Goal: Task Accomplishment & Management: Manage account settings

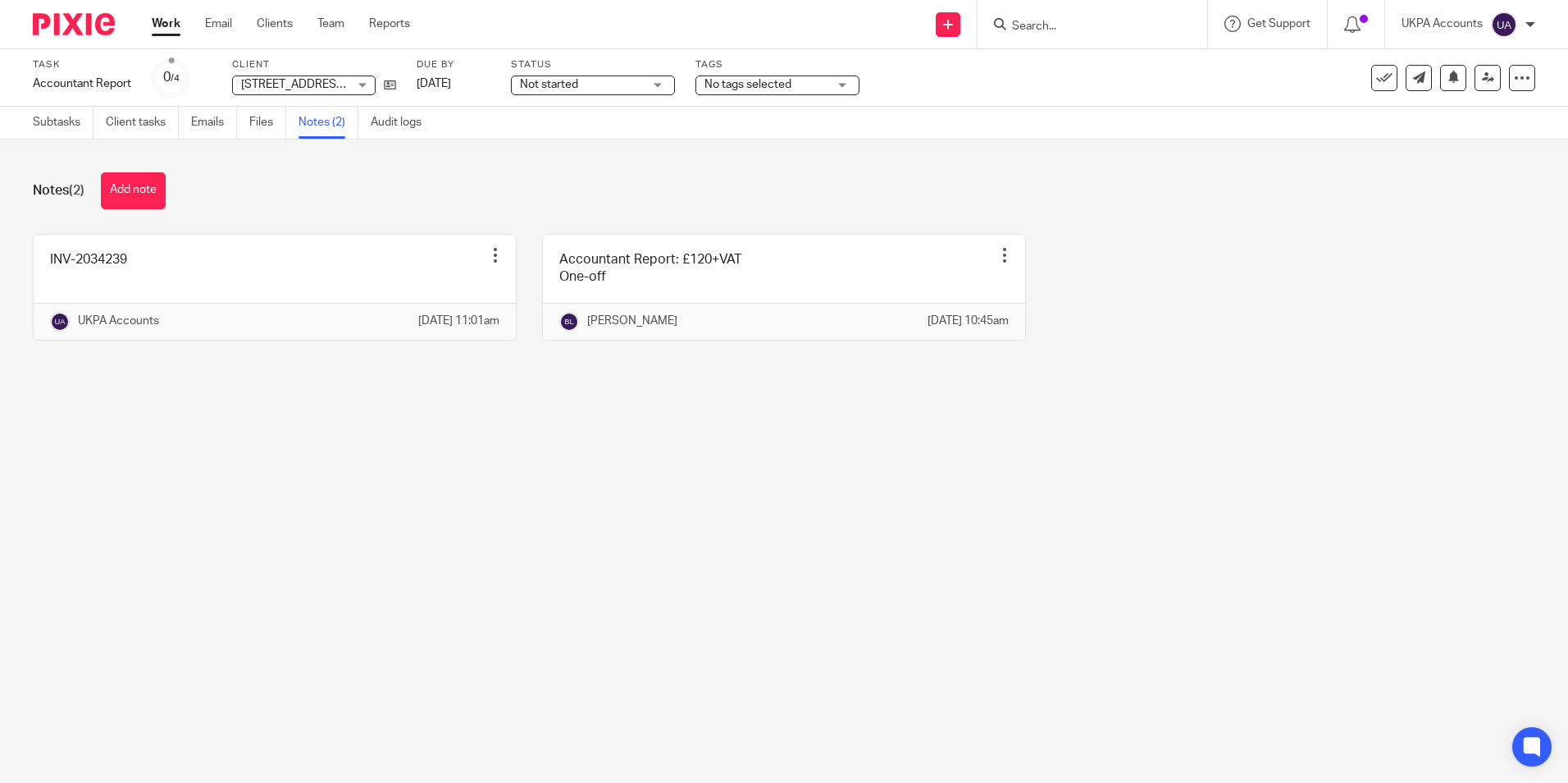
click at [167, 28] on link "Work" at bounding box center [166, 24] width 28 height 16
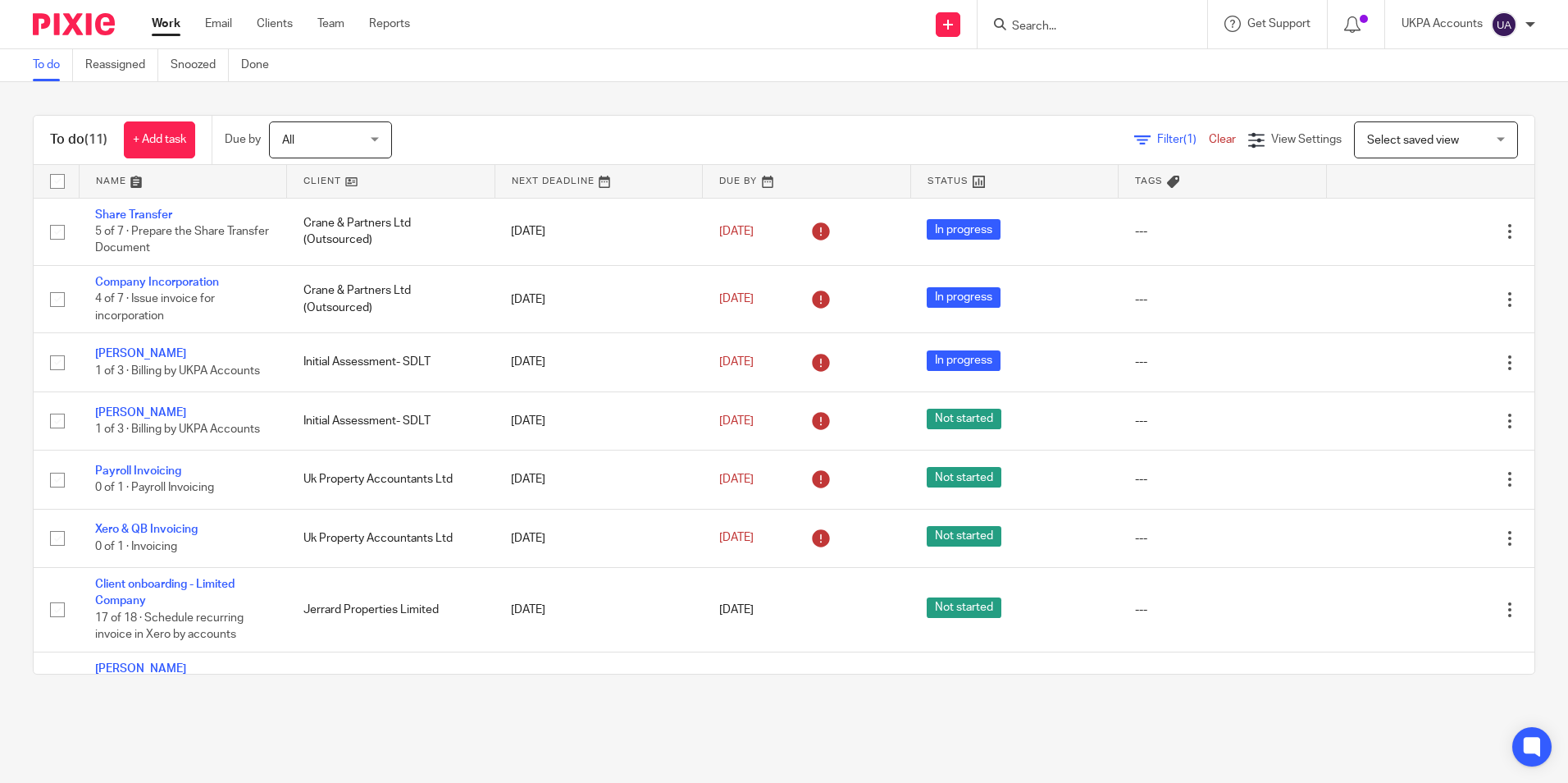
drag, startPoint x: 0, startPoint y: 0, endPoint x: 52, endPoint y: 61, distance: 80.2
click at [52, 61] on link "To do" at bounding box center [53, 65] width 41 height 32
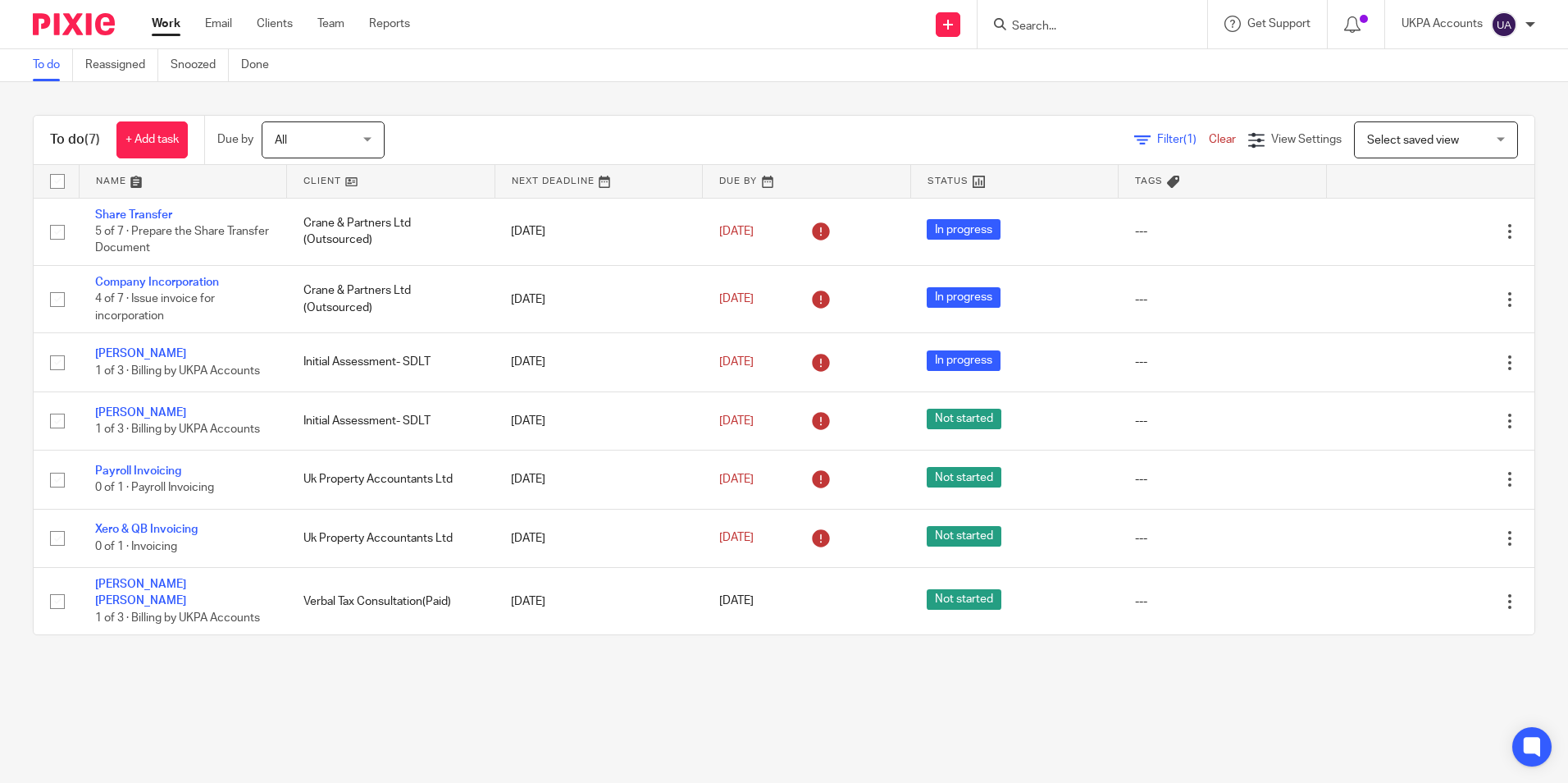
click at [686, 136] on div "Filter (1) Clear View Settings View Settings (1) Filters Clear Save Manage save…" at bounding box center [973, 140] width 1121 height 37
click at [200, 63] on link "Snoozed" at bounding box center [200, 65] width 58 height 32
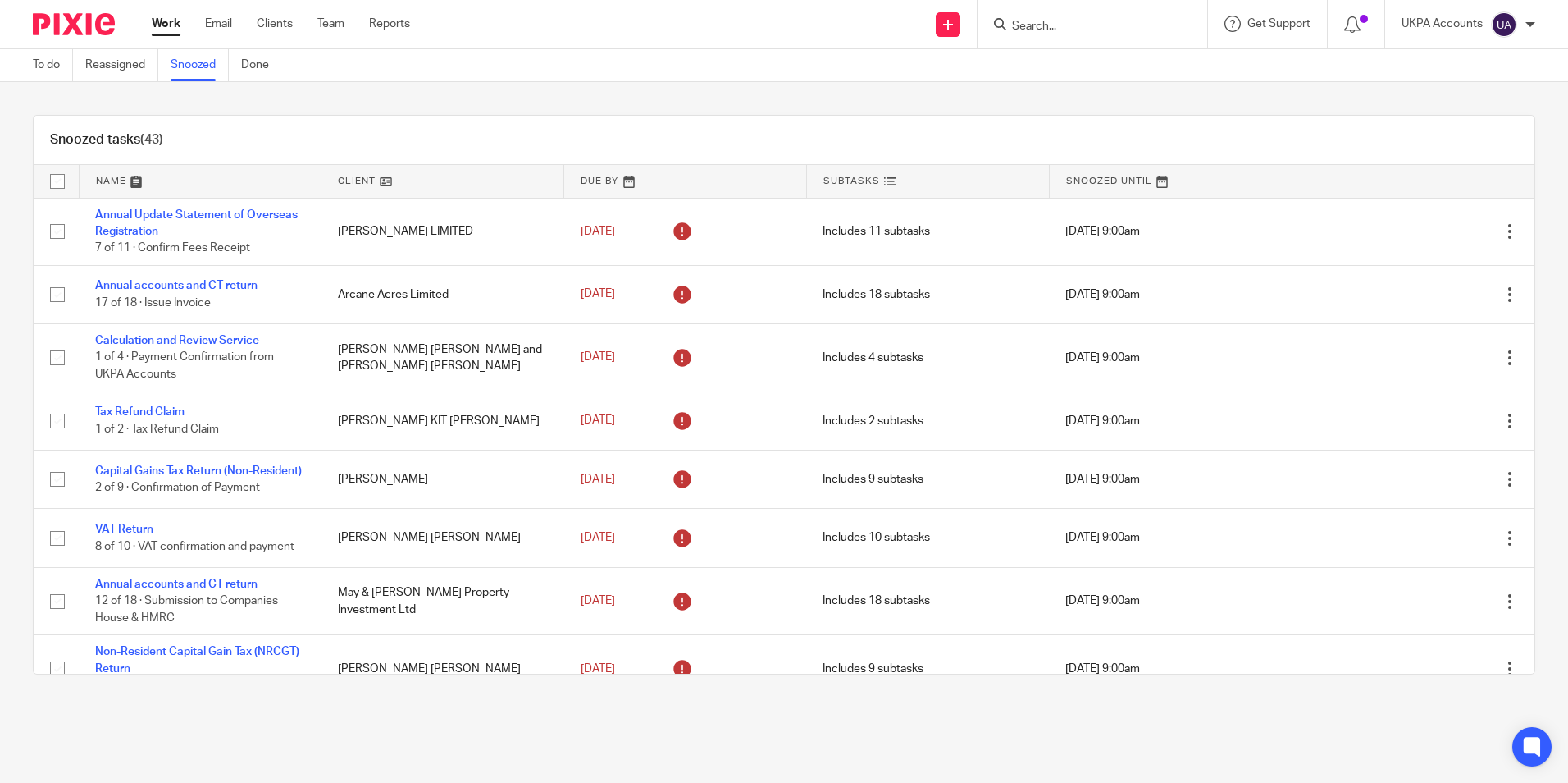
click at [1091, 31] on input "Search" at bounding box center [1084, 27] width 148 height 15
click at [1091, 26] on input "Search" at bounding box center [1084, 27] width 148 height 15
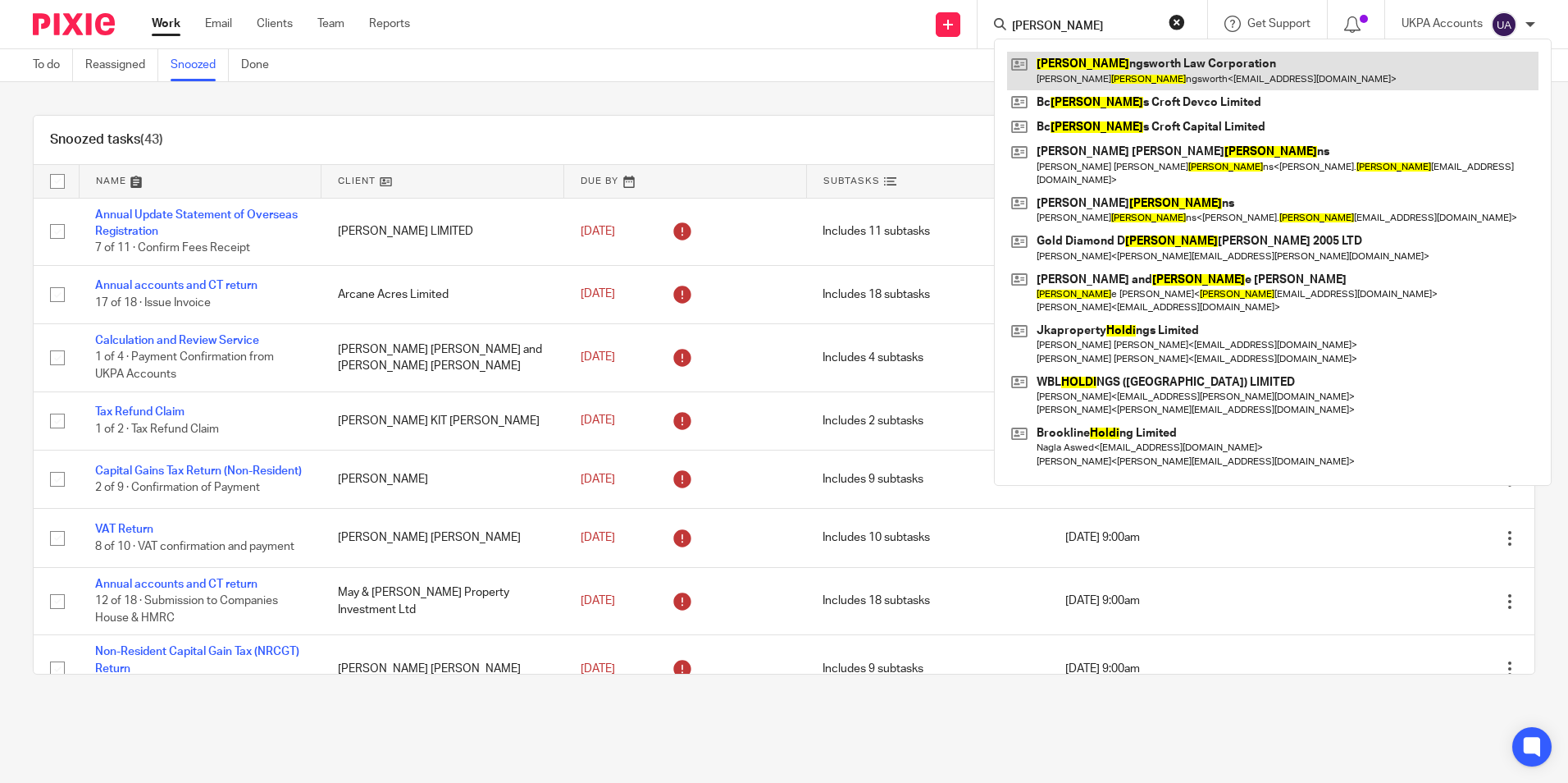
type input "holli"
click at [1107, 73] on link at bounding box center [1273, 71] width 532 height 38
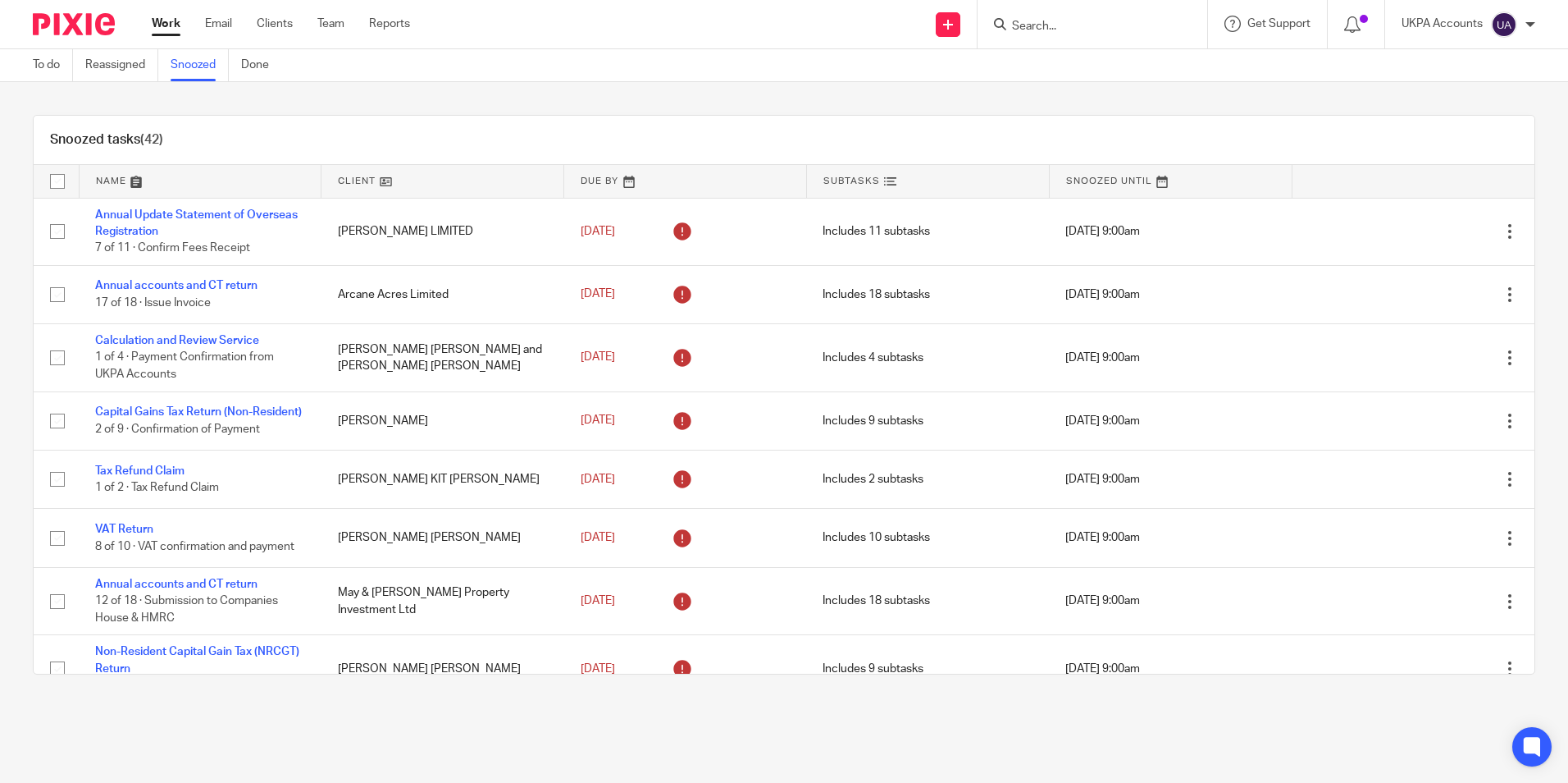
scroll to position [1980, 0]
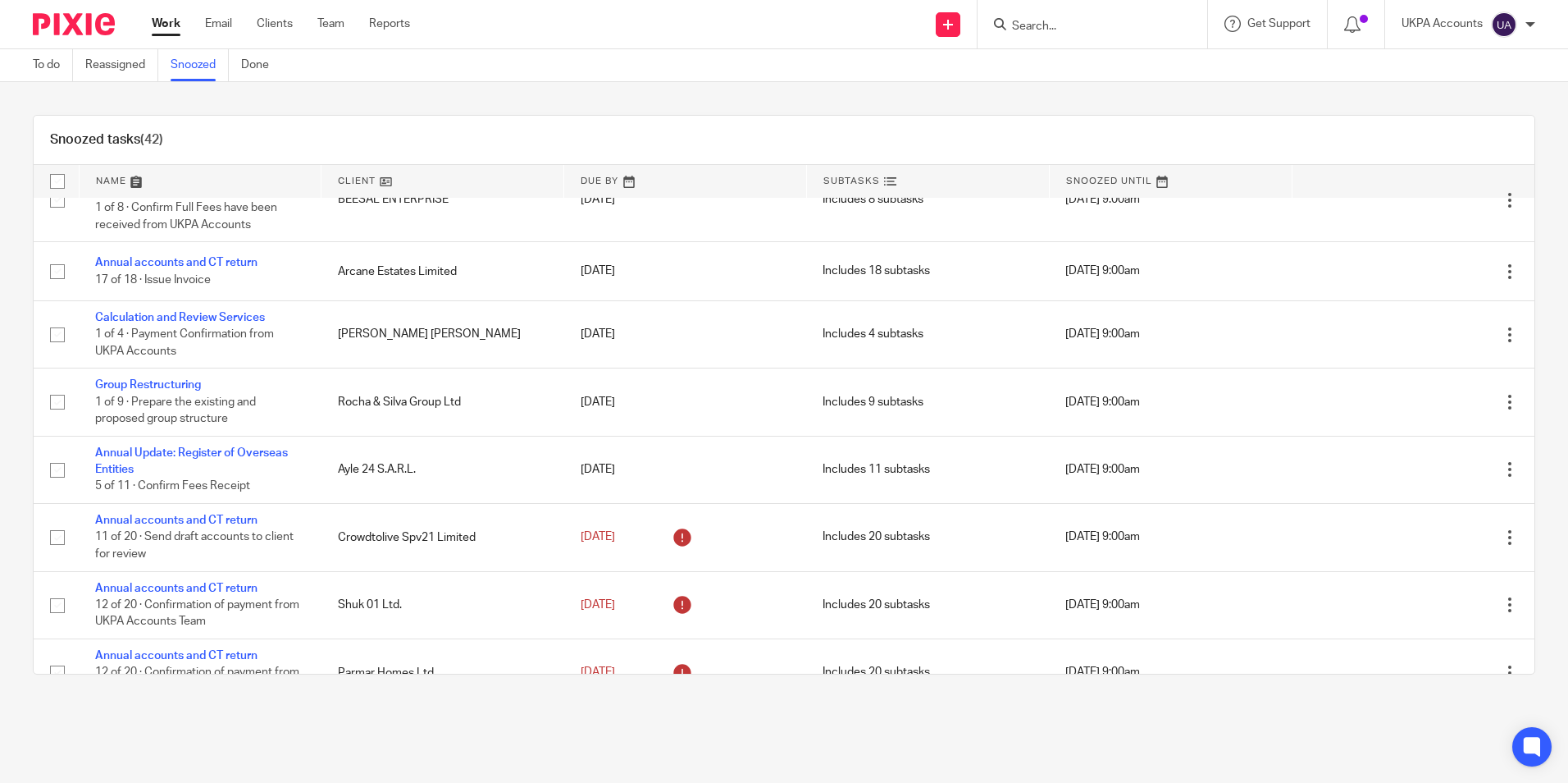
click at [386, 182] on link at bounding box center [442, 181] width 242 height 33
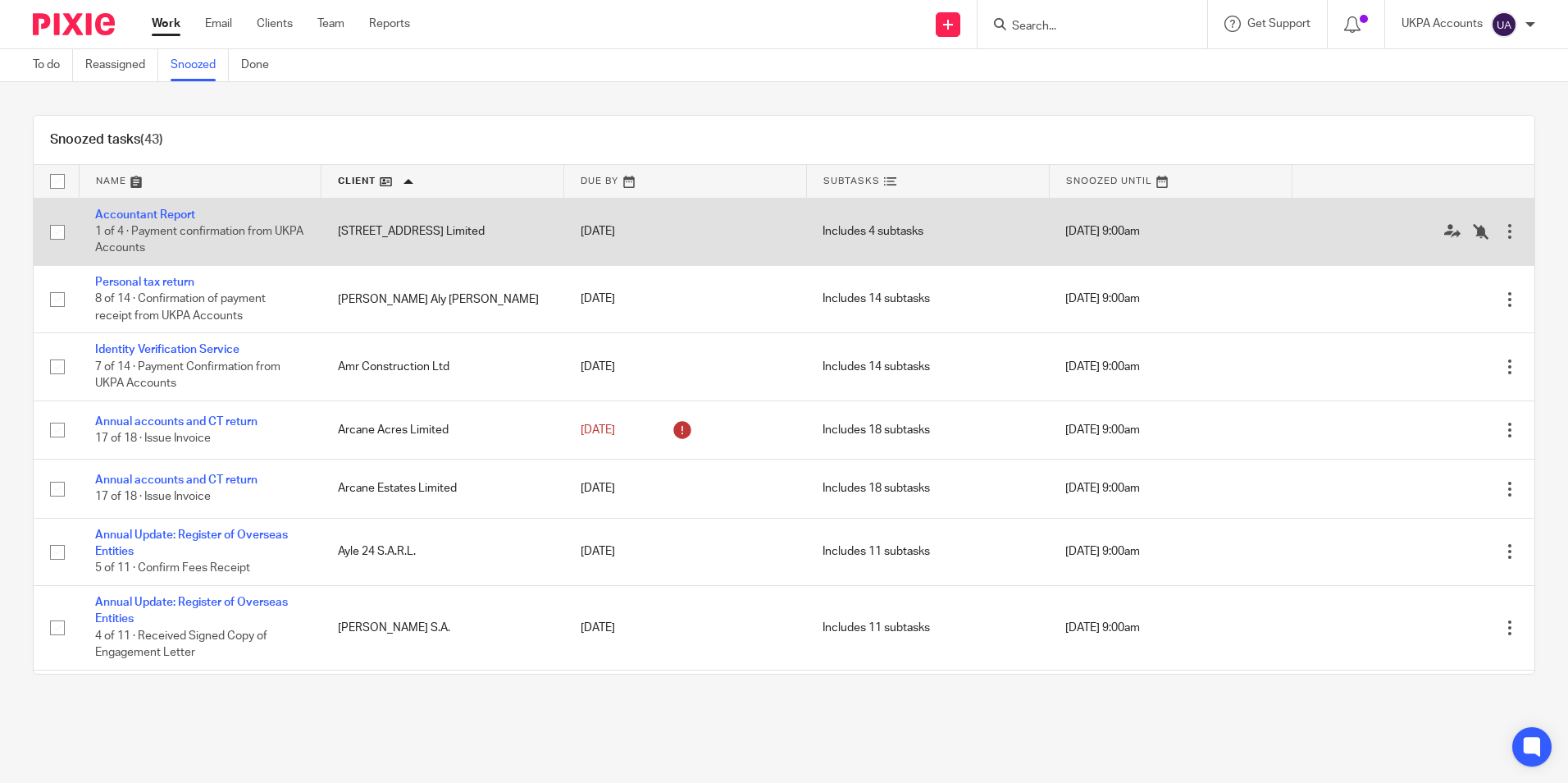
drag, startPoint x: 334, startPoint y: 229, endPoint x: 463, endPoint y: 253, distance: 131.2
click at [467, 252] on td "127 Drakefield Road Limited" at bounding box center [442, 231] width 242 height 67
click at [179, 211] on link "Accountant Report" at bounding box center [145, 215] width 100 height 11
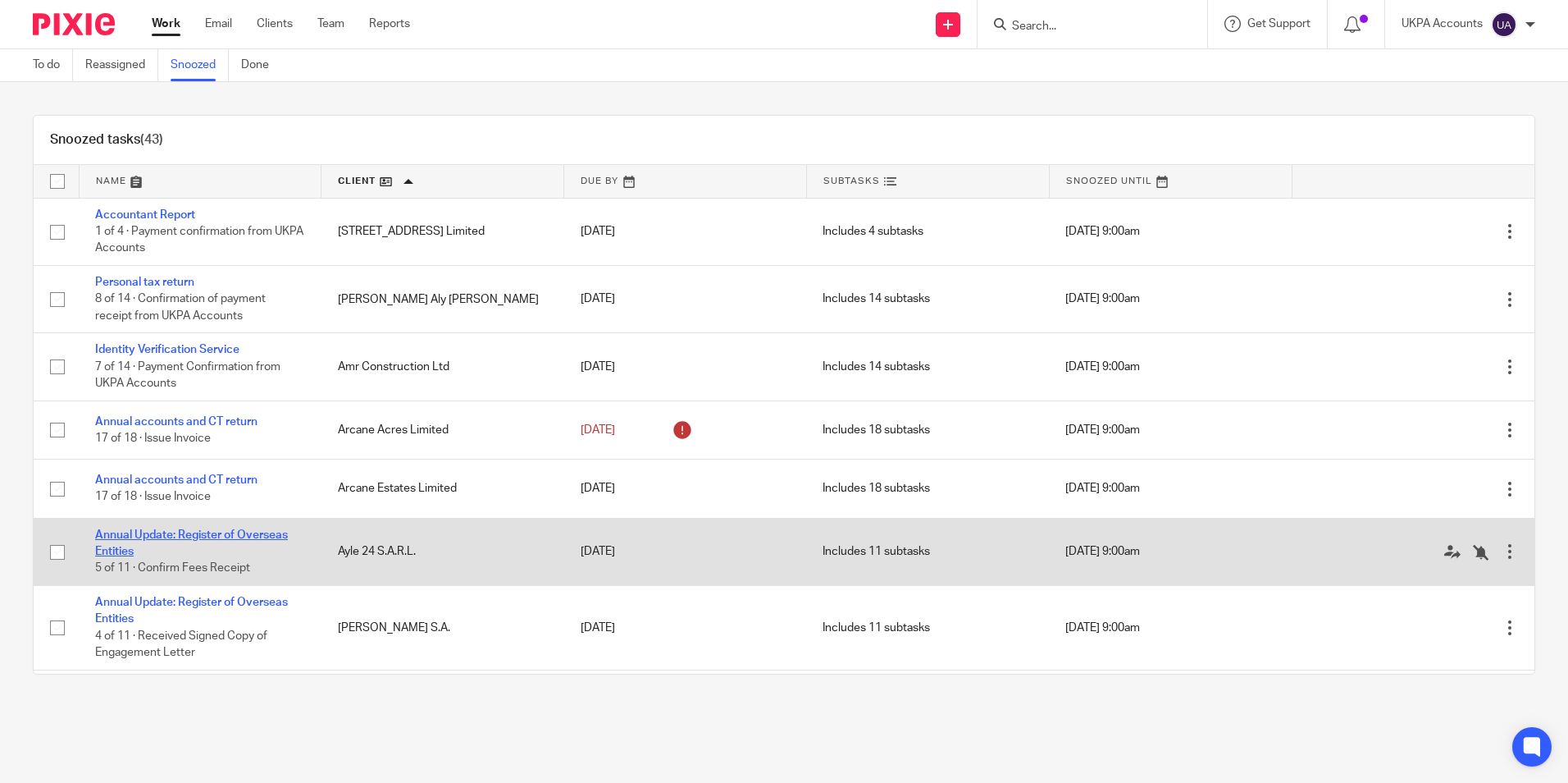
click at [253, 538] on link "Annual Update: Register of Overseas Entities" at bounding box center [191, 543] width 192 height 28
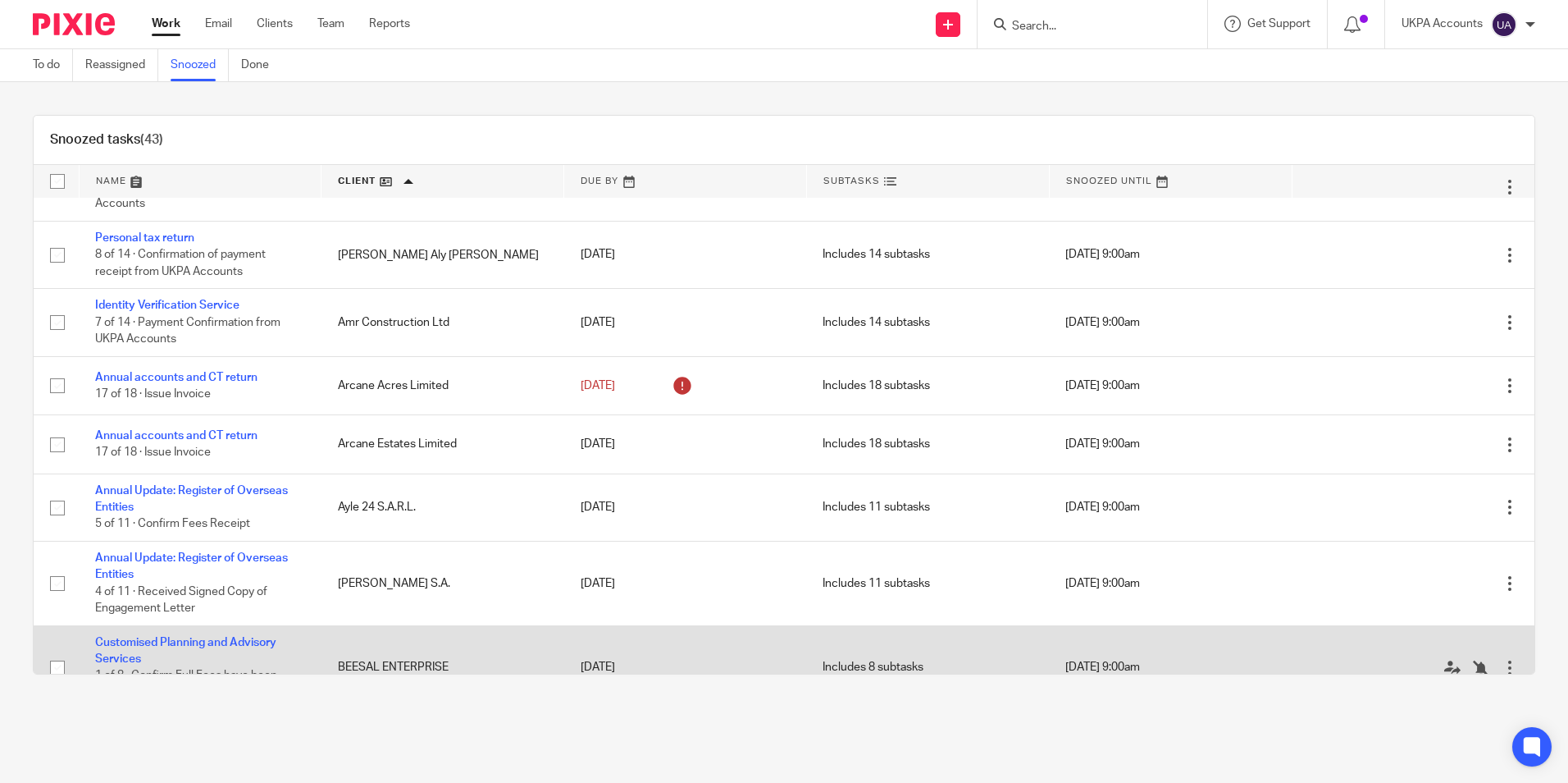
scroll to position [82, 0]
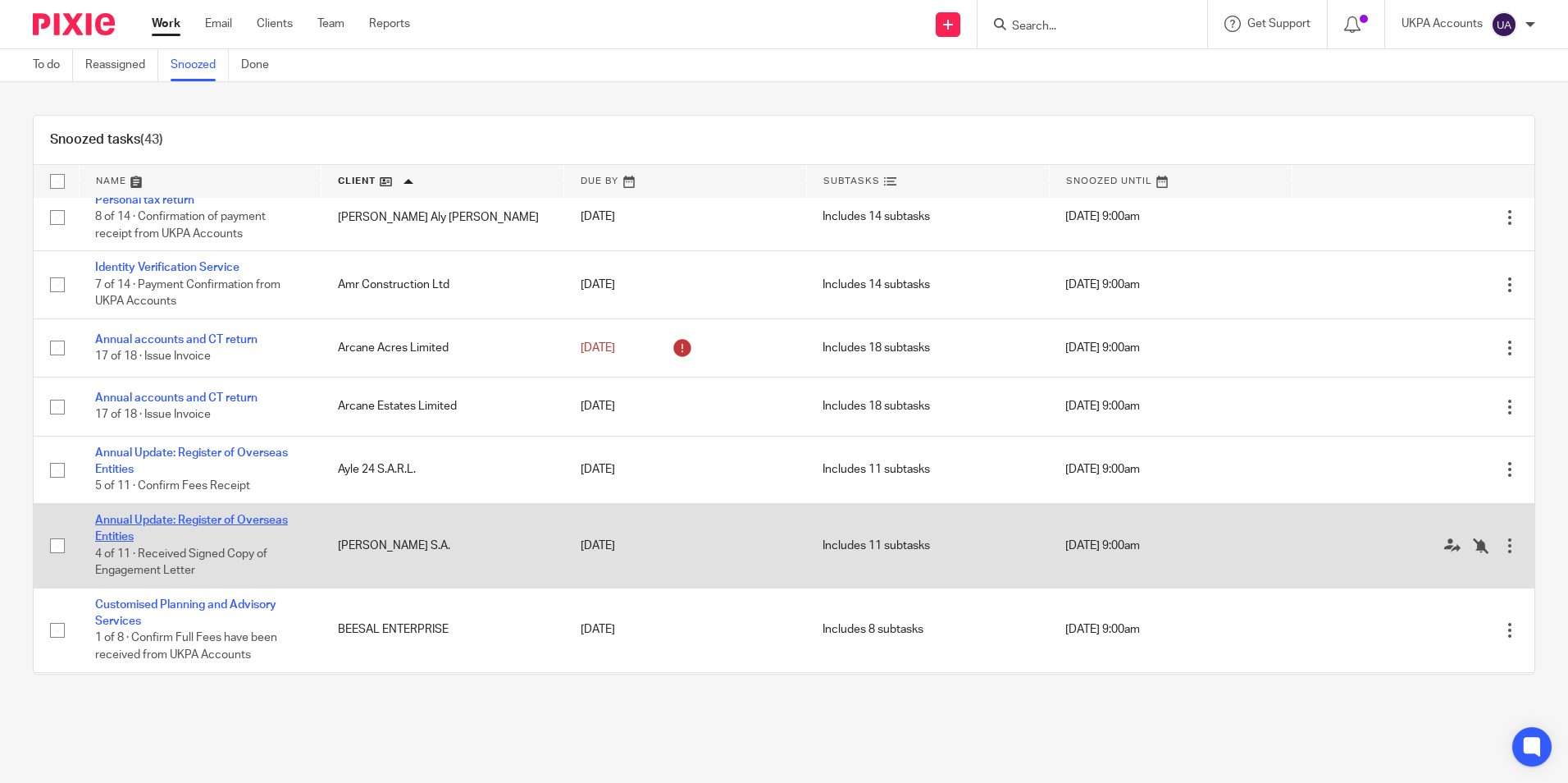
click at [206, 523] on link "Annual Update: Register of Overseas Entities" at bounding box center [191, 528] width 192 height 28
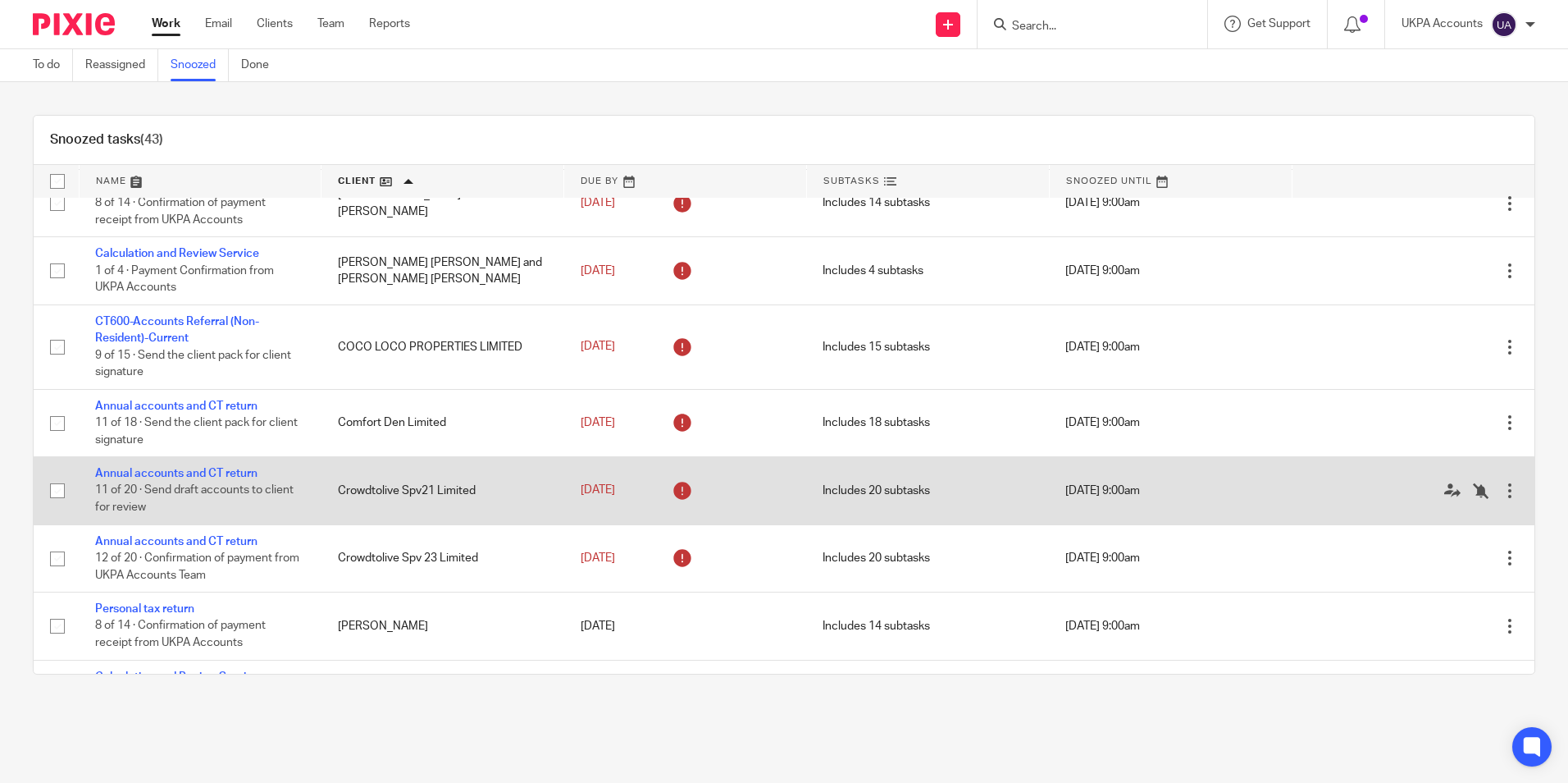
scroll to position [657, 0]
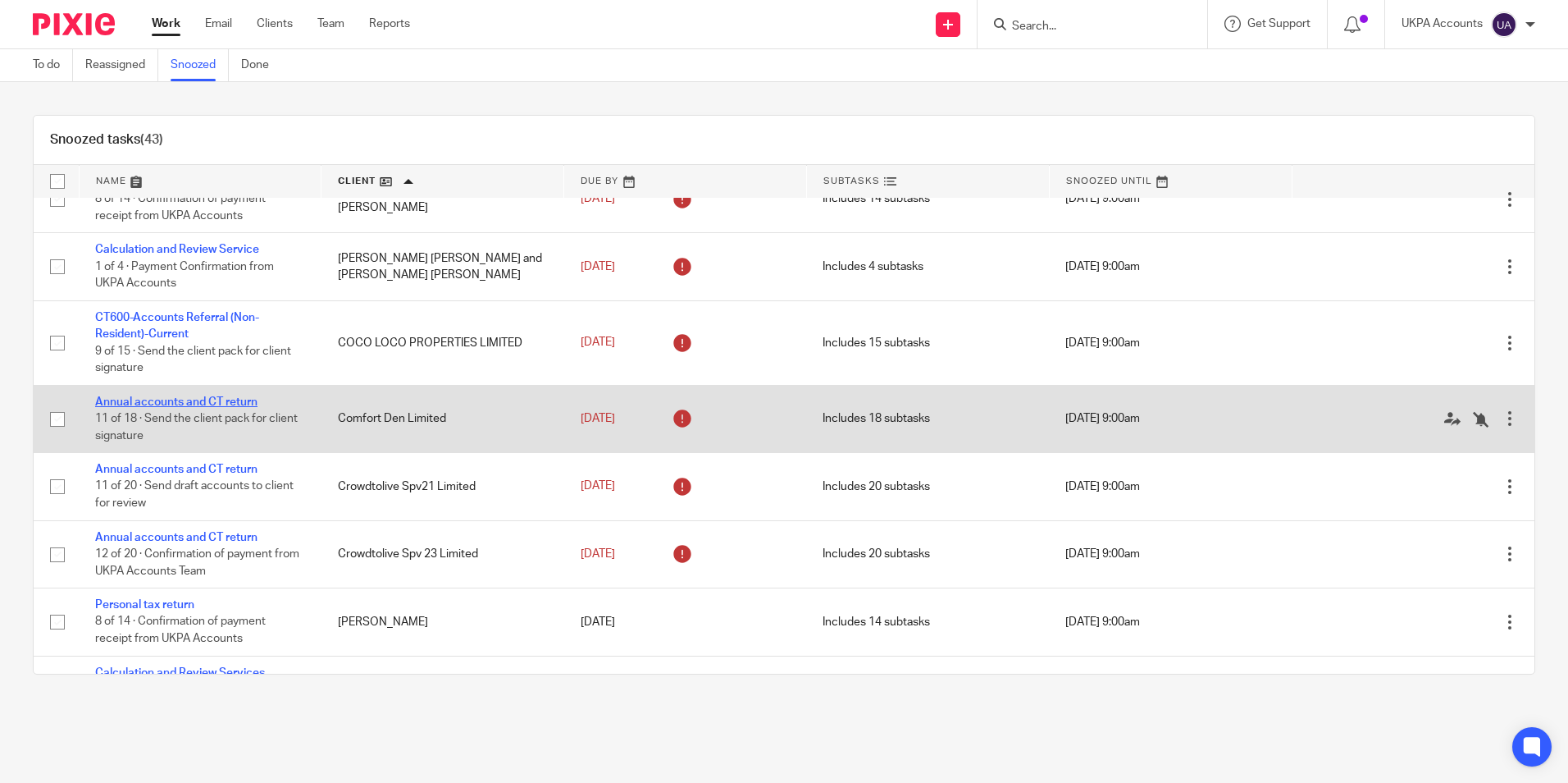
click at [223, 401] on link "Annual accounts and CT return" at bounding box center [176, 402] width 162 height 11
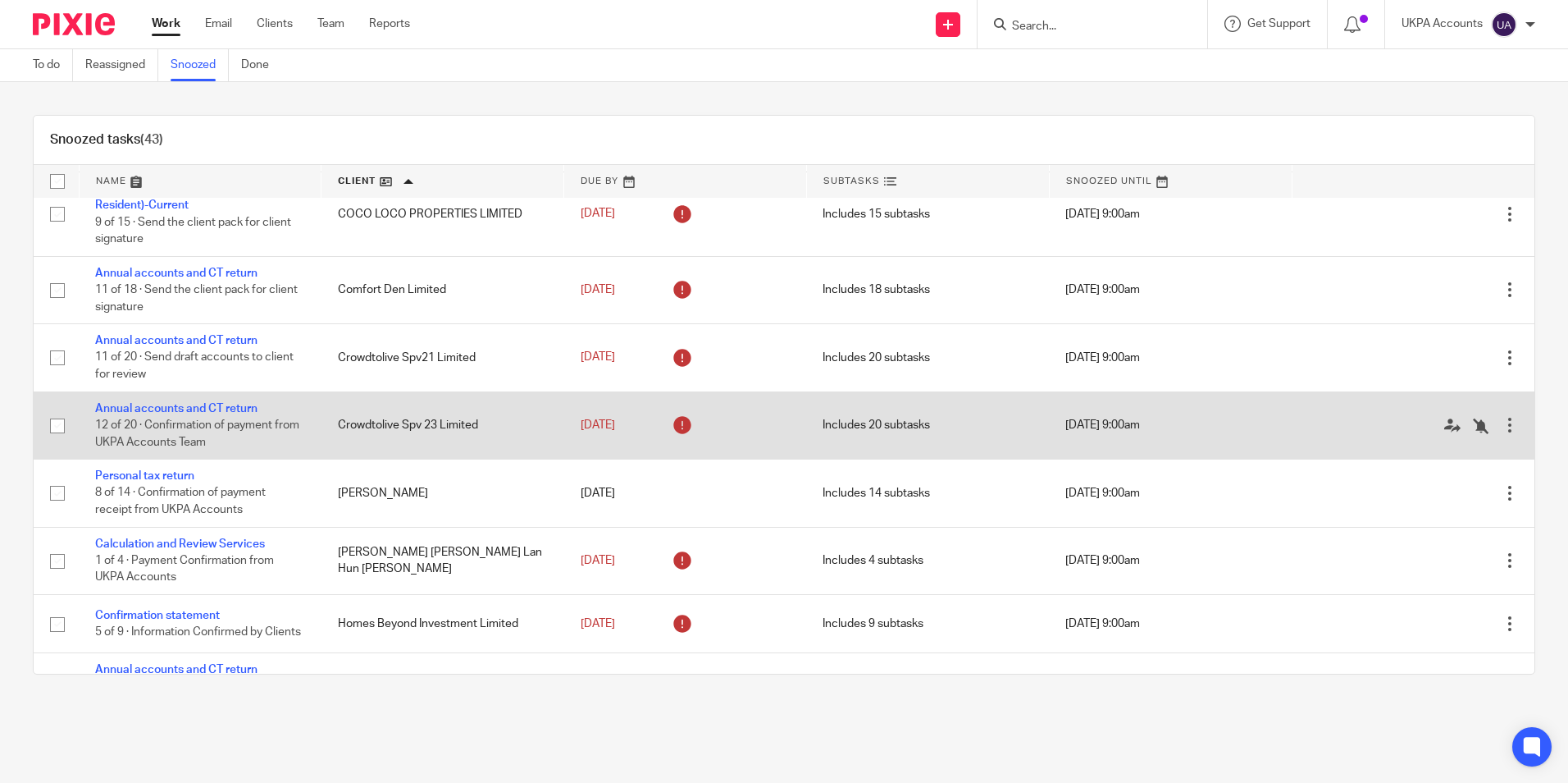
scroll to position [821, 0]
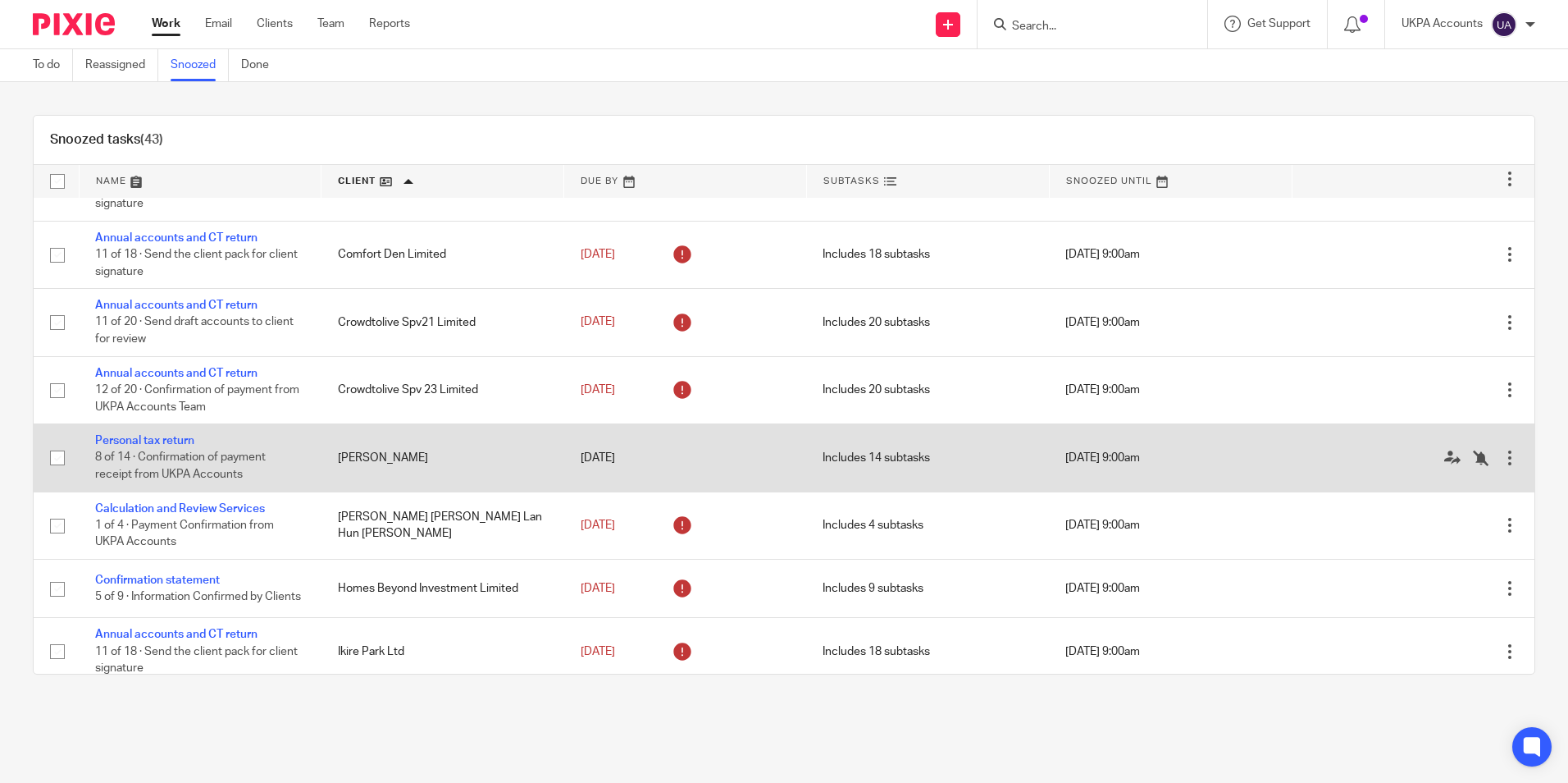
drag, startPoint x: 177, startPoint y: 441, endPoint x: 180, endPoint y: 427, distance: 14.3
click at [177, 441] on link "Personal tax return" at bounding box center [144, 441] width 99 height 11
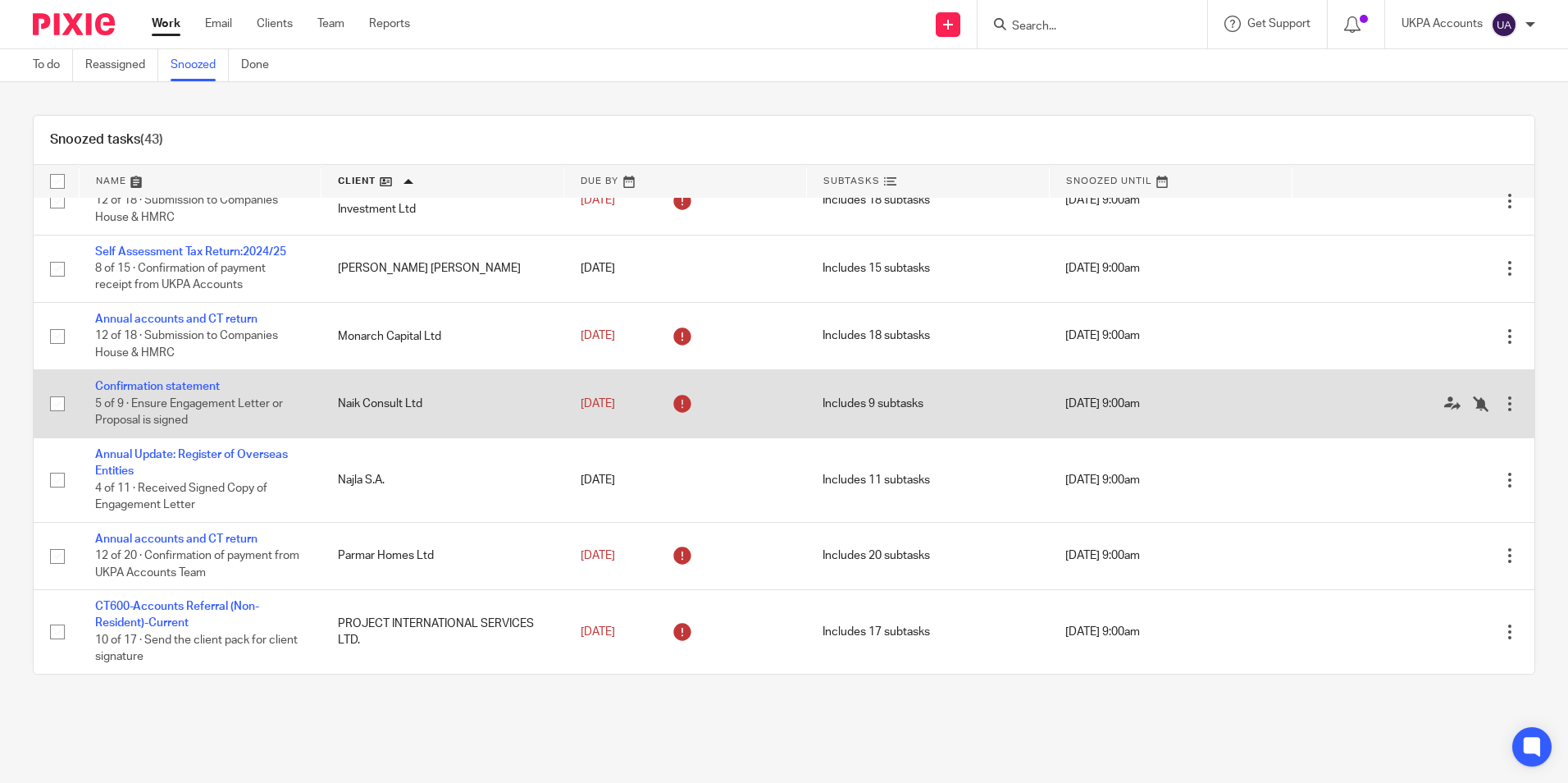
scroll to position [1559, 0]
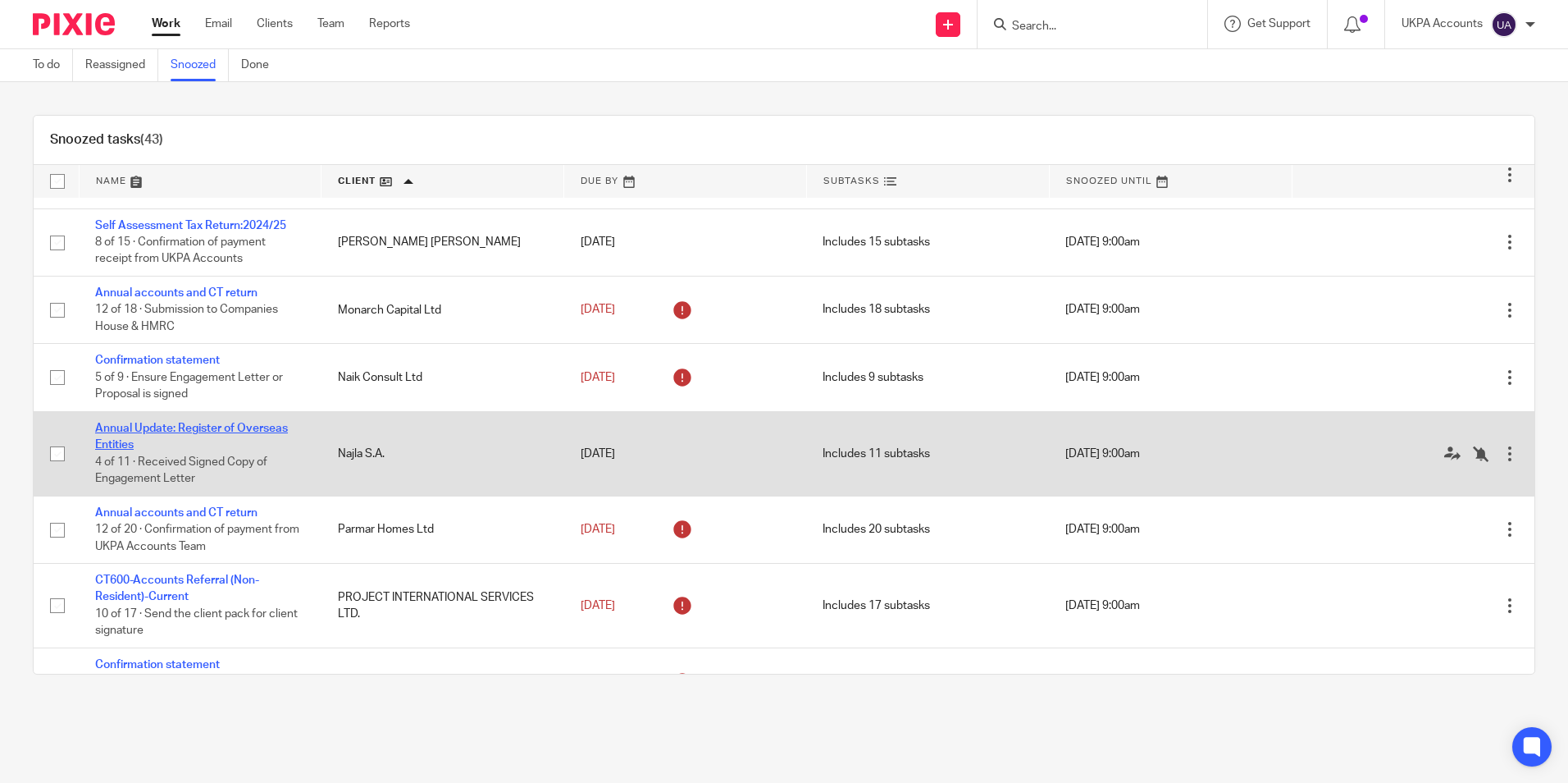
click at [208, 438] on link "Annual Update: Register of Overseas Entities" at bounding box center [191, 437] width 192 height 28
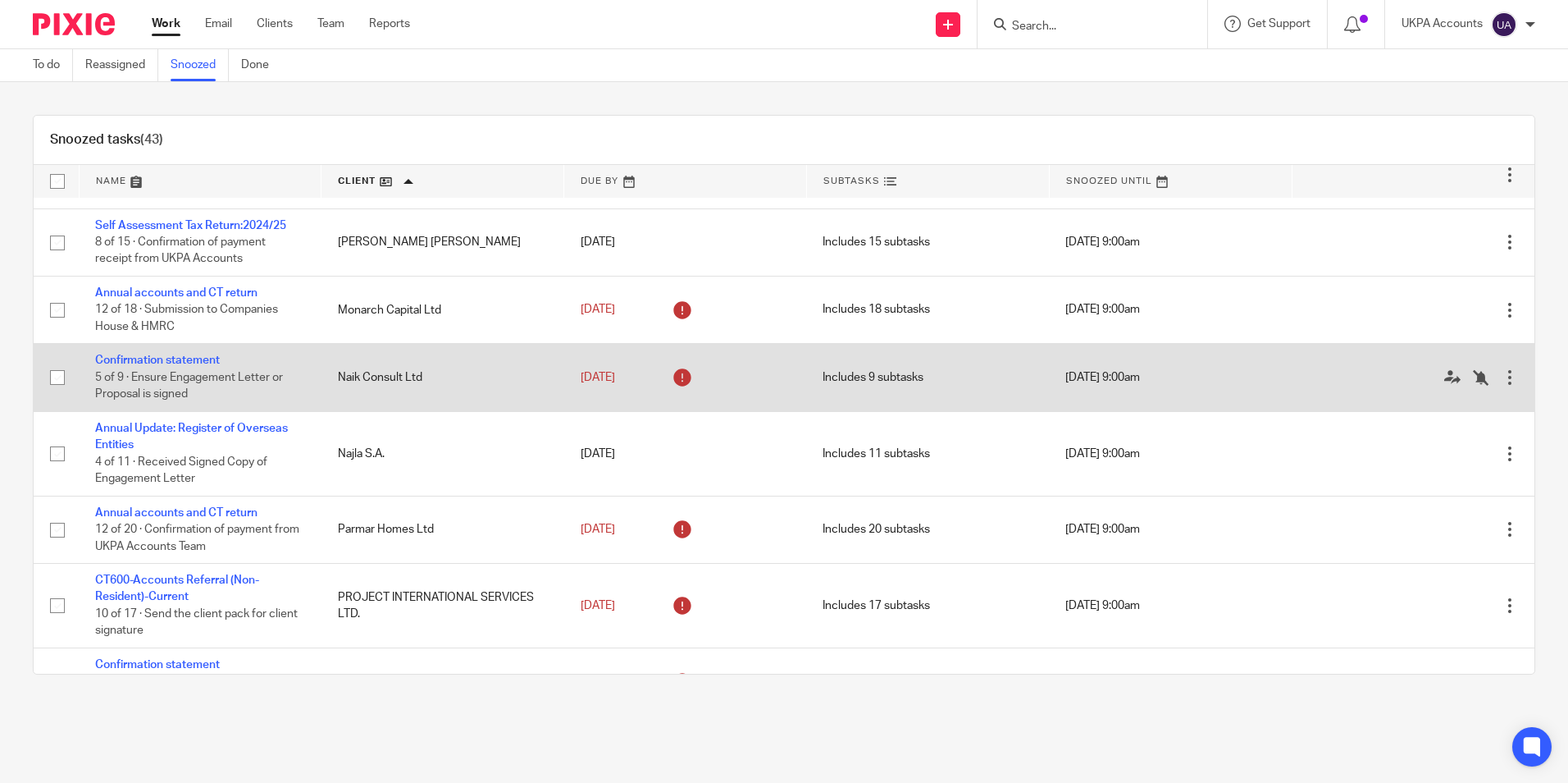
scroll to position [1641, 0]
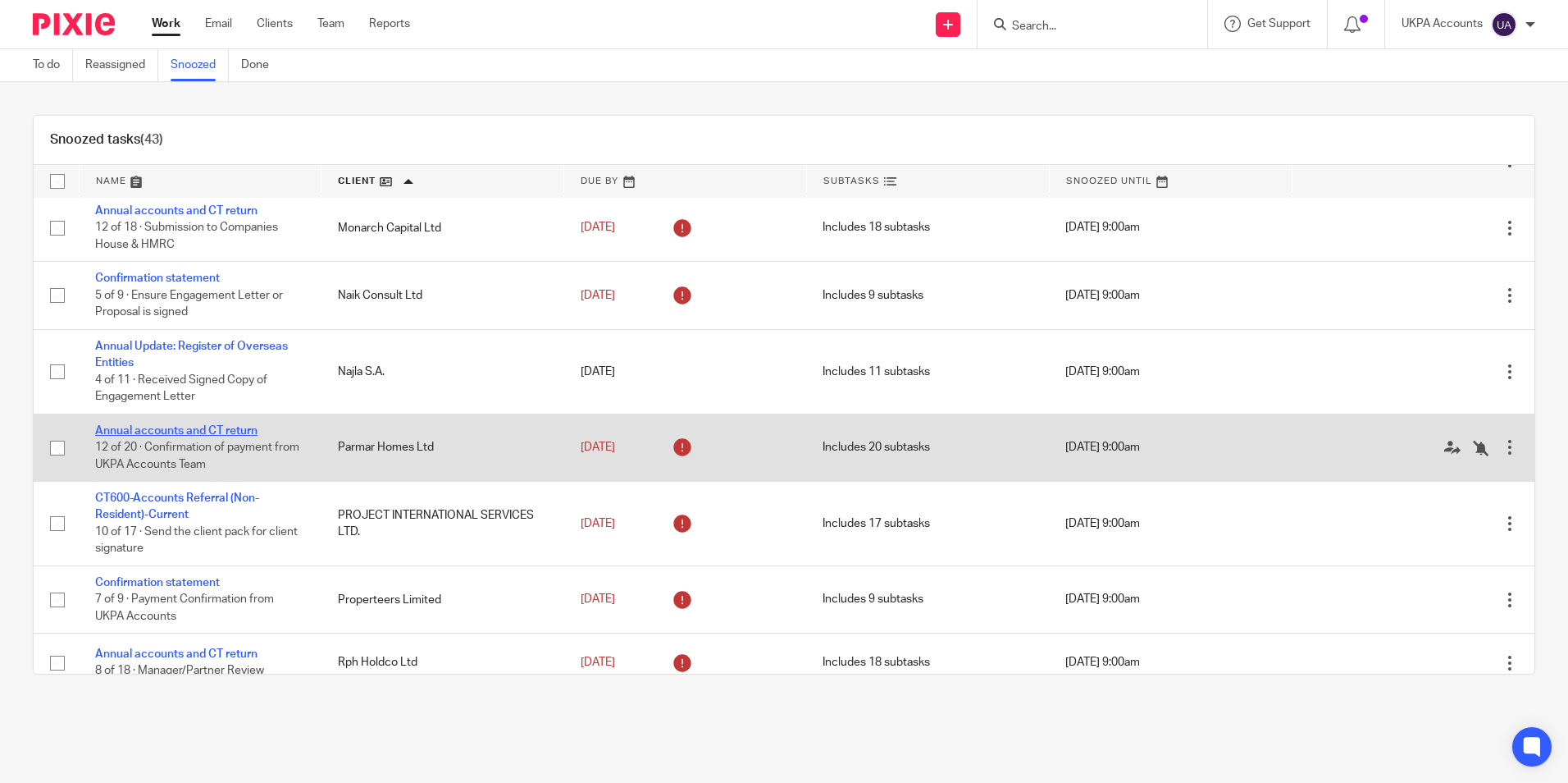
click at [237, 437] on link "Annual accounts and CT return" at bounding box center [176, 431] width 162 height 11
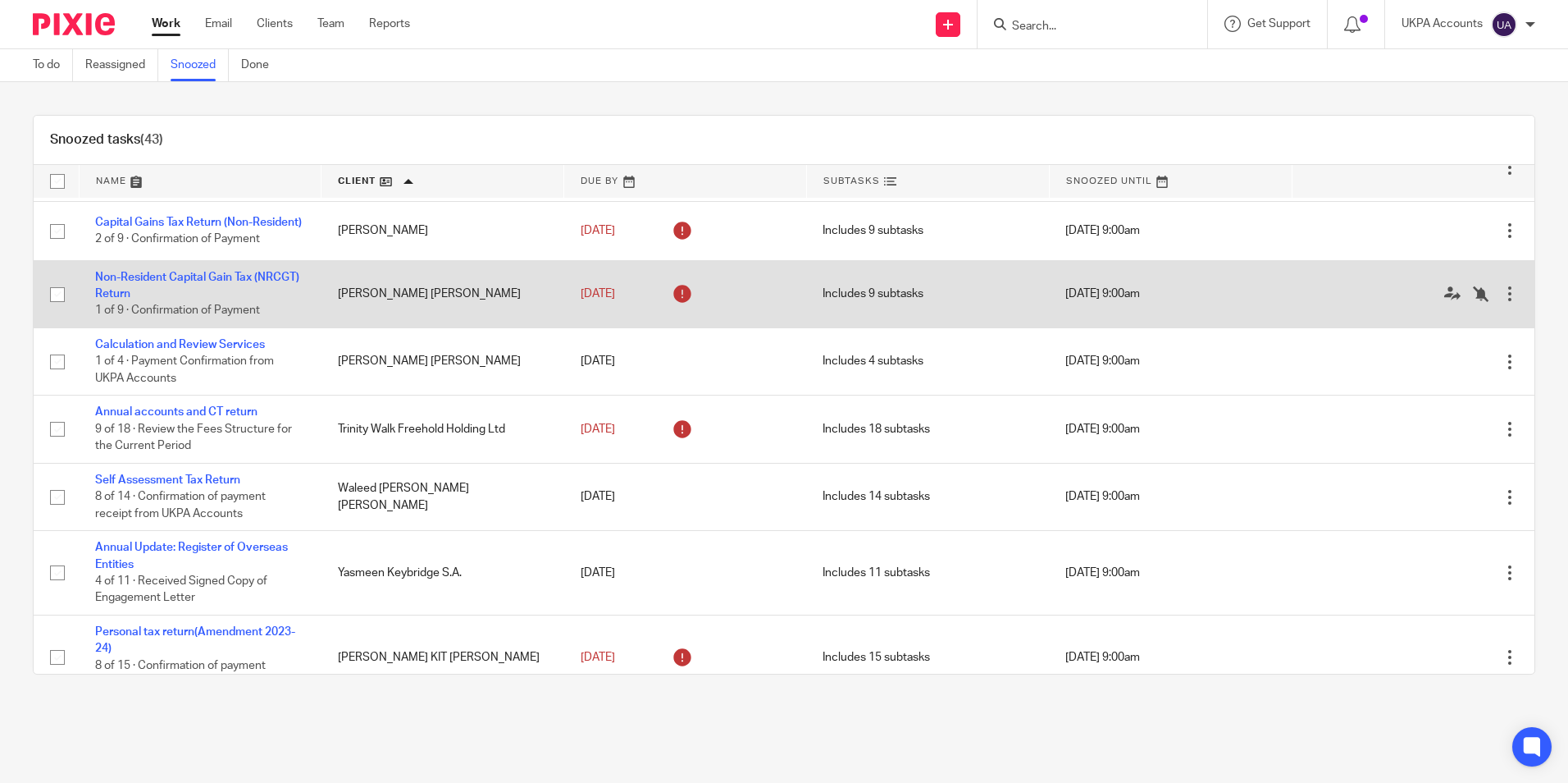
scroll to position [2298, 0]
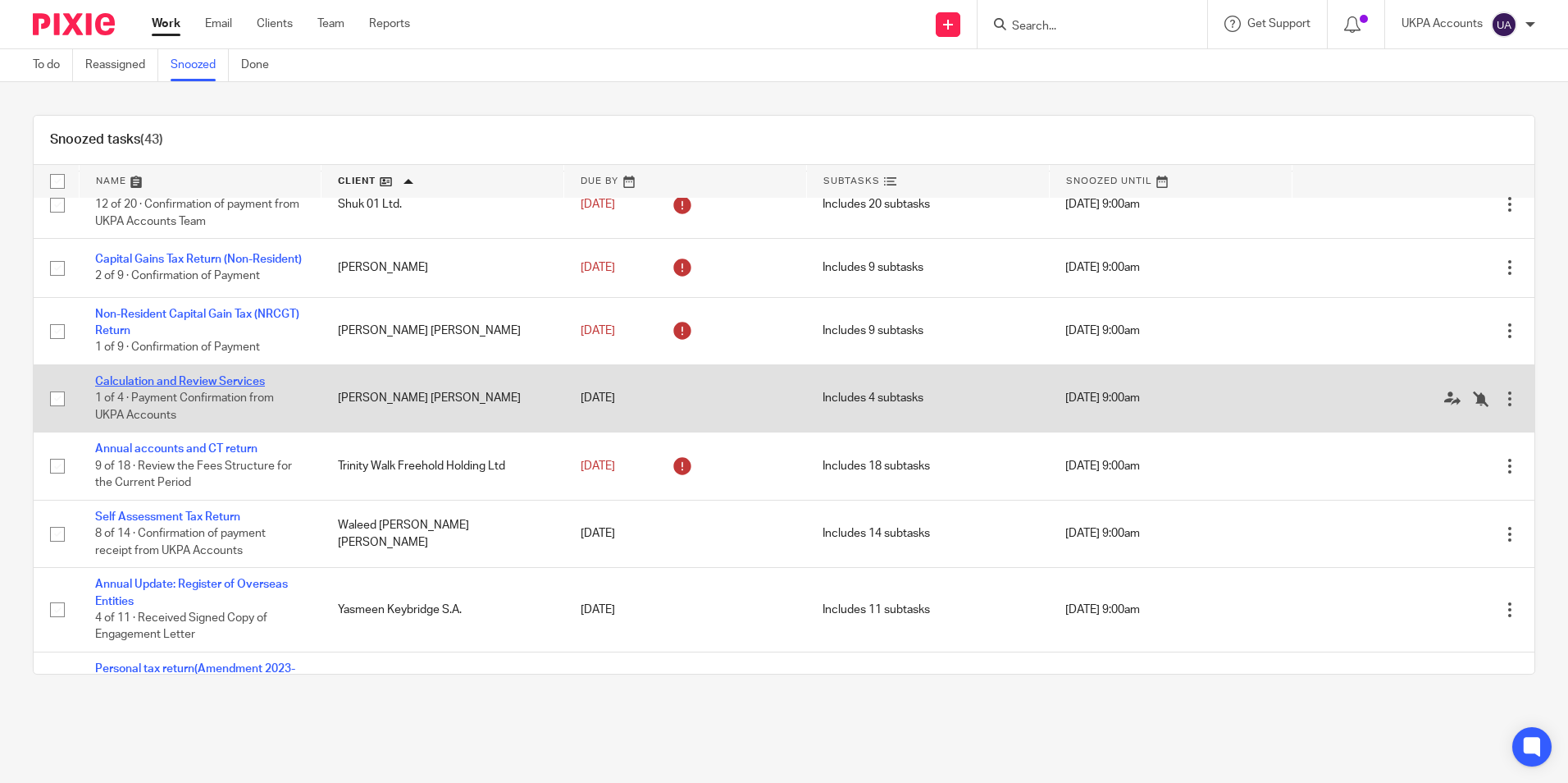
click at [248, 388] on link "Calculation and Review Services" at bounding box center [180, 381] width 170 height 11
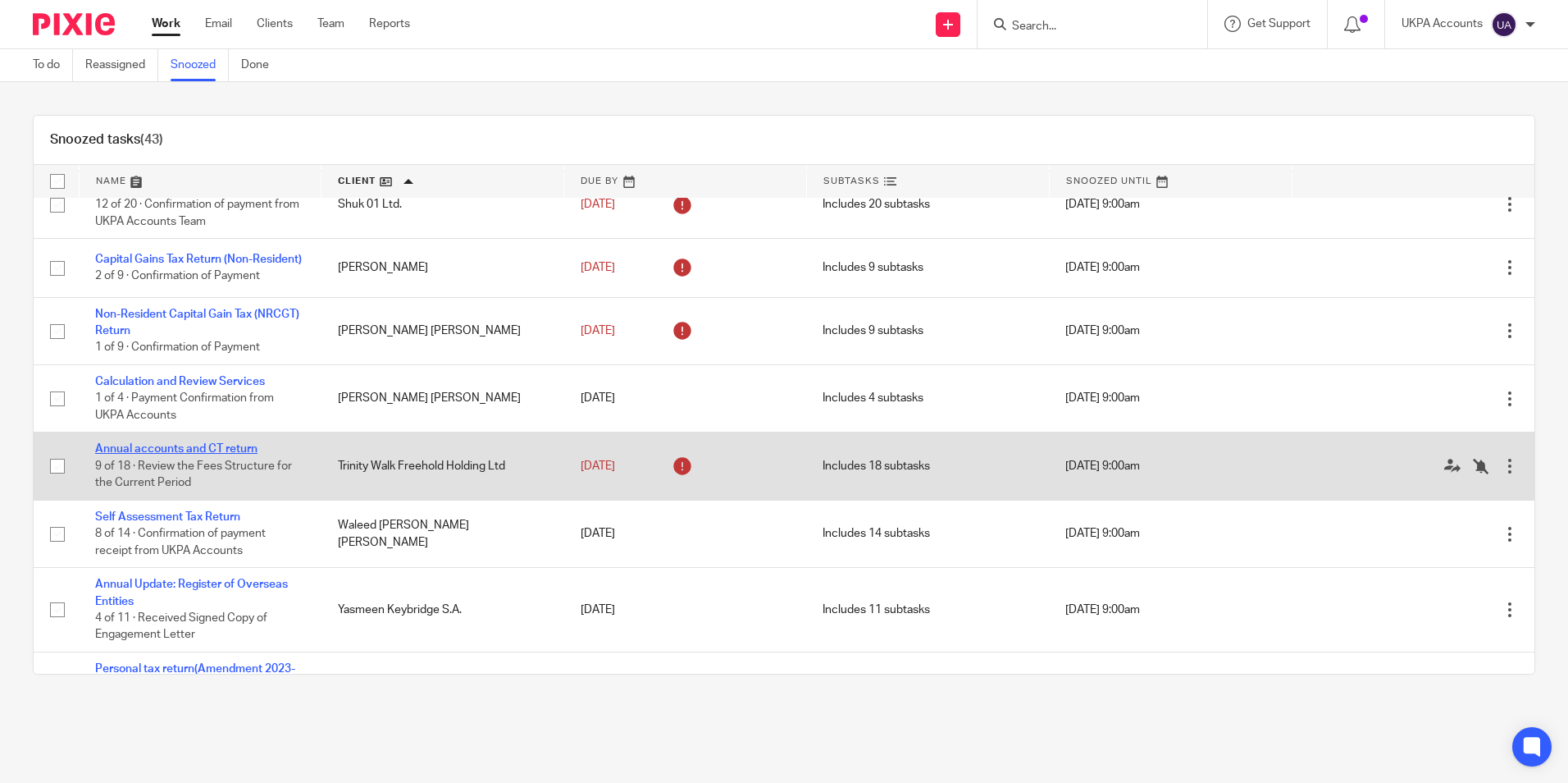
click at [174, 455] on link "Annual accounts and CT return" at bounding box center [176, 449] width 162 height 11
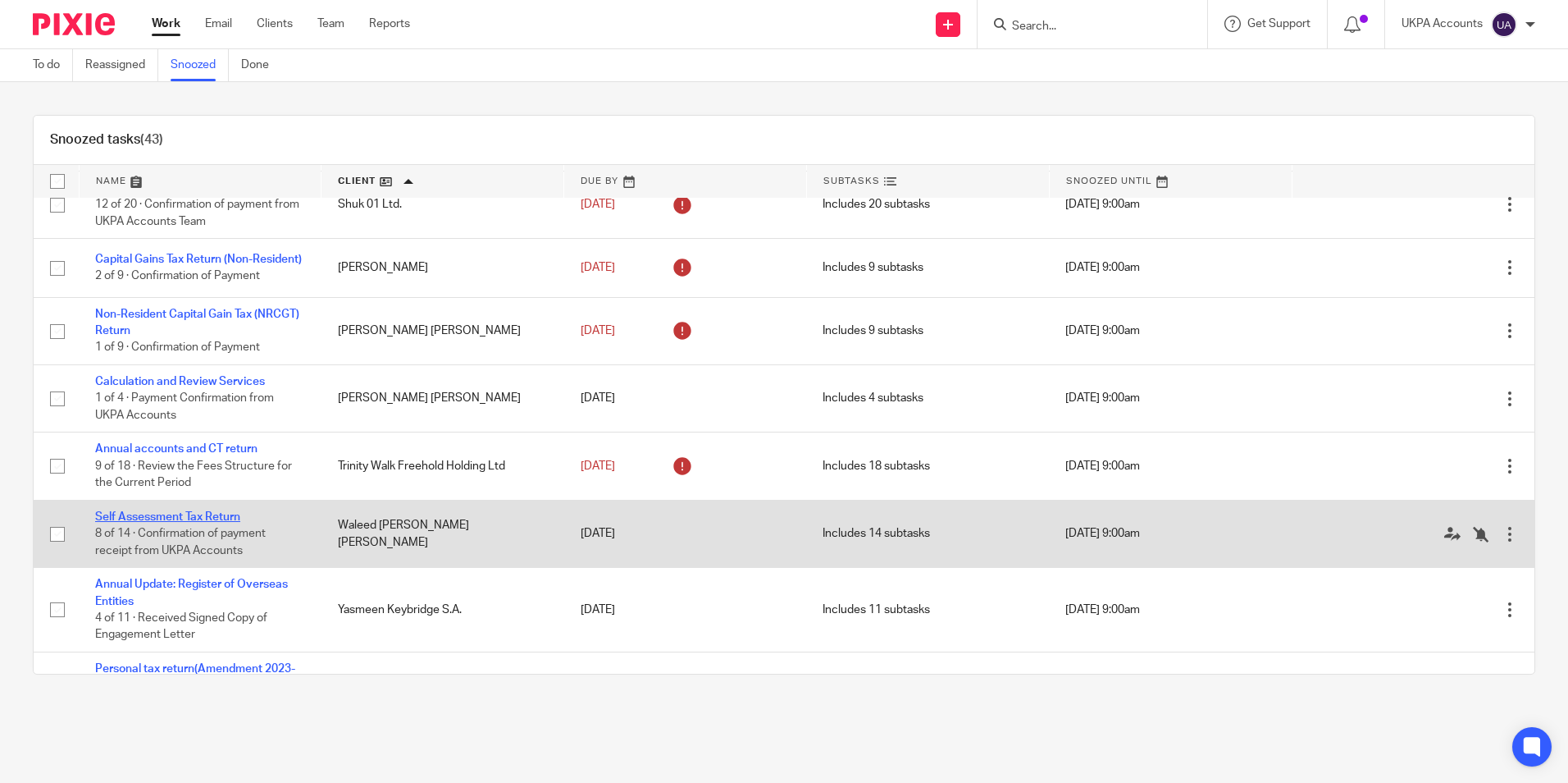
click at [207, 523] on link "Self Assessment Tax Return" at bounding box center [168, 517] width 145 height 11
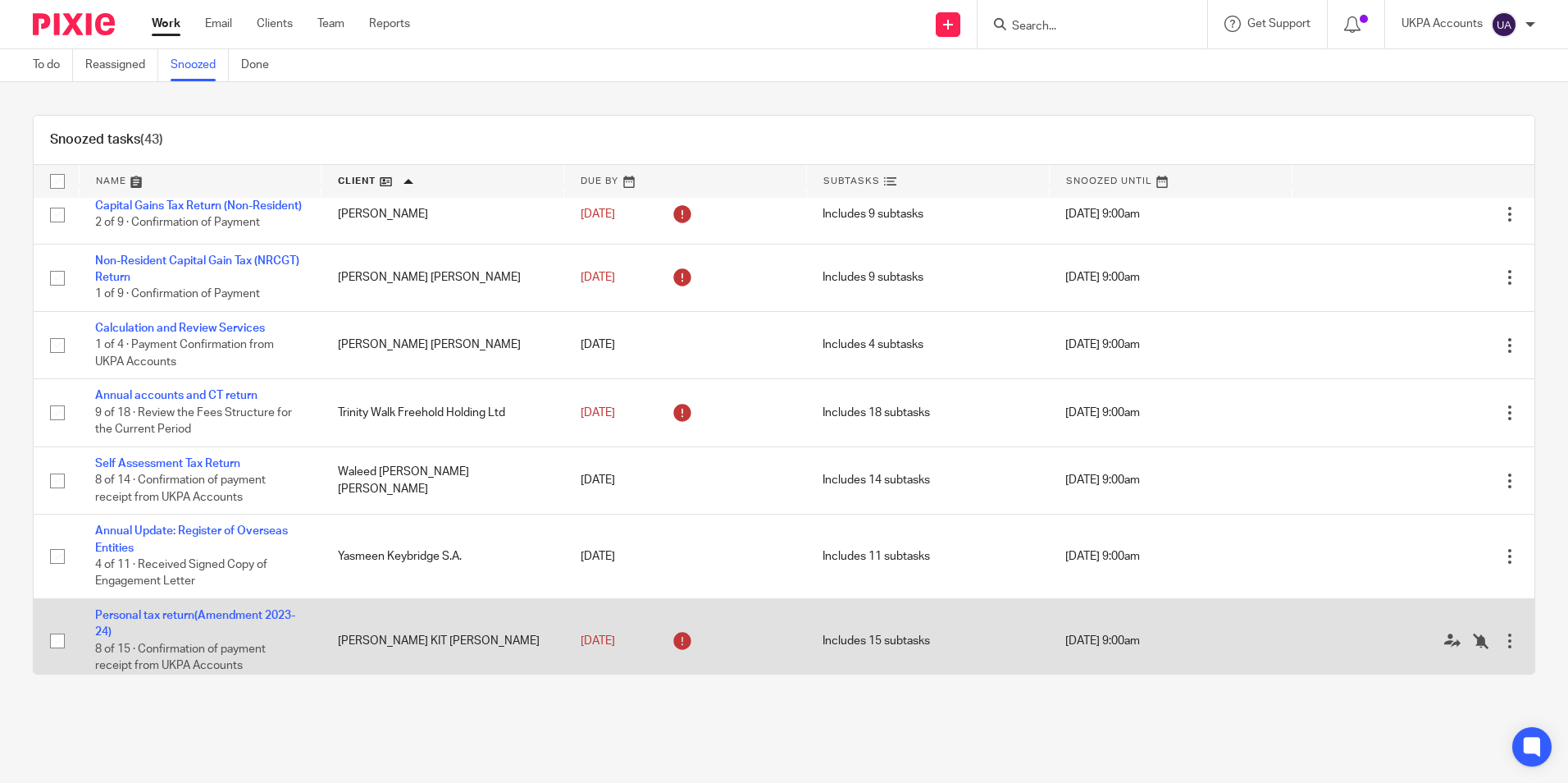
scroll to position [2380, 0]
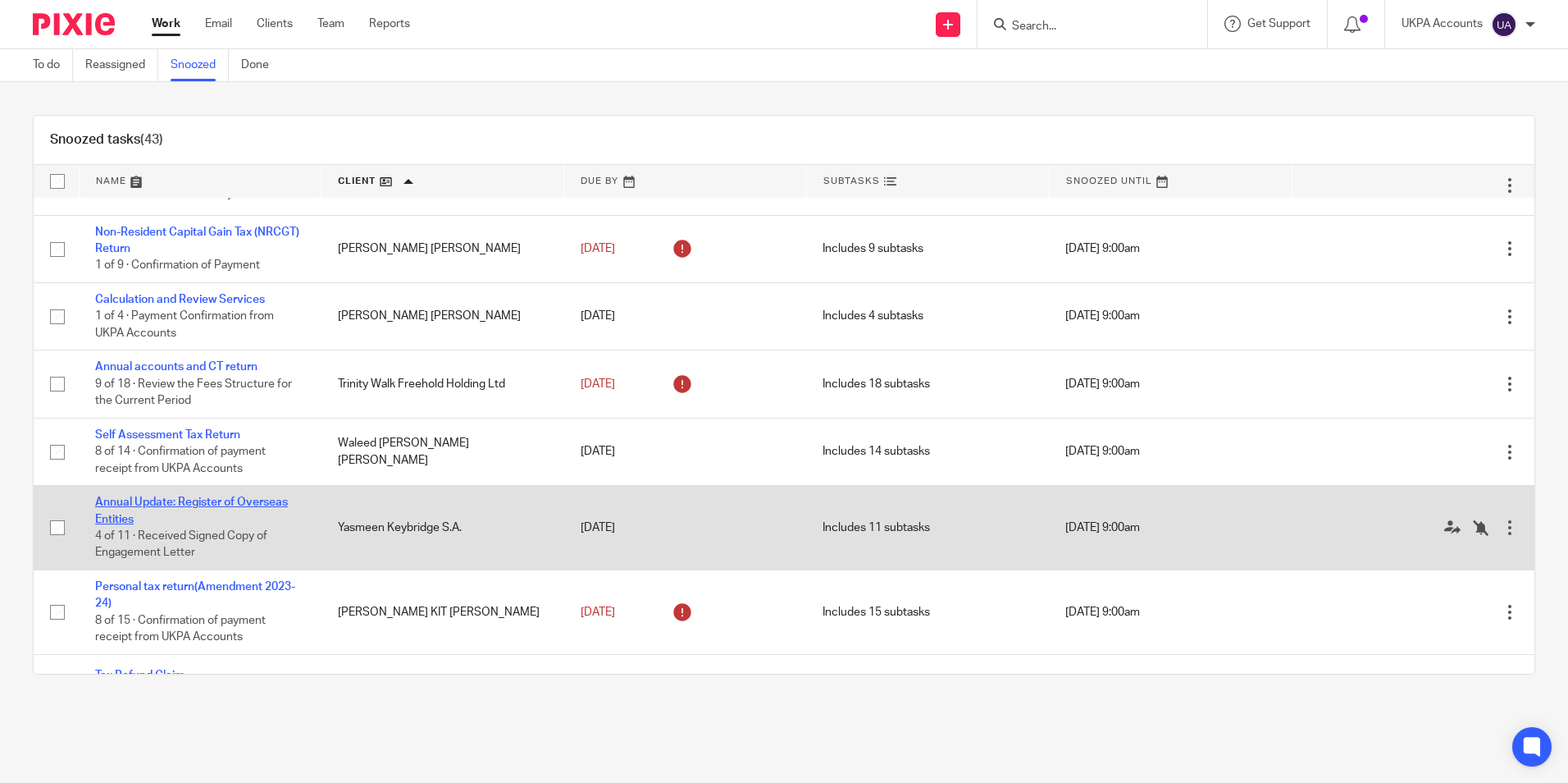
click at [206, 517] on link "Annual Update: Register of Overseas Entities" at bounding box center [191, 510] width 192 height 28
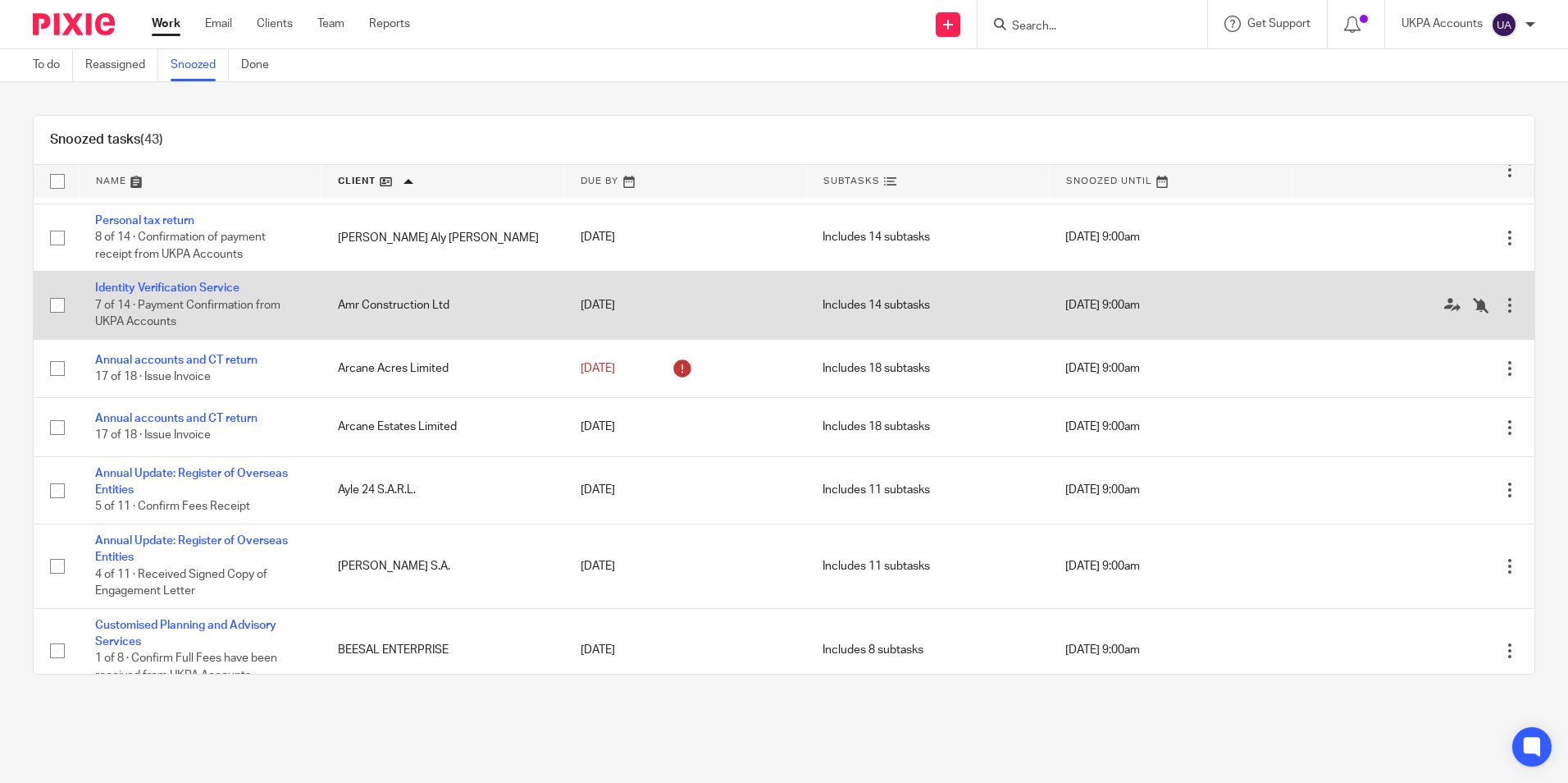
scroll to position [0, 0]
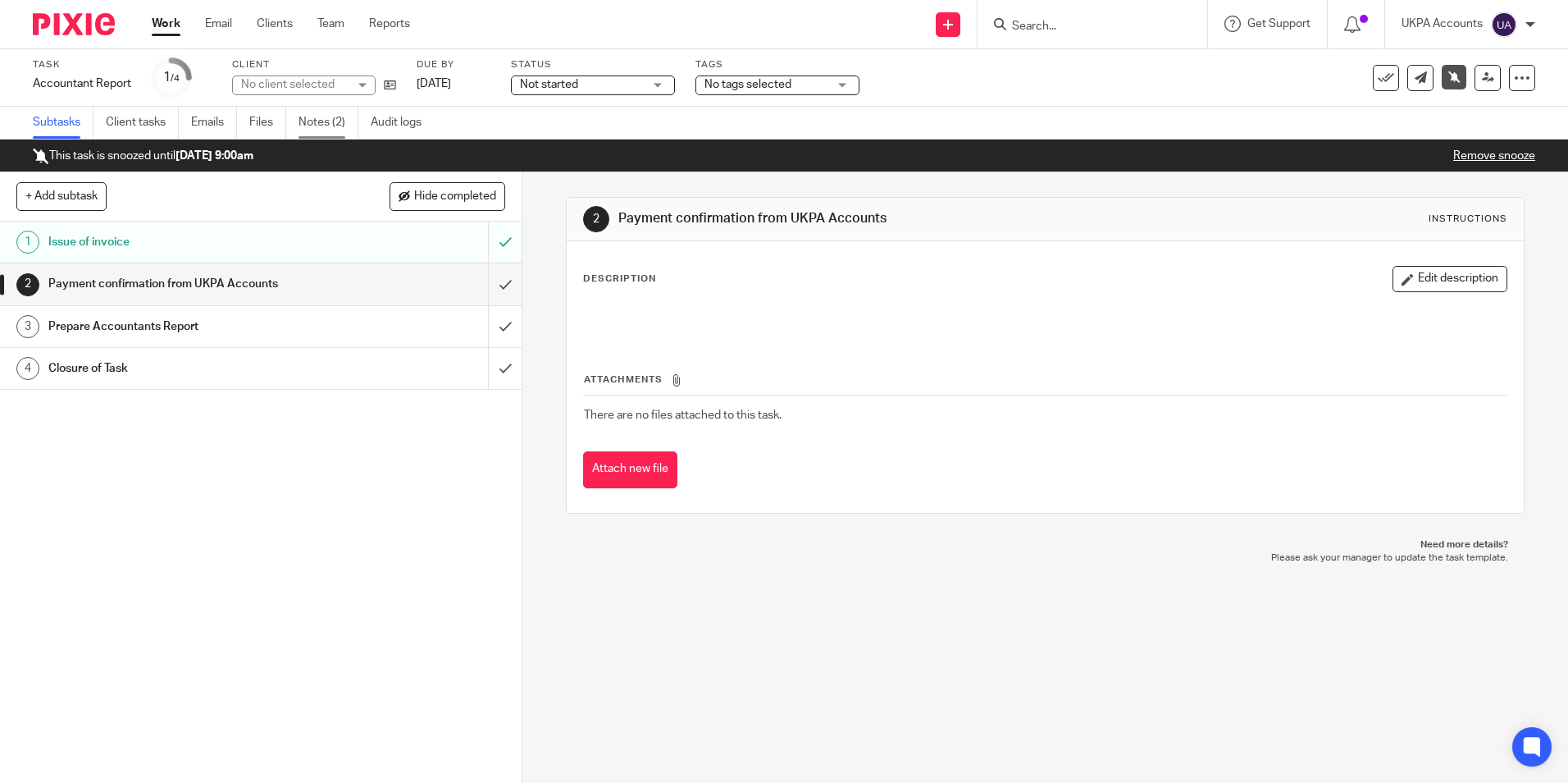
click at [338, 128] on link "Notes (2)" at bounding box center [329, 123] width 60 height 32
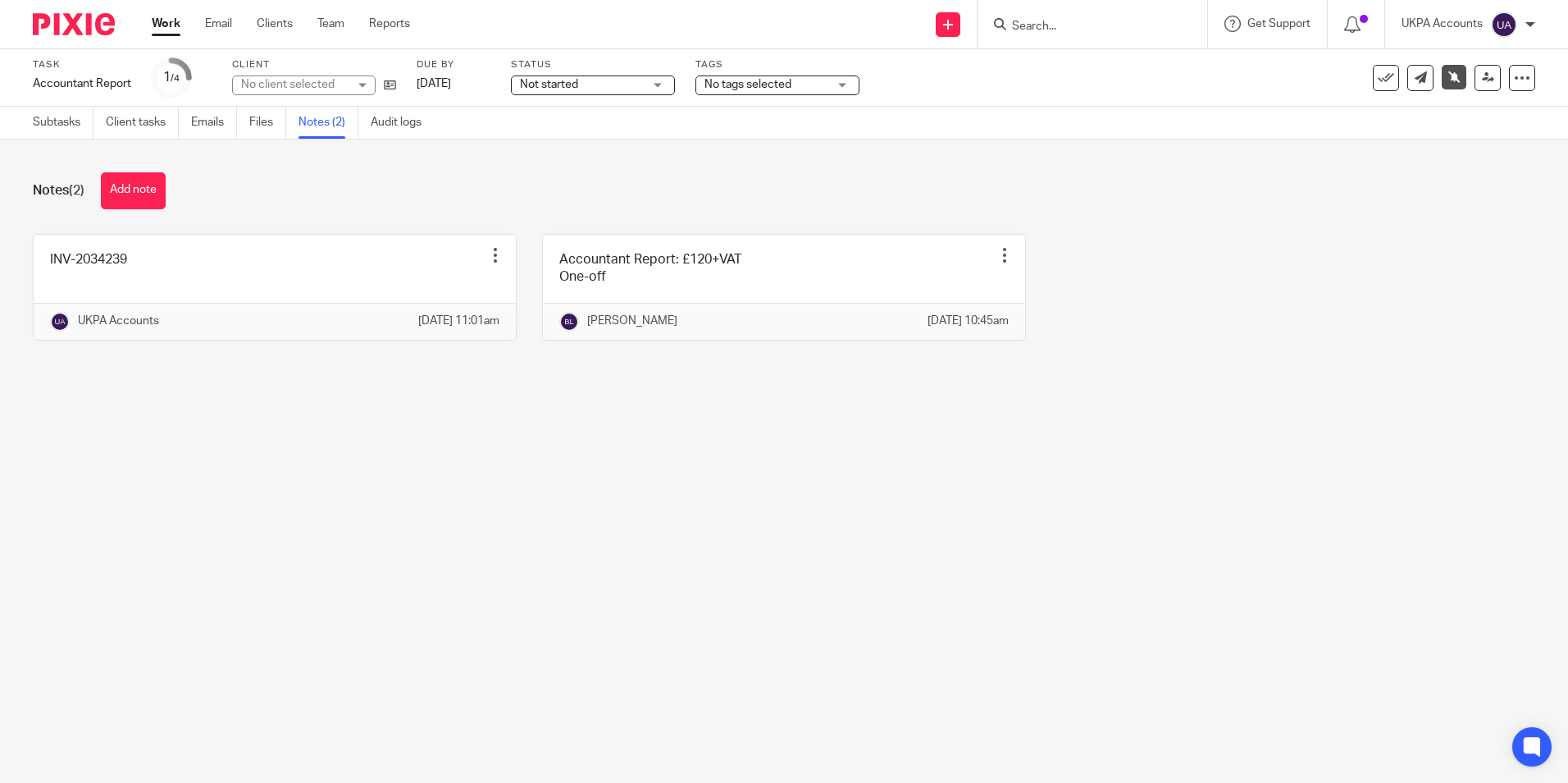
click at [389, 86] on icon at bounding box center [389, 85] width 12 height 12
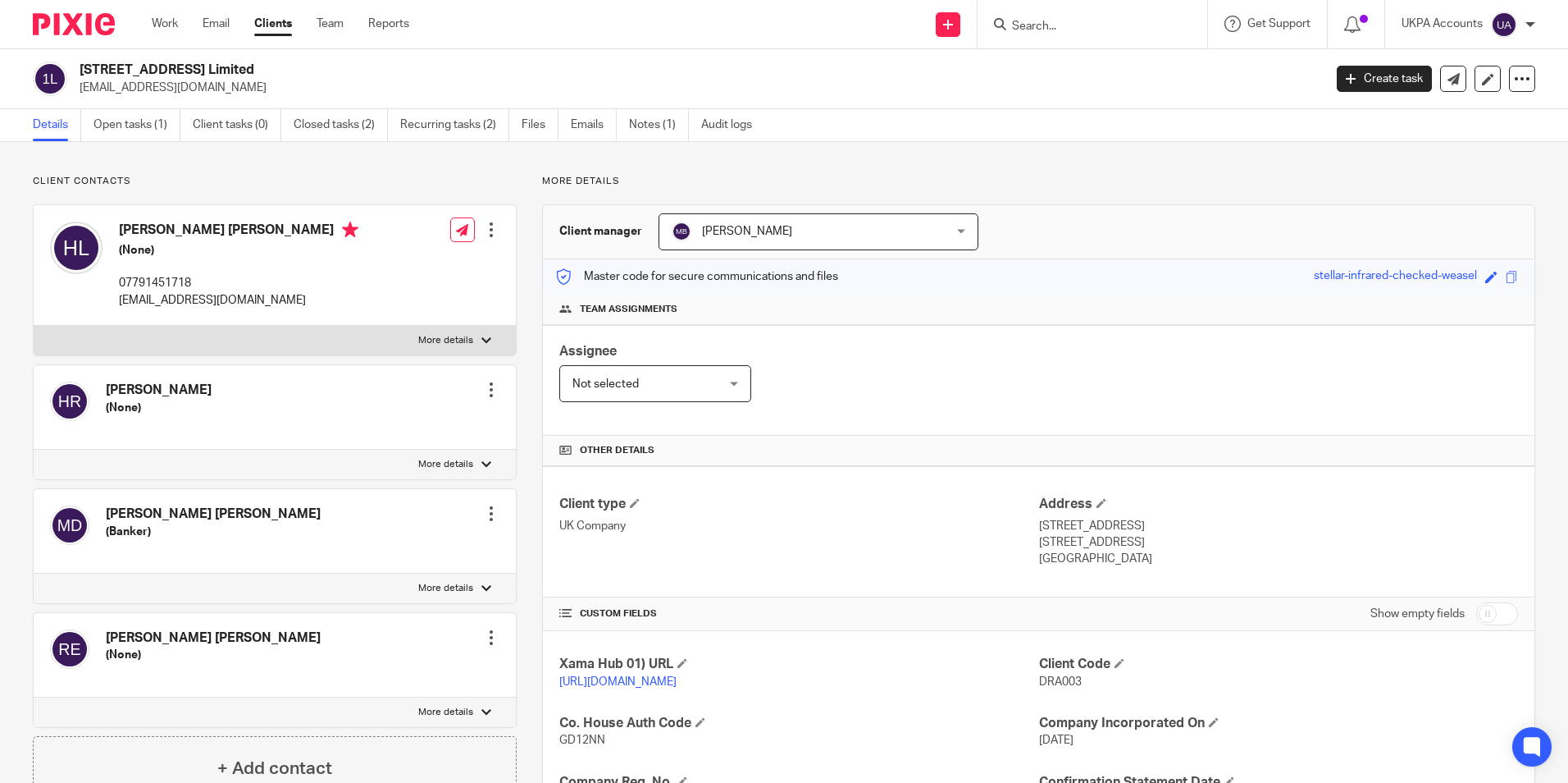
drag, startPoint x: 83, startPoint y: 67, endPoint x: 262, endPoint y: 67, distance: 179.0
click at [262, 66] on h2 "[STREET_ADDRESS] Limited" at bounding box center [572, 70] width 986 height 17
copy h2 "[STREET_ADDRESS] Limited"
click at [301, 61] on h2 "[STREET_ADDRESS] Limited" at bounding box center [572, 70] width 986 height 17
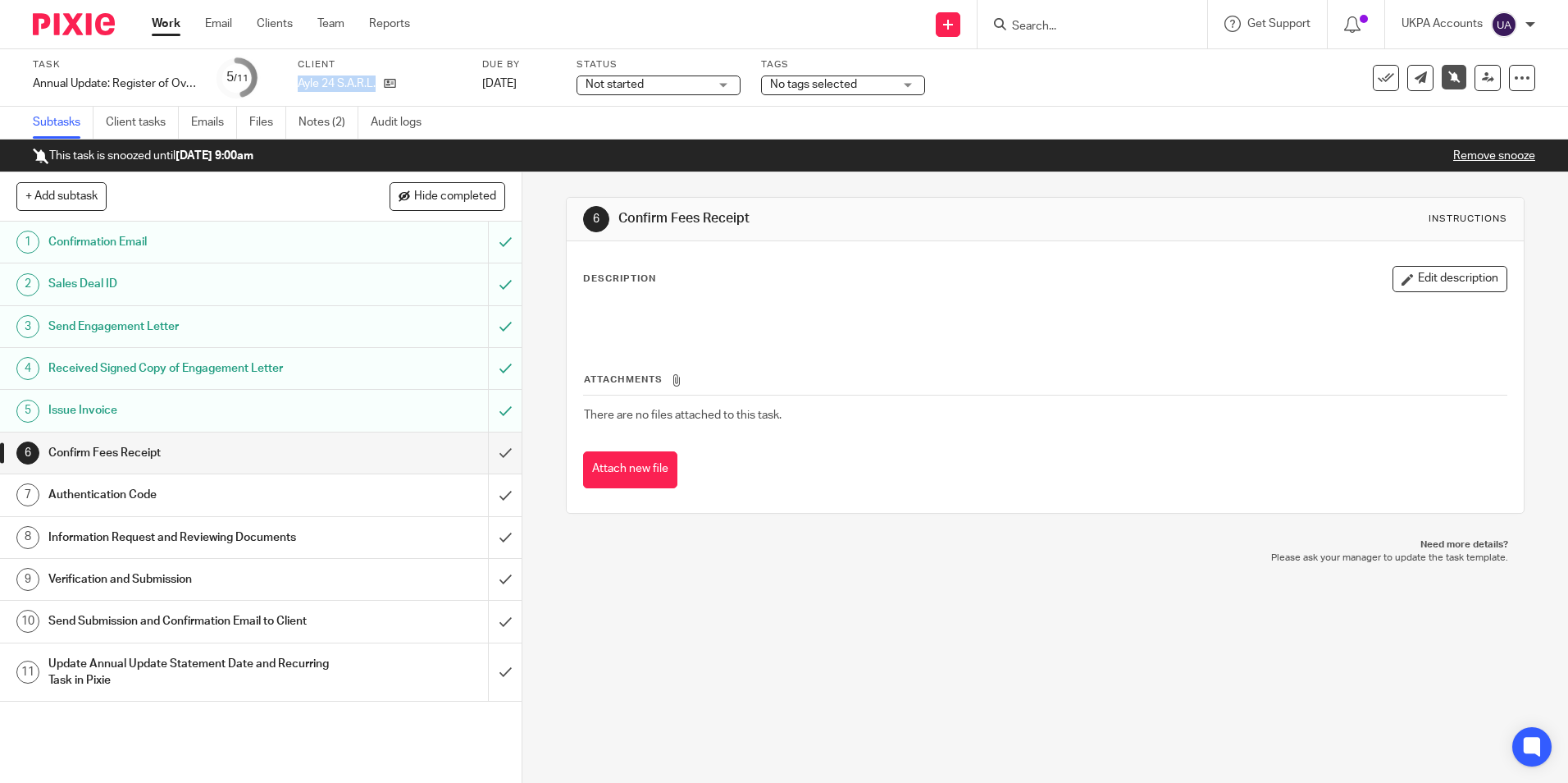
drag, startPoint x: 293, startPoint y: 79, endPoint x: 388, endPoint y: 95, distance: 96.3
click at [388, 95] on div "Task Annual Update: Register of Overseas Entities Save Annual Update: Register …" at bounding box center [659, 78] width 1252 height 40
copy div "Ayle 24 S.A.R.L."
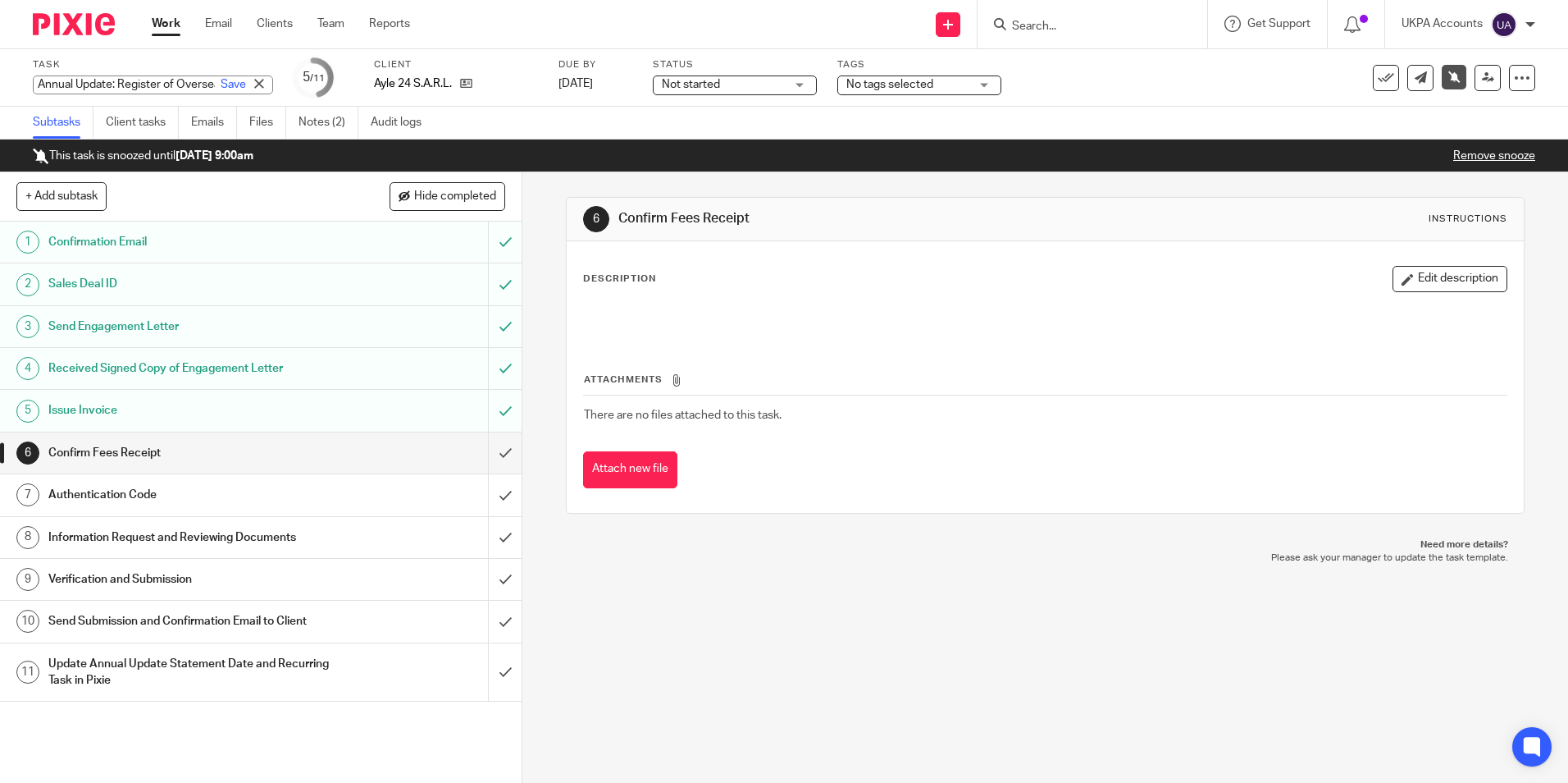
drag, startPoint x: 32, startPoint y: 85, endPoint x: 37, endPoint y: 101, distance: 16.8
click at [37, 101] on div "Task Annual Update: Register of Overseas Entities Save Annual Update: Register …" at bounding box center [784, 77] width 1568 height 58
click at [72, 85] on input "Annual Update: Register of Overseas Entities" at bounding box center [153, 85] width 240 height 19
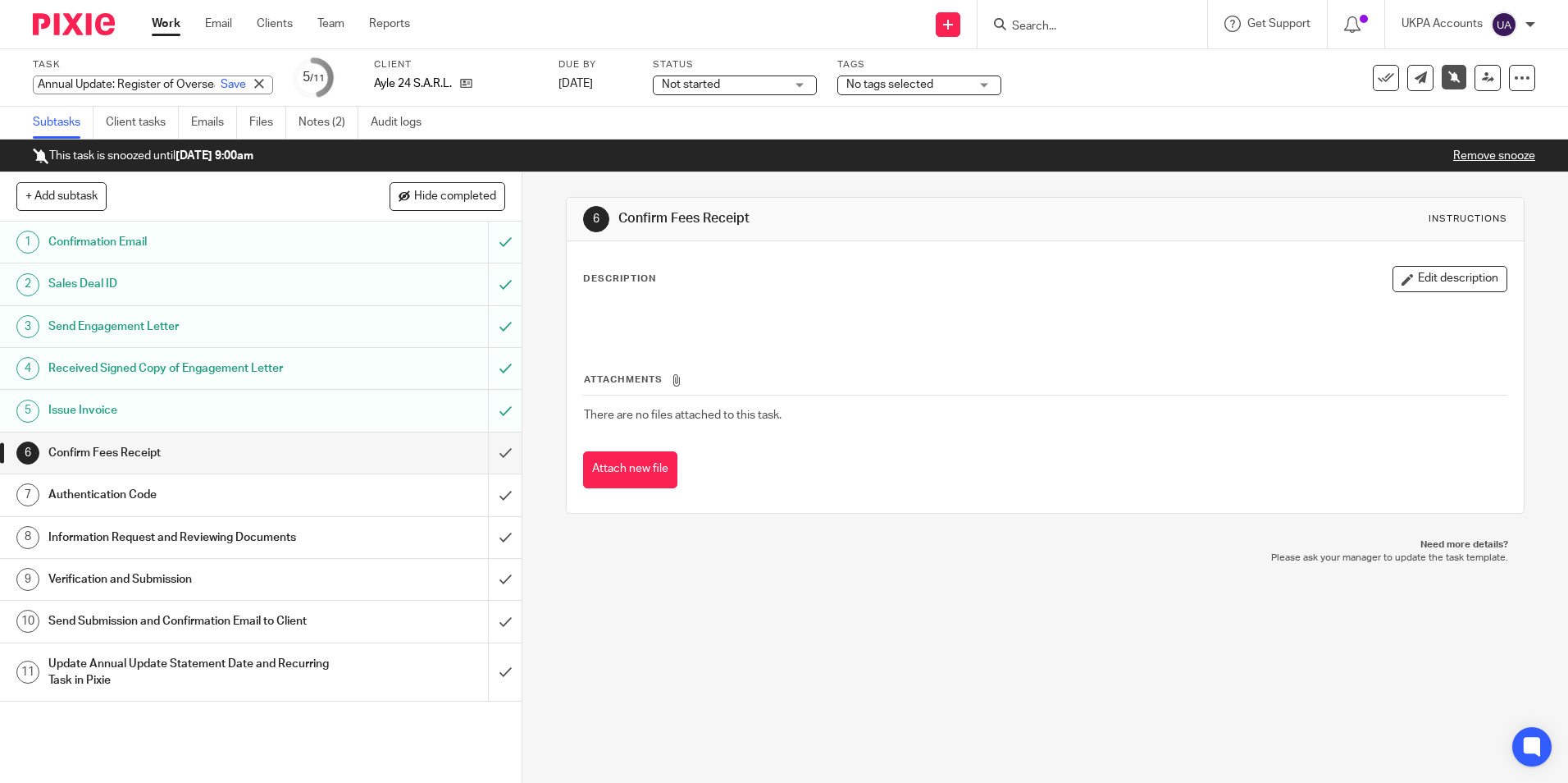
click at [72, 85] on input "Annual Update: Register of Overseas Entities" at bounding box center [153, 85] width 240 height 19
click at [334, 120] on link "Notes (2)" at bounding box center [329, 123] width 60 height 32
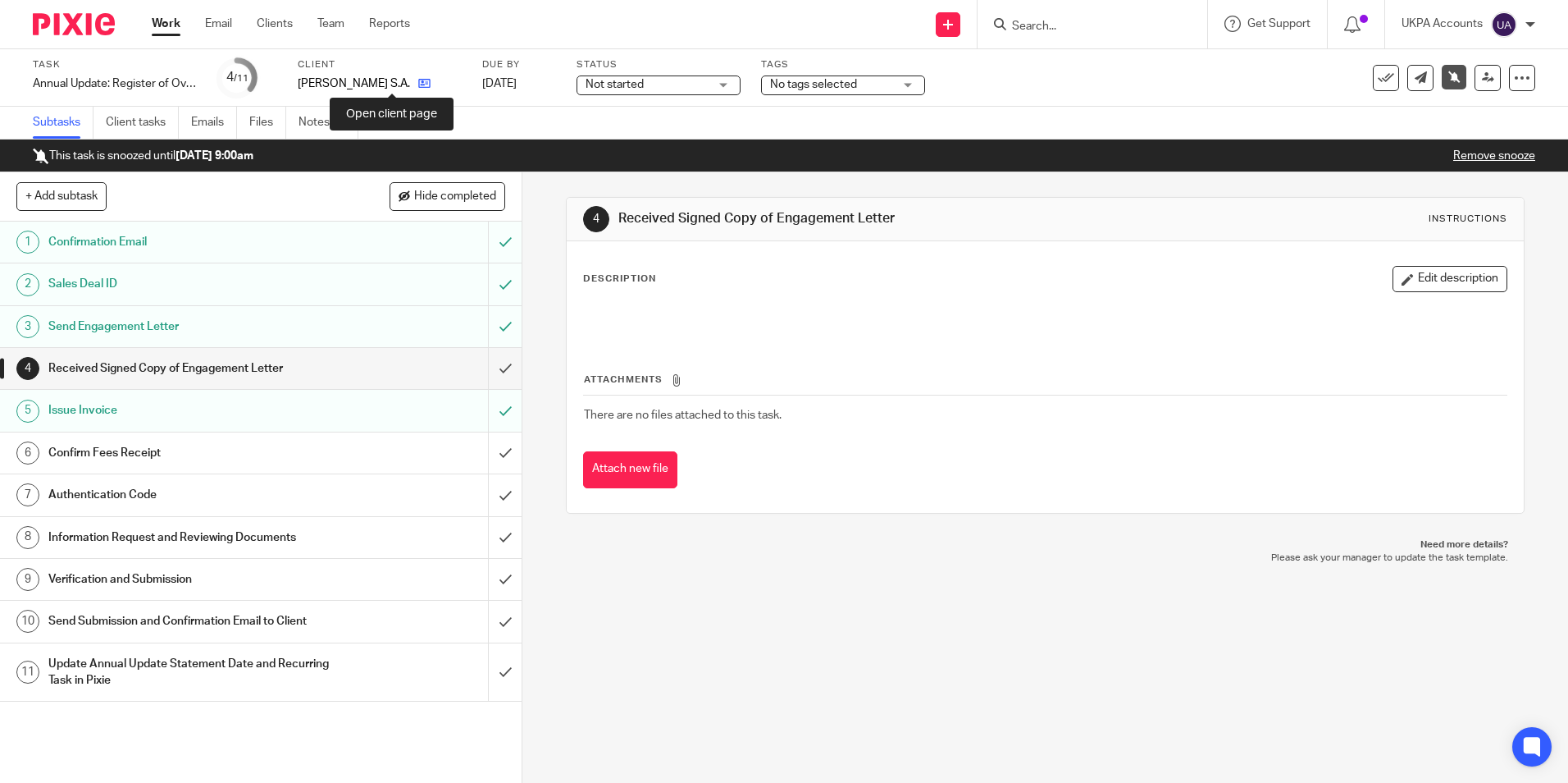
click at [419, 85] on icon at bounding box center [424, 83] width 12 height 12
drag, startPoint x: 299, startPoint y: 81, endPoint x: 392, endPoint y: 88, distance: 93.3
click at [392, 88] on div "Ayn Shams S.A." at bounding box center [380, 83] width 164 height 16
copy div "Ayn Shams S.A."
click at [349, 129] on link "Notes (2)" at bounding box center [329, 123] width 60 height 32
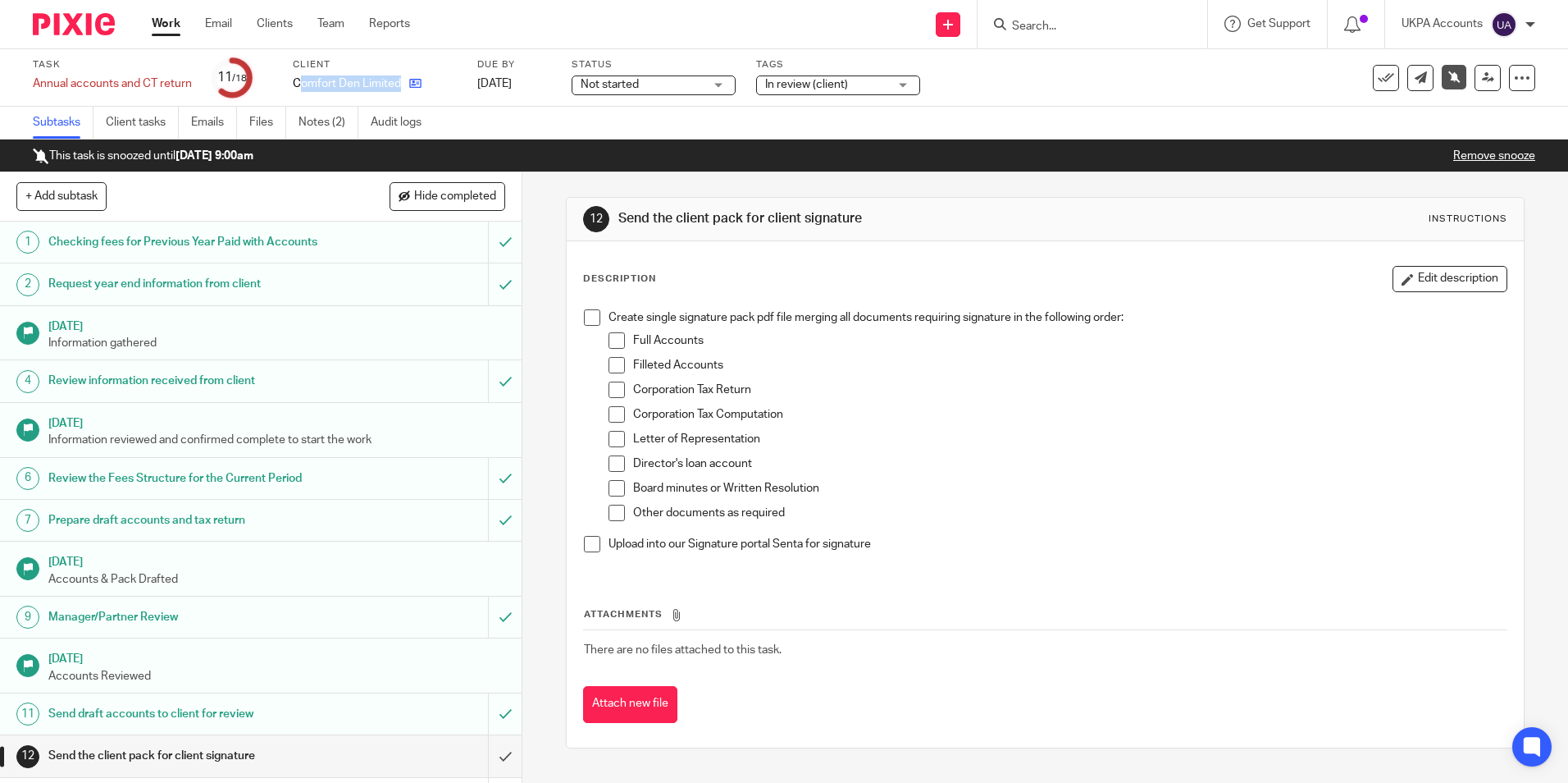
drag, startPoint x: 297, startPoint y: 82, endPoint x: 401, endPoint y: 86, distance: 104.1
click at [401, 86] on div "Comfort Den Limited" at bounding box center [375, 83] width 164 height 16
click at [403, 92] on div "Task Annual accounts and CT return Save Annual accounts and CT return 11 /18 Cl…" at bounding box center [659, 78] width 1252 height 40
copy div "Comfort Den Limited"
click at [309, 123] on link "Notes (2)" at bounding box center [329, 123] width 60 height 32
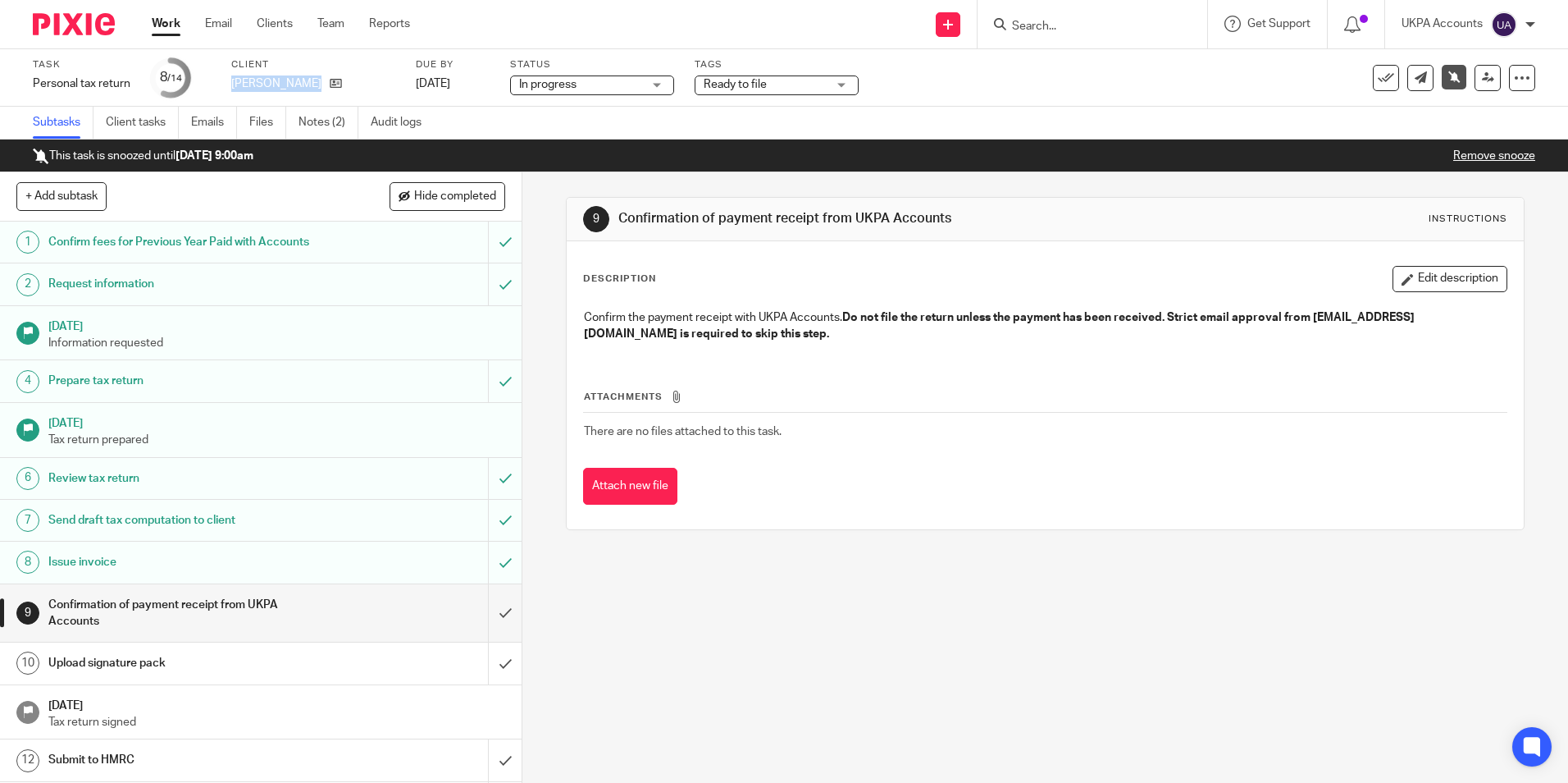
drag, startPoint x: 230, startPoint y: 89, endPoint x: 384, endPoint y: 102, distance: 154.5
click at [384, 102] on div "Task Personal tax return Save Personal tax return 8 /14 Client [PERSON_NAME] Du…" at bounding box center [784, 77] width 1568 height 58
copy div "[PERSON_NAME]"
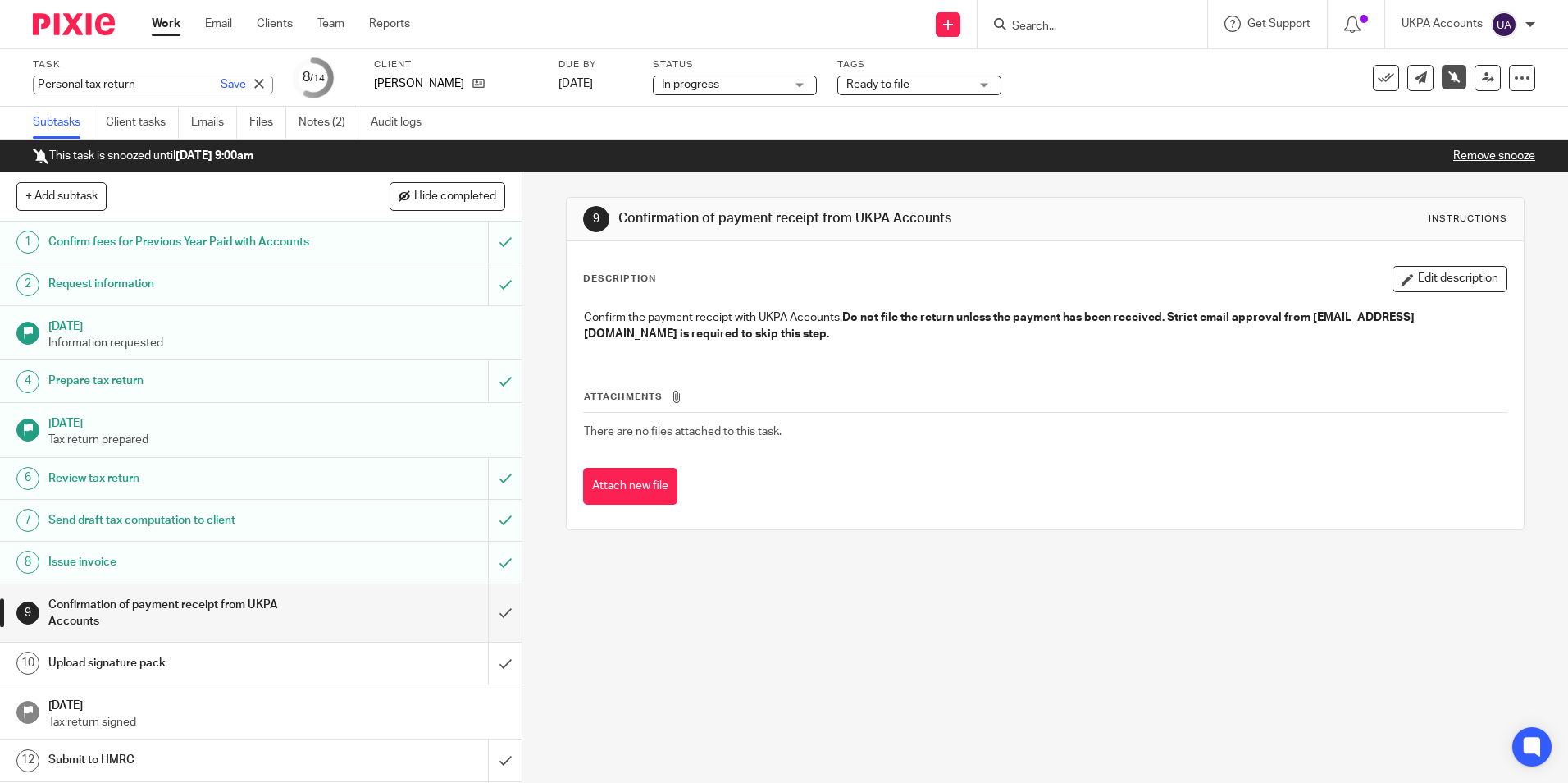
drag, startPoint x: 31, startPoint y: 81, endPoint x: 115, endPoint y: 83, distance: 84.0
click at [115, 83] on div "Personal tax return Save Personal tax return" at bounding box center [153, 85] width 240 height 19
click at [84, 87] on input "Personal tax return" at bounding box center [153, 85] width 240 height 19
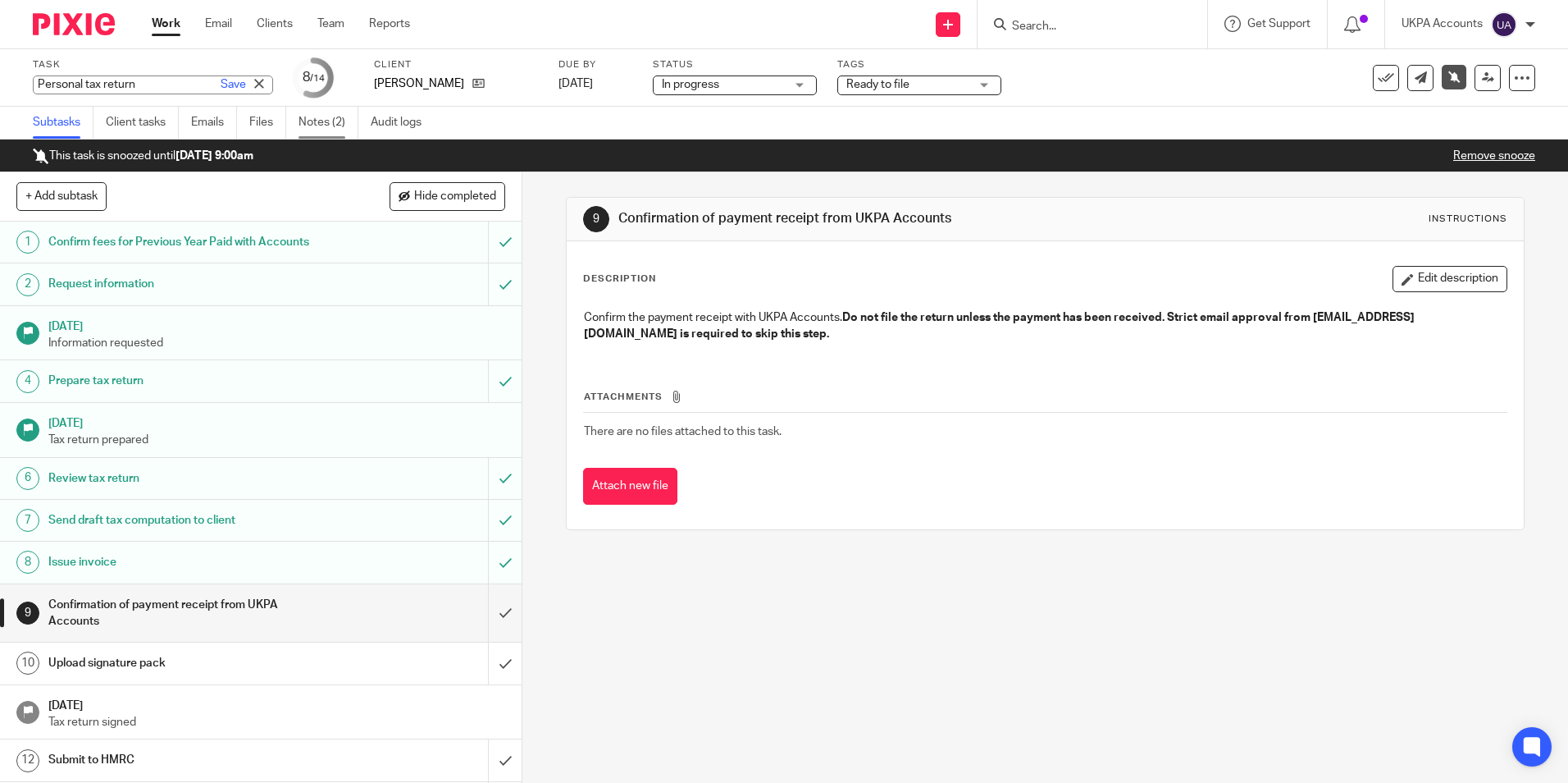
click at [326, 131] on link "Notes (2)" at bounding box center [329, 123] width 60 height 32
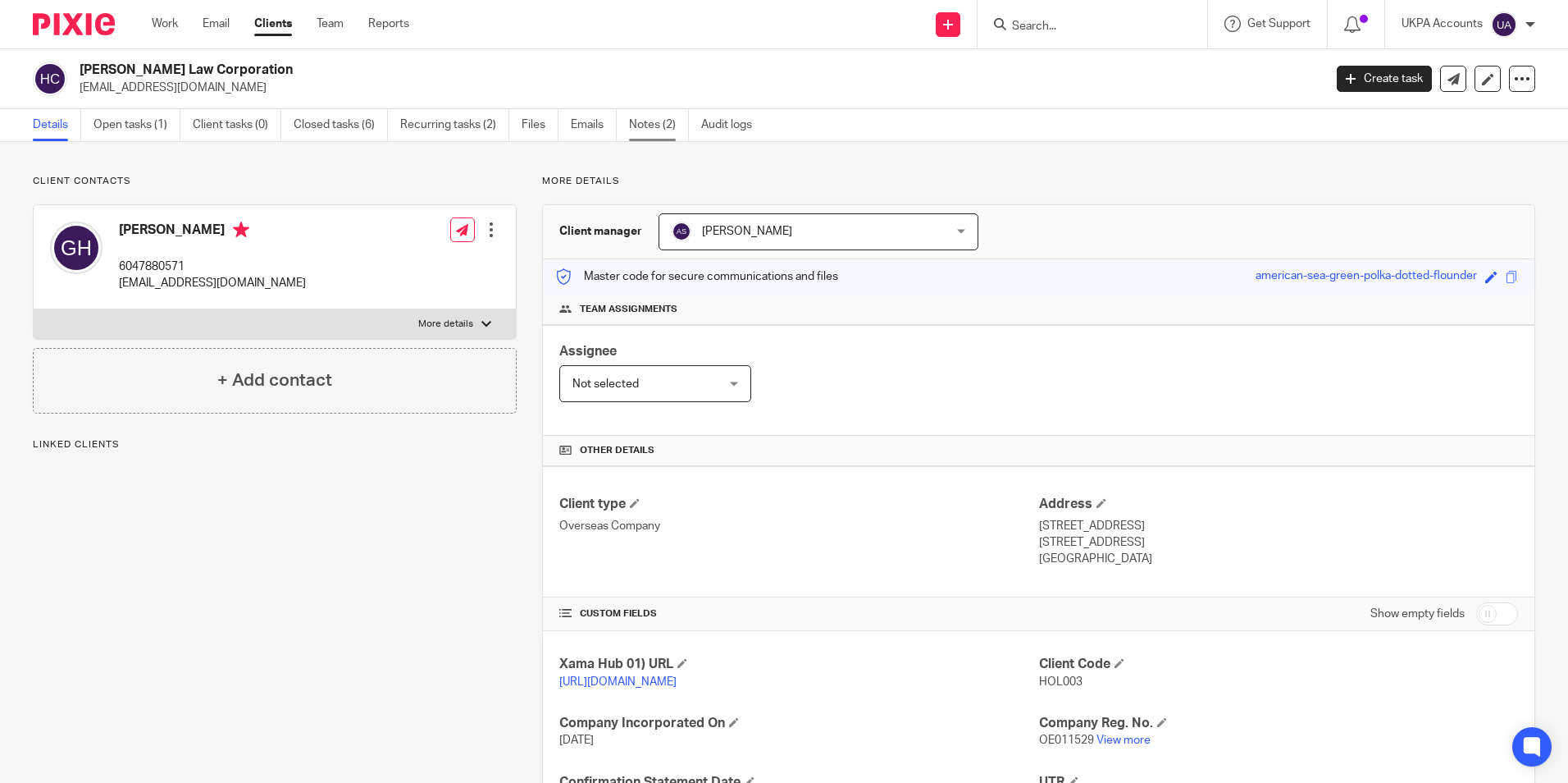
click at [672, 124] on link "Notes (2)" at bounding box center [659, 125] width 60 height 32
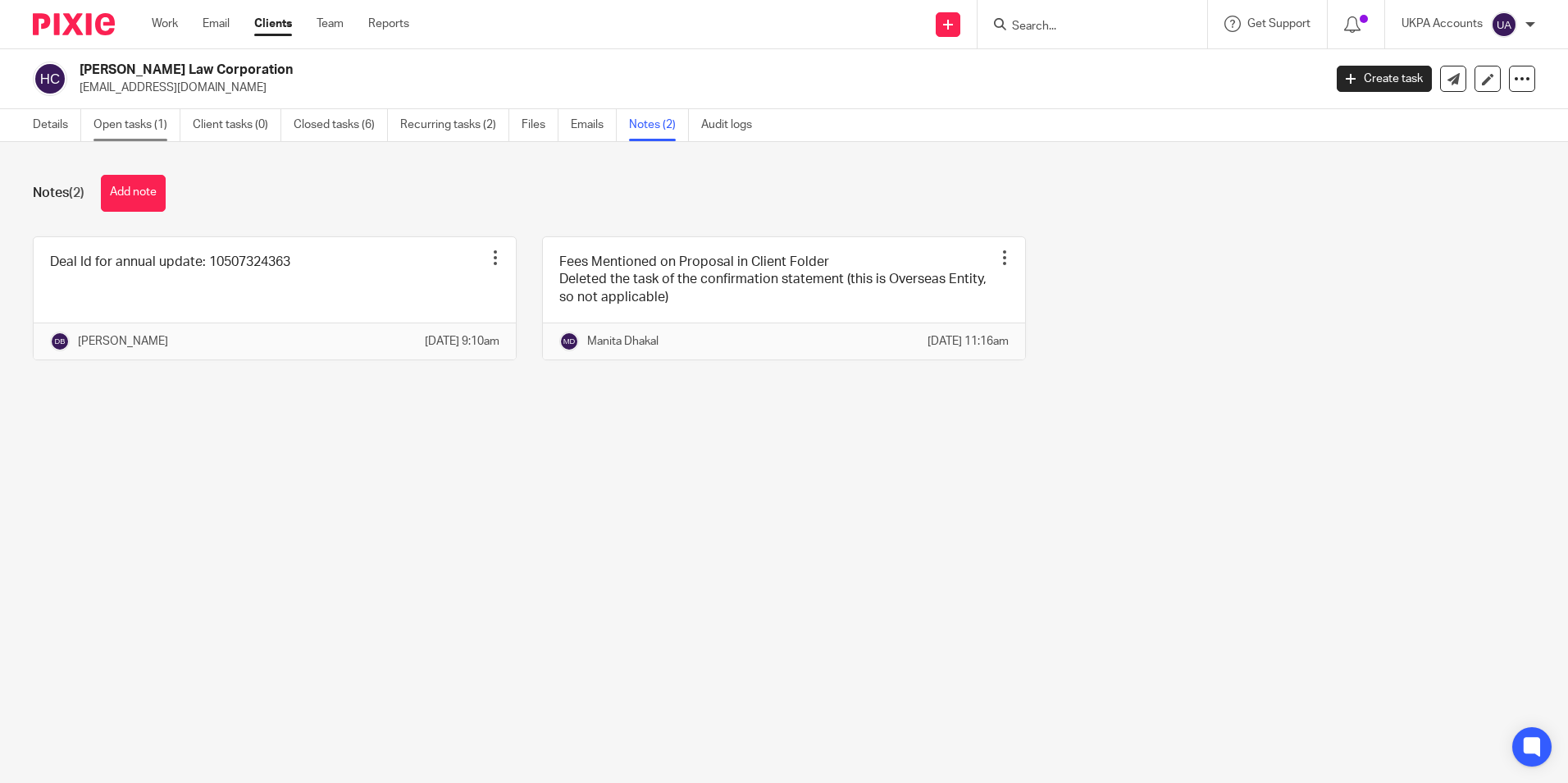
click at [112, 125] on link "Open tasks (1)" at bounding box center [137, 125] width 87 height 32
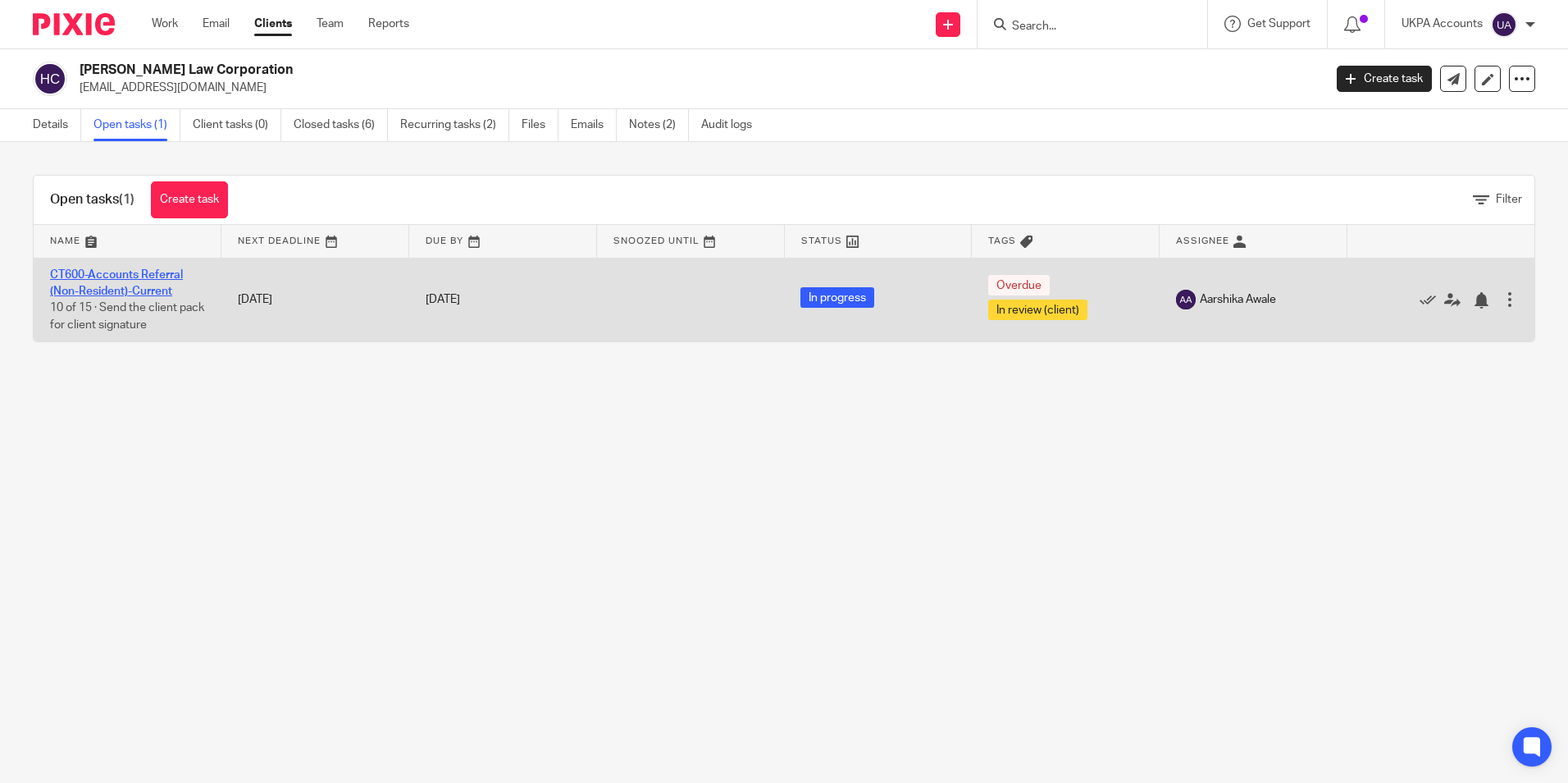
click at [132, 274] on link "CT600-Accounts Referral (Non-Resident)-Current" at bounding box center [116, 283] width 133 height 28
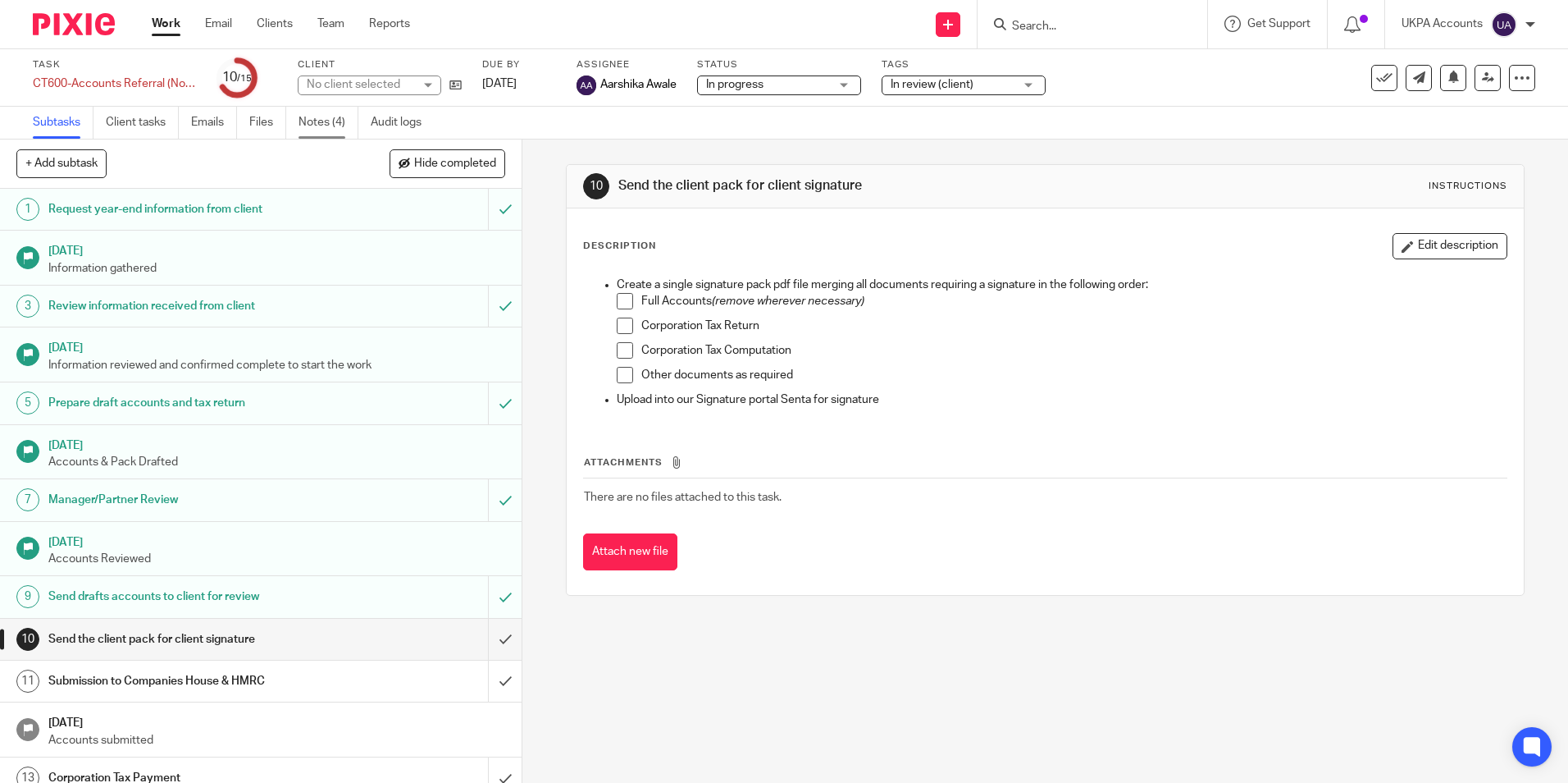
click at [305, 123] on link "Notes (4)" at bounding box center [329, 123] width 60 height 32
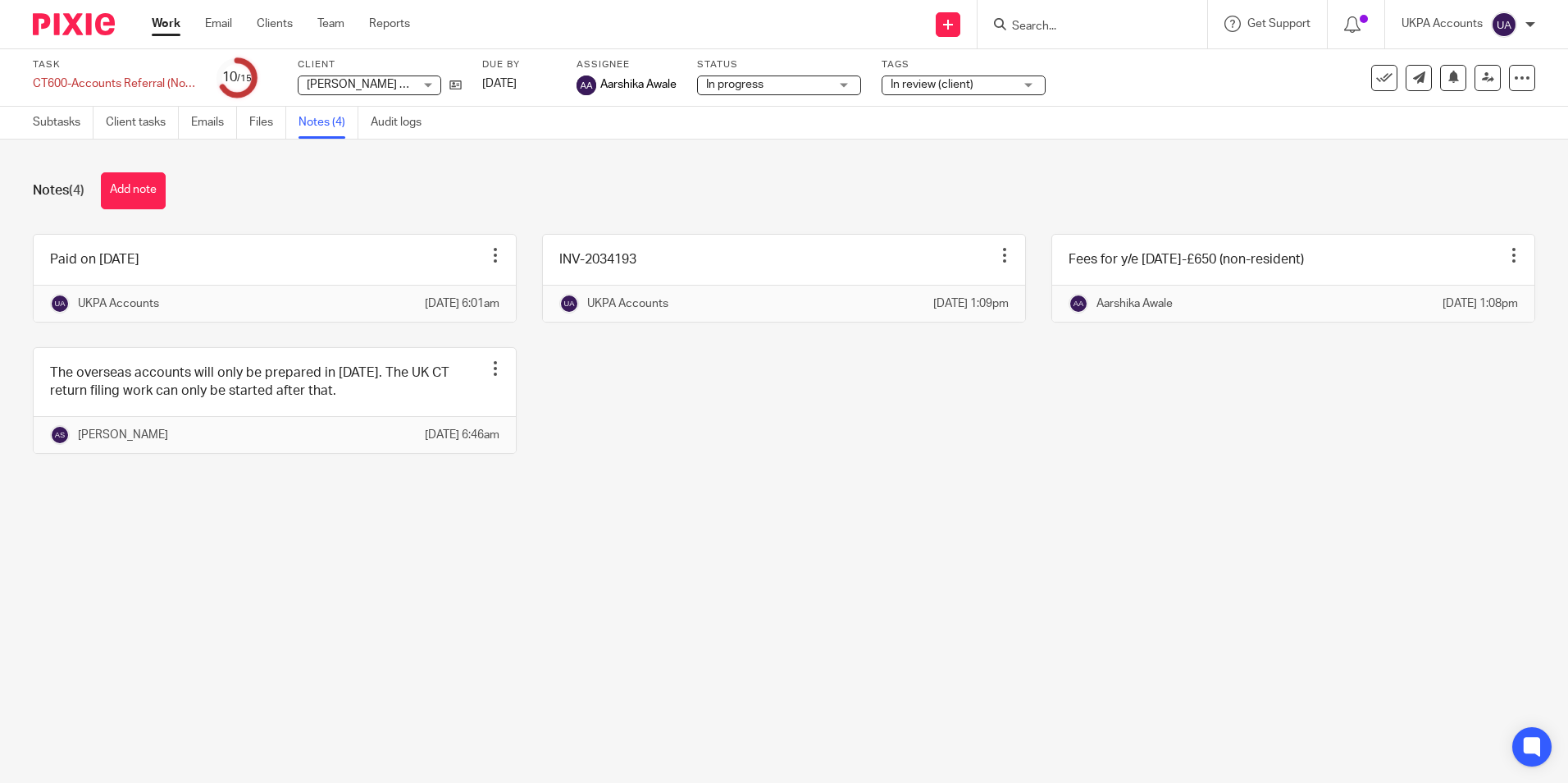
click at [1099, 28] on input "Search" at bounding box center [1084, 27] width 148 height 15
paste input "[PERSON_NAME]"
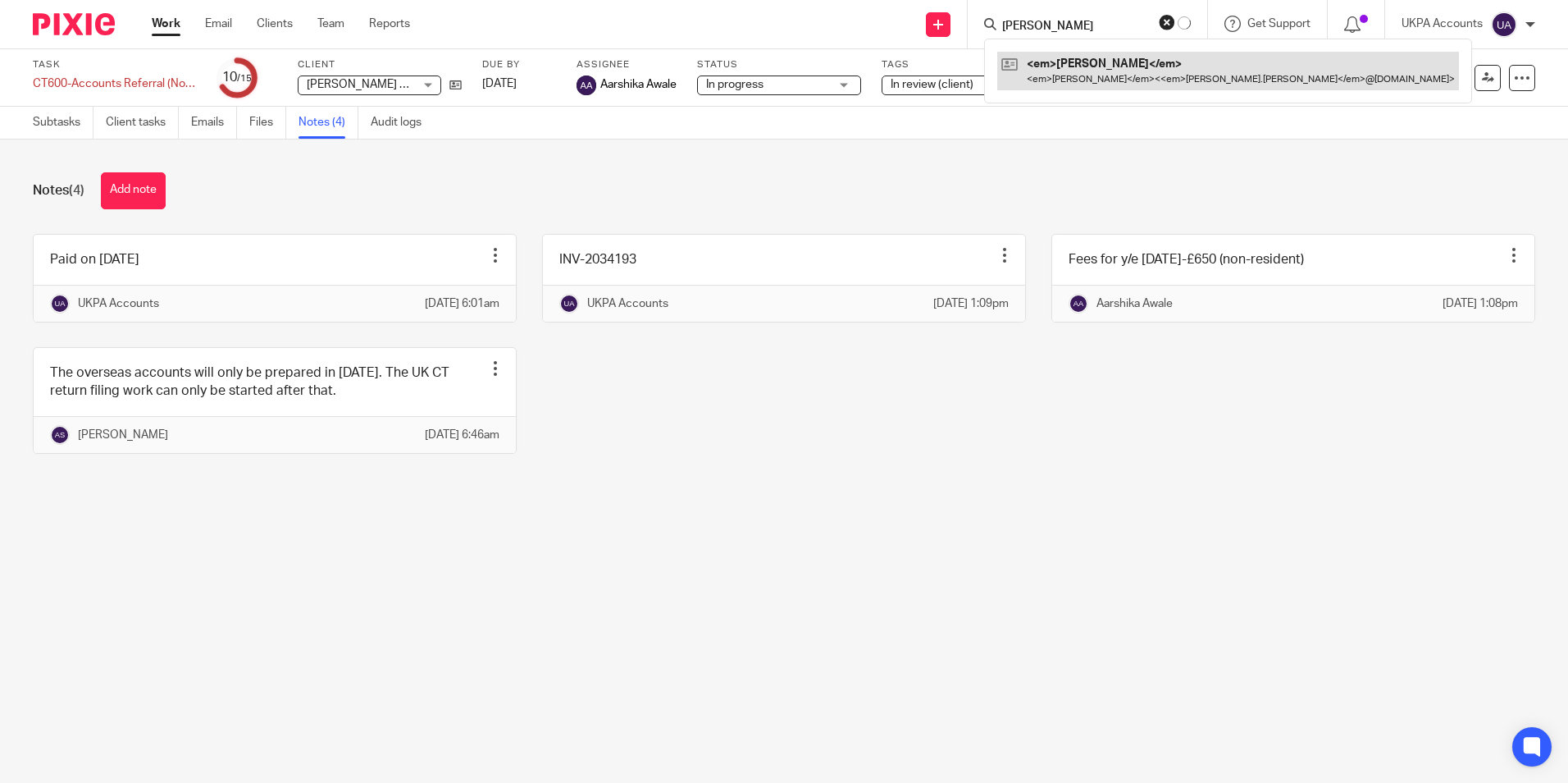
type input "[PERSON_NAME]"
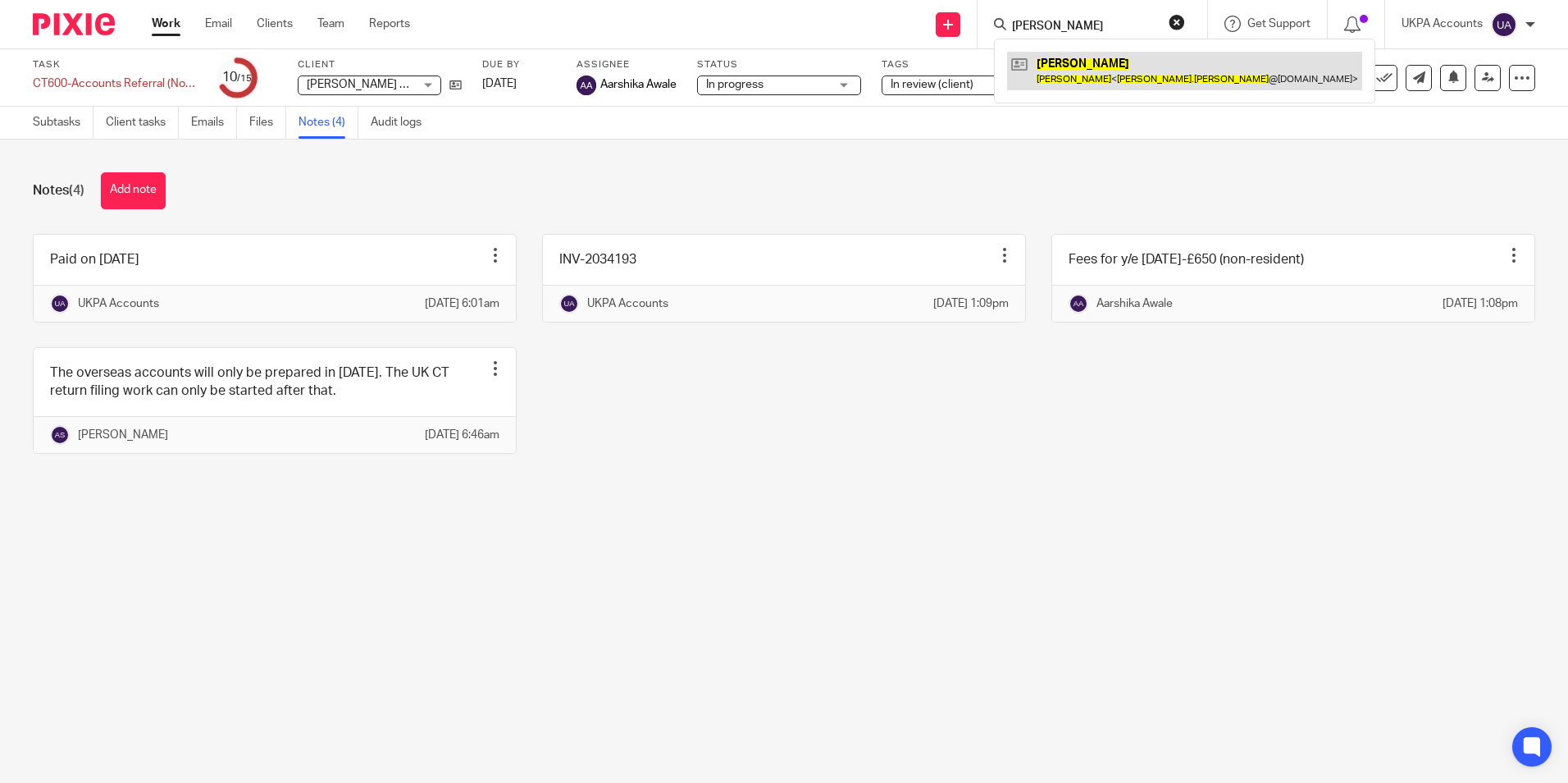
click at [1084, 71] on link at bounding box center [1184, 71] width 355 height 38
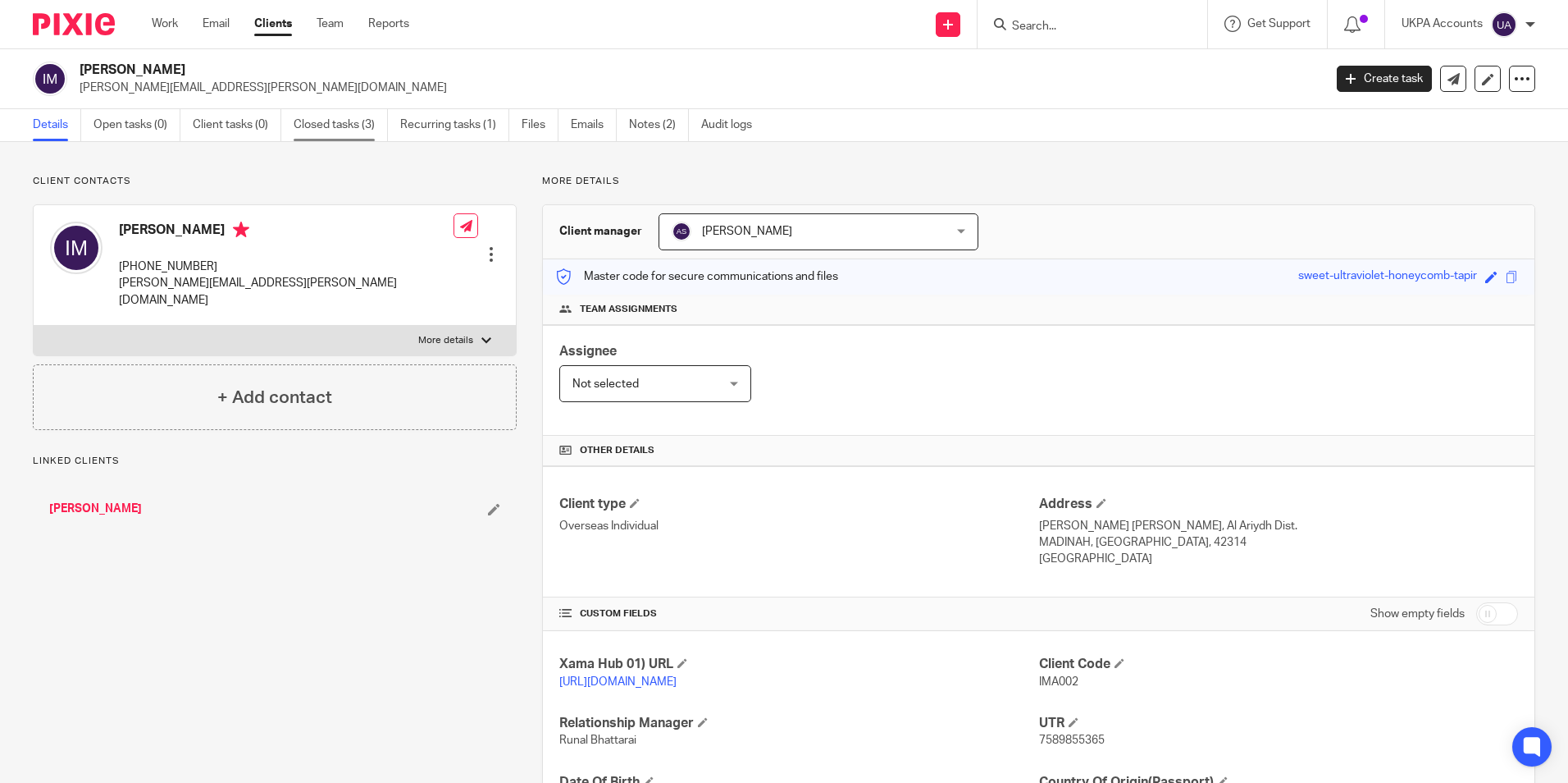
click at [312, 125] on link "Closed tasks (3)" at bounding box center [340, 125] width 94 height 32
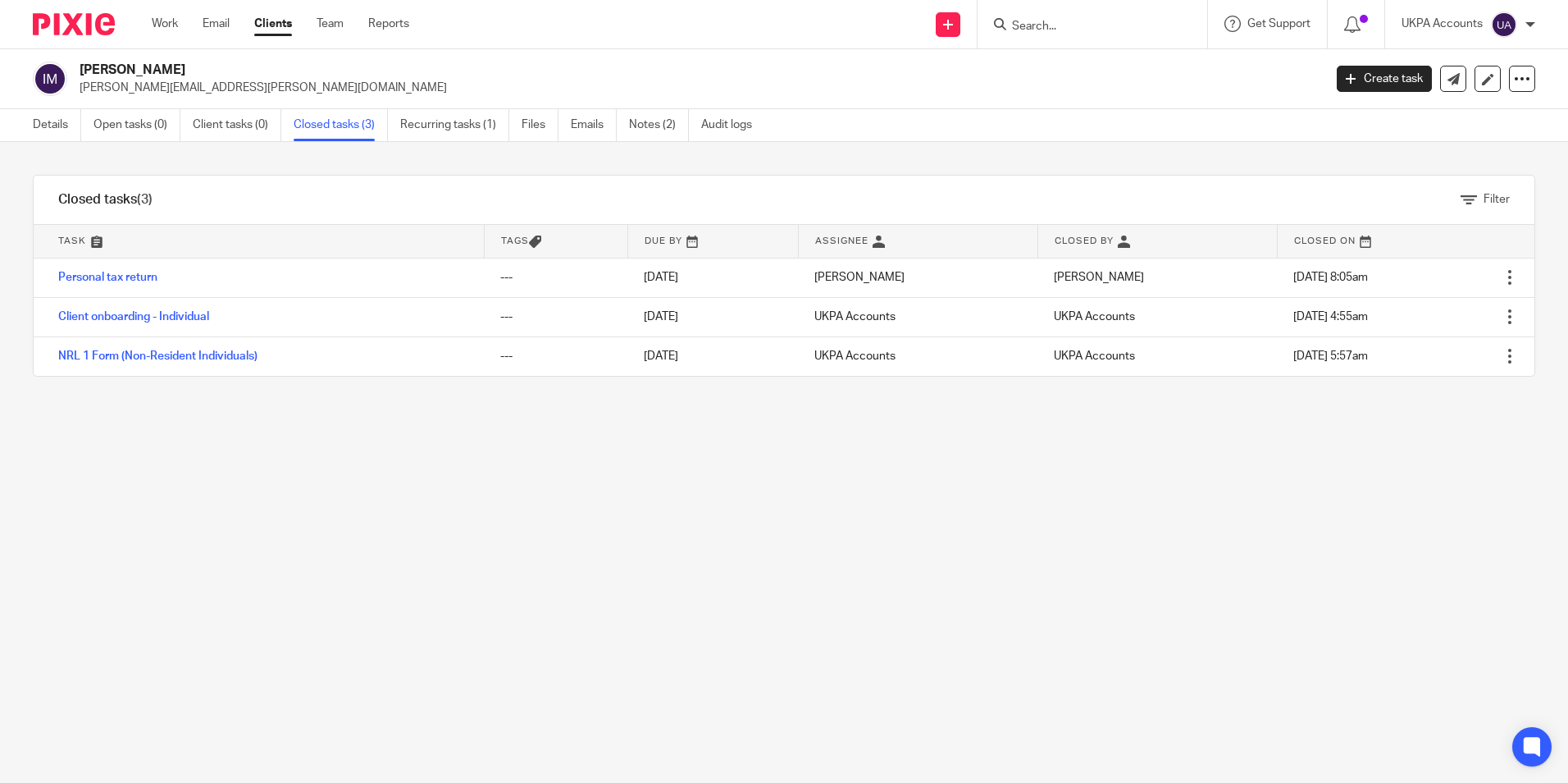
click at [1125, 32] on input "Search" at bounding box center [1084, 27] width 148 height 15
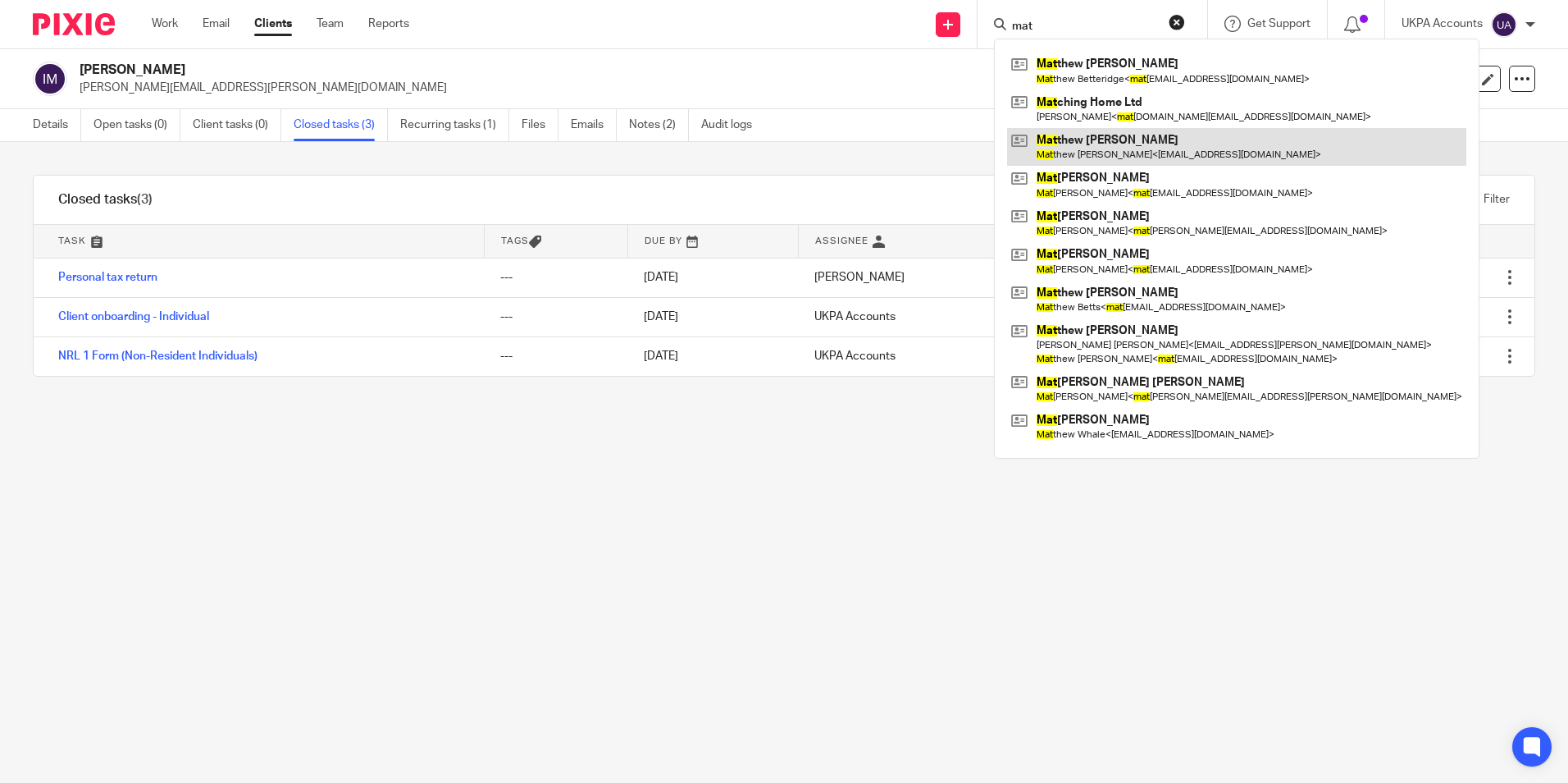
type input "mat"
click at [1134, 141] on link at bounding box center [1236, 147] width 459 height 38
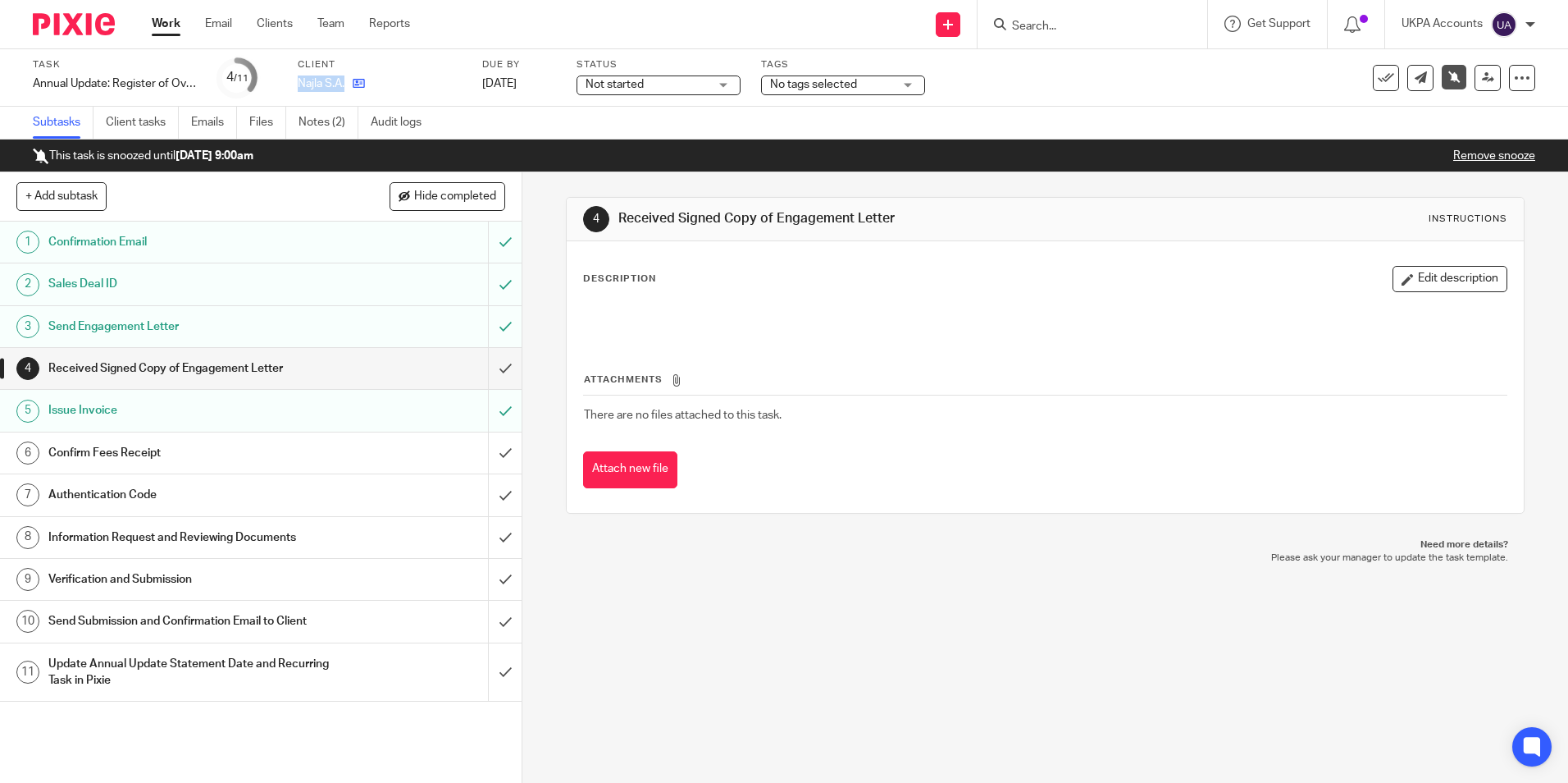
drag, startPoint x: 300, startPoint y: 80, endPoint x: 356, endPoint y: 92, distance: 57.3
click at [356, 92] on div "Najla S.A." at bounding box center [380, 83] width 164 height 16
copy div "Najla S.A."
click at [323, 124] on link "Notes (2)" at bounding box center [329, 123] width 60 height 32
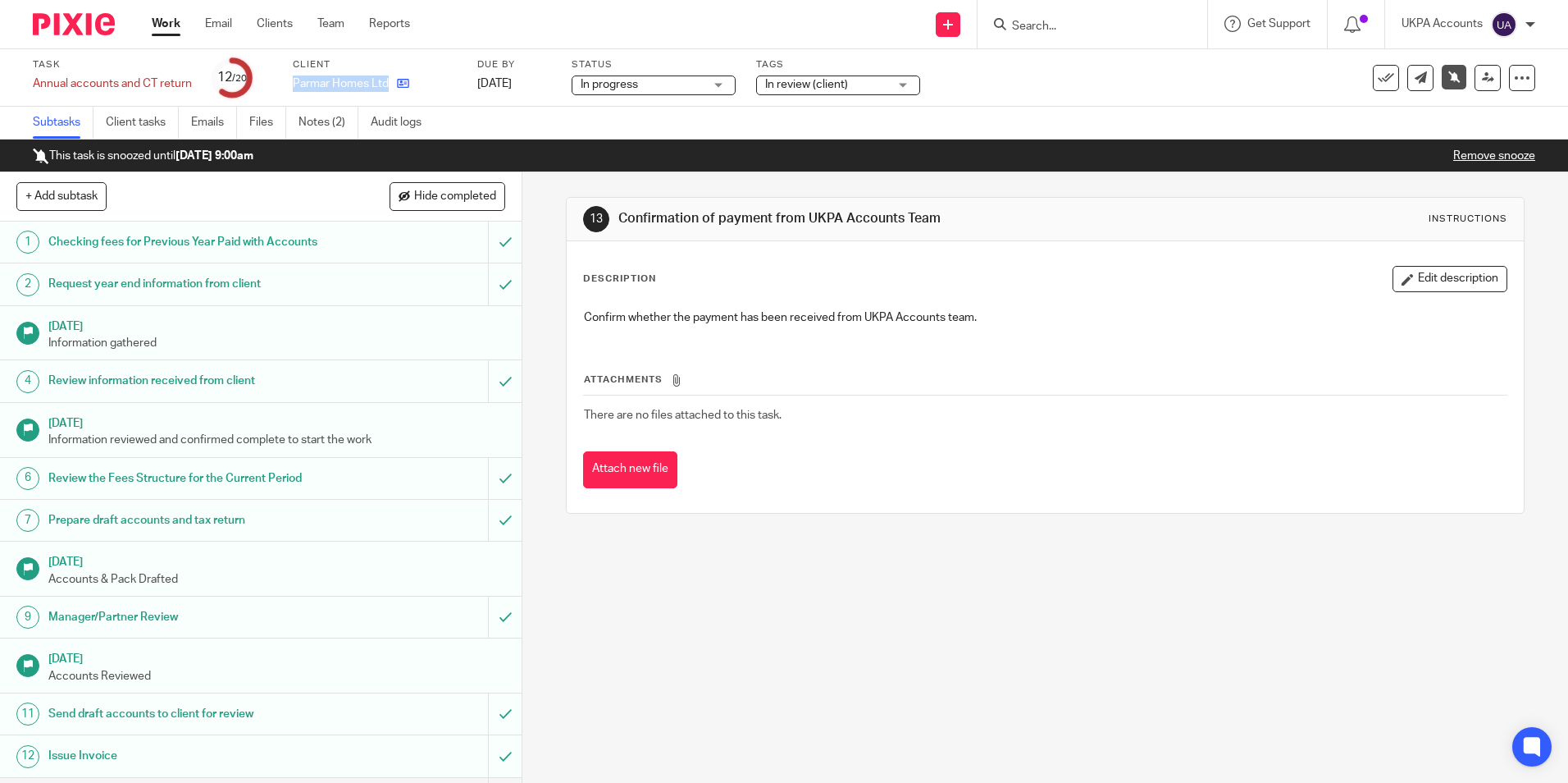
drag, startPoint x: 293, startPoint y: 82, endPoint x: 391, endPoint y: 81, distance: 98.0
click at [391, 81] on div "Parmar Homes Ltd" at bounding box center [375, 83] width 164 height 16
copy div "Parmar Homes Ltd"
click at [350, 136] on link "Notes (2)" at bounding box center [329, 123] width 60 height 32
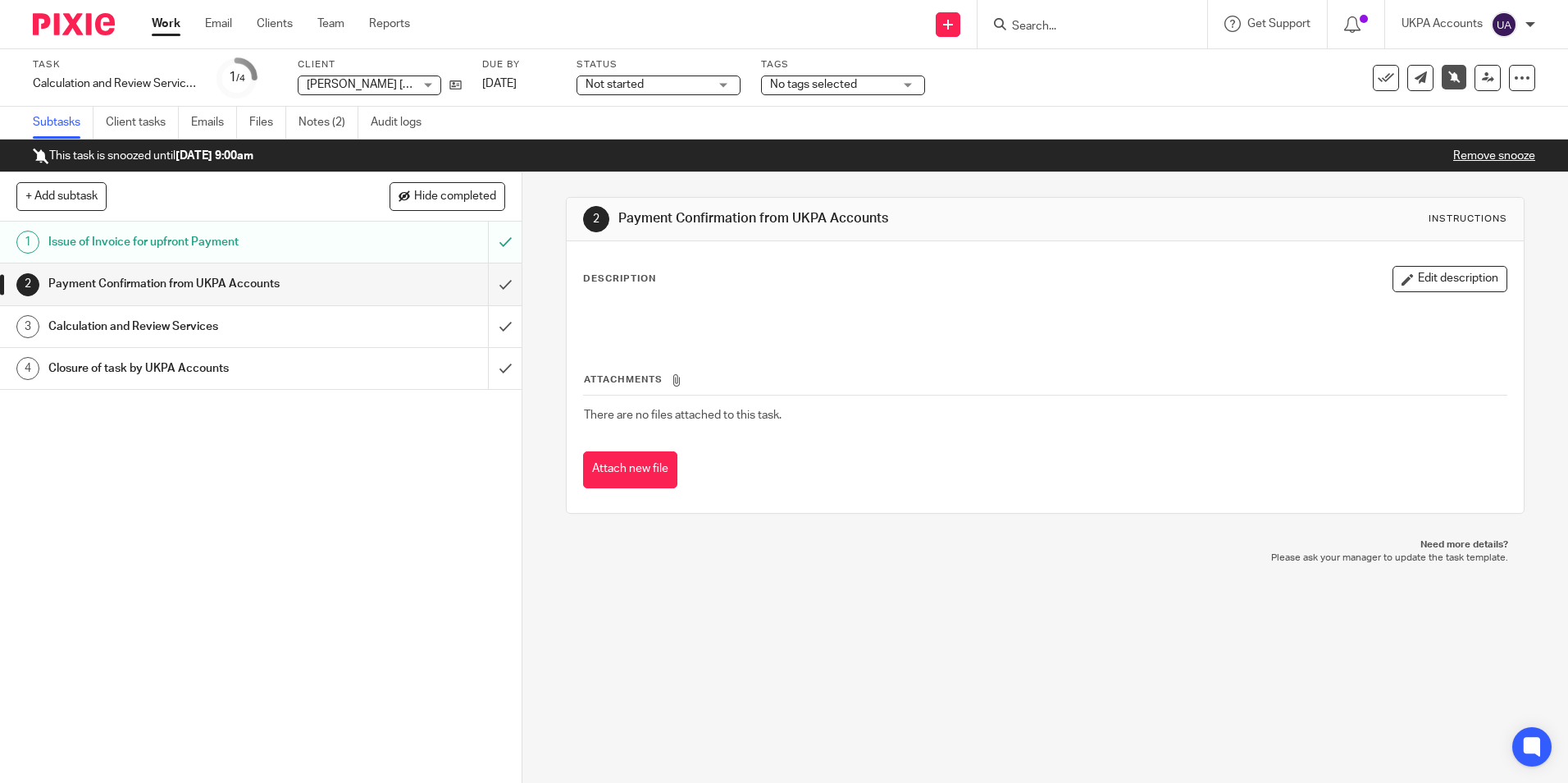
click at [973, 685] on div "2 Payment Confirmation from UKPA Accounts Instructions Description Edit descrip…" at bounding box center [1045, 477] width 1046 height 610
click at [306, 81] on span "Syed Naved Hasan Zaidi" at bounding box center [398, 85] width 183 height 11
click at [453, 80] on icon at bounding box center [455, 85] width 12 height 12
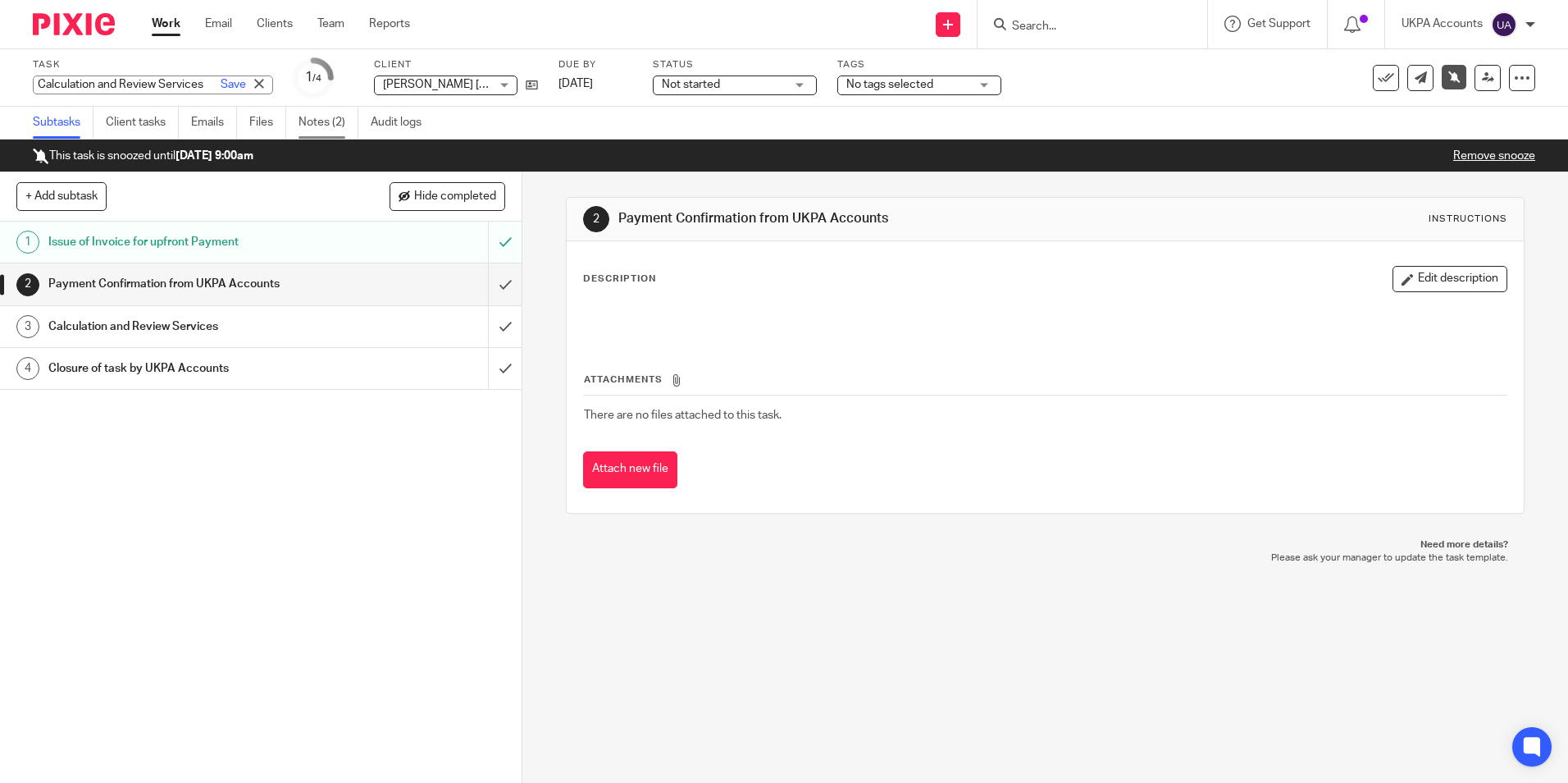
click at [327, 129] on link "Notes (2)" at bounding box center [329, 123] width 60 height 32
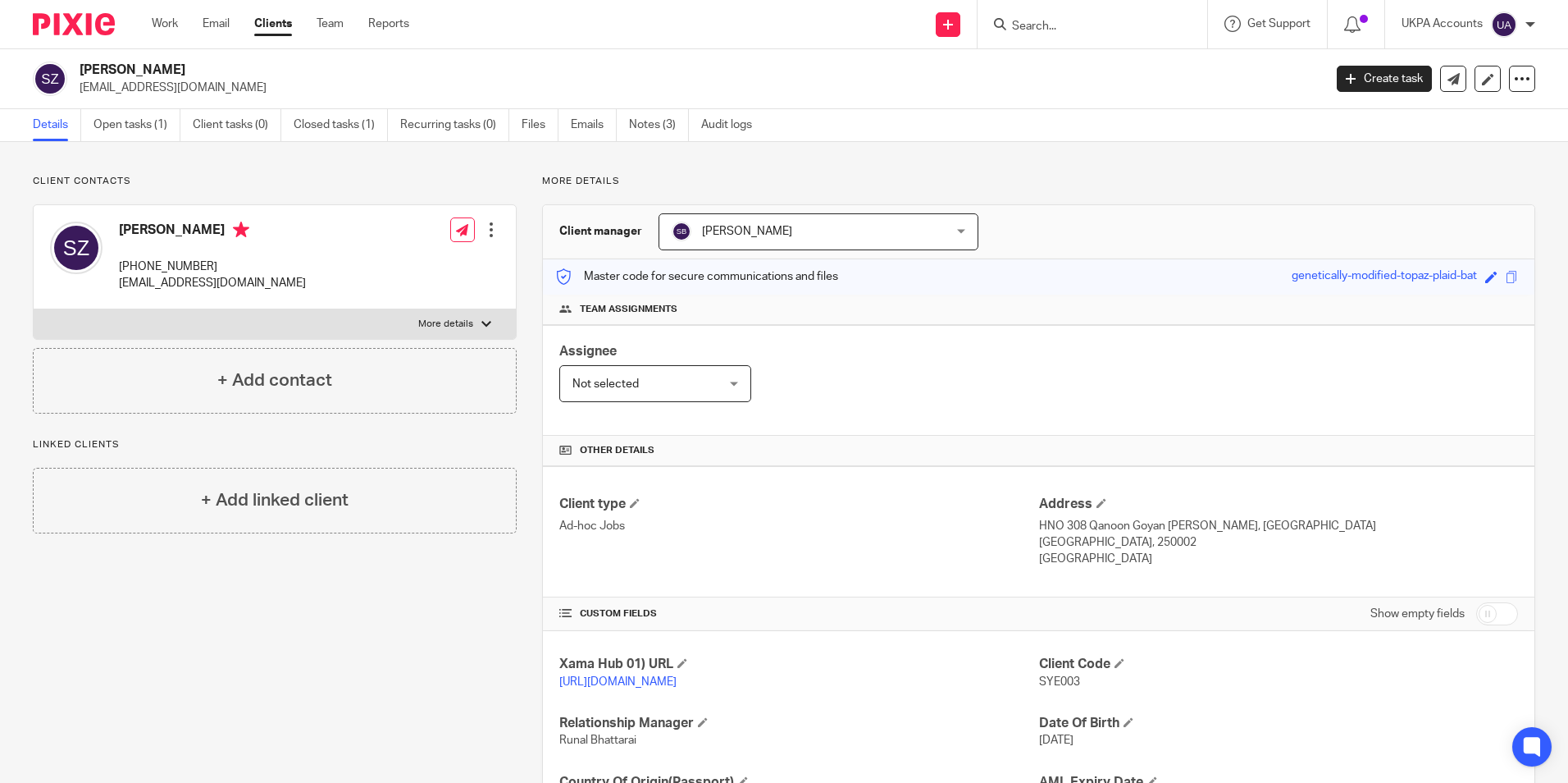
drag, startPoint x: 82, startPoint y: 66, endPoint x: 243, endPoint y: 73, distance: 161.2
click at [243, 73] on h2 "[PERSON_NAME]" at bounding box center [572, 70] width 986 height 17
copy h2 "[PERSON_NAME]"
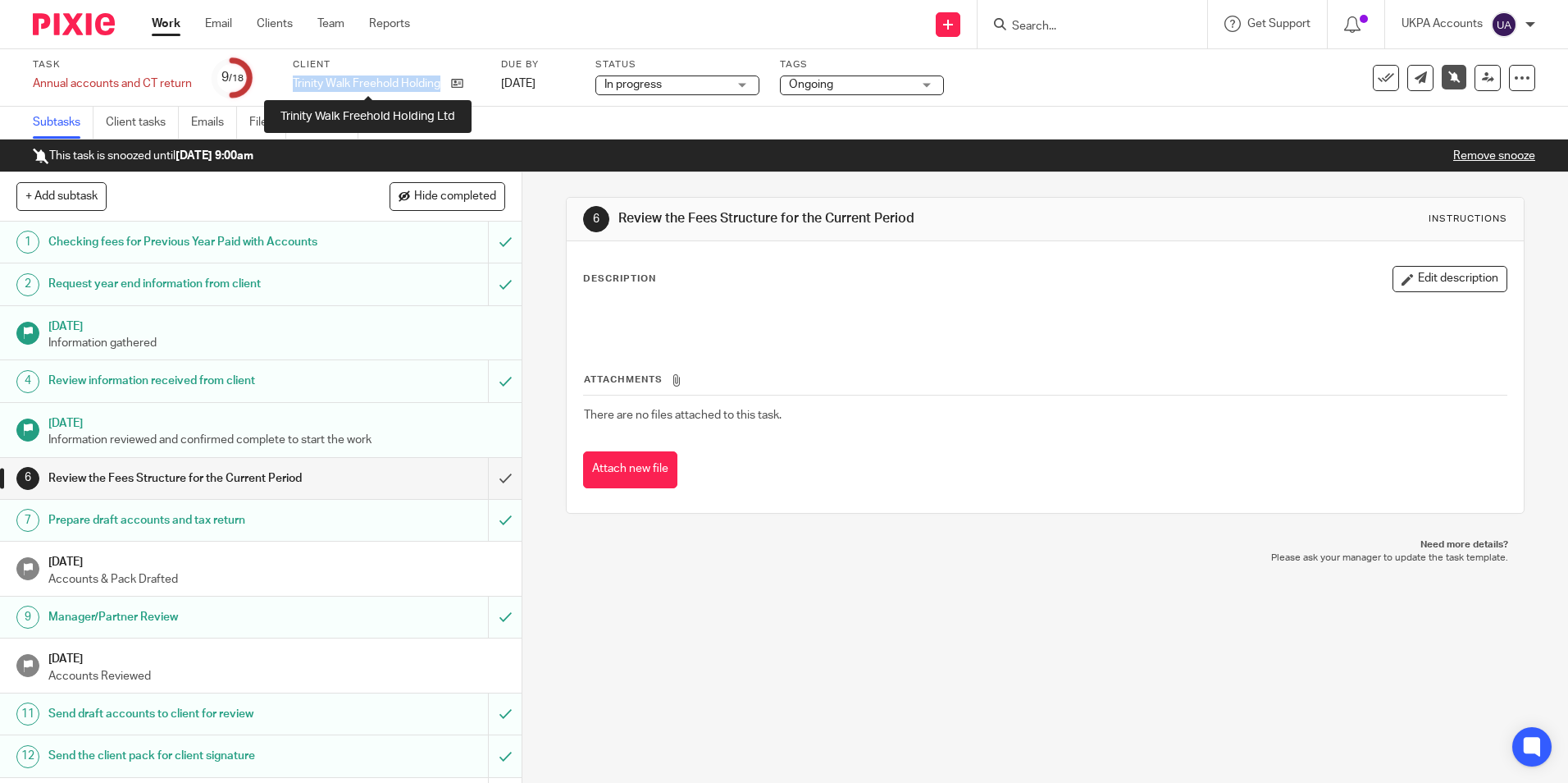
drag, startPoint x: 293, startPoint y: 79, endPoint x: 441, endPoint y: 92, distance: 148.6
click at [441, 92] on p "Trinity Walk Freehold Holding Ltd" at bounding box center [368, 83] width 150 height 16
copy p "Trinity Walk Freehold Holding"
click at [324, 125] on link "Notes (4)" at bounding box center [329, 123] width 60 height 32
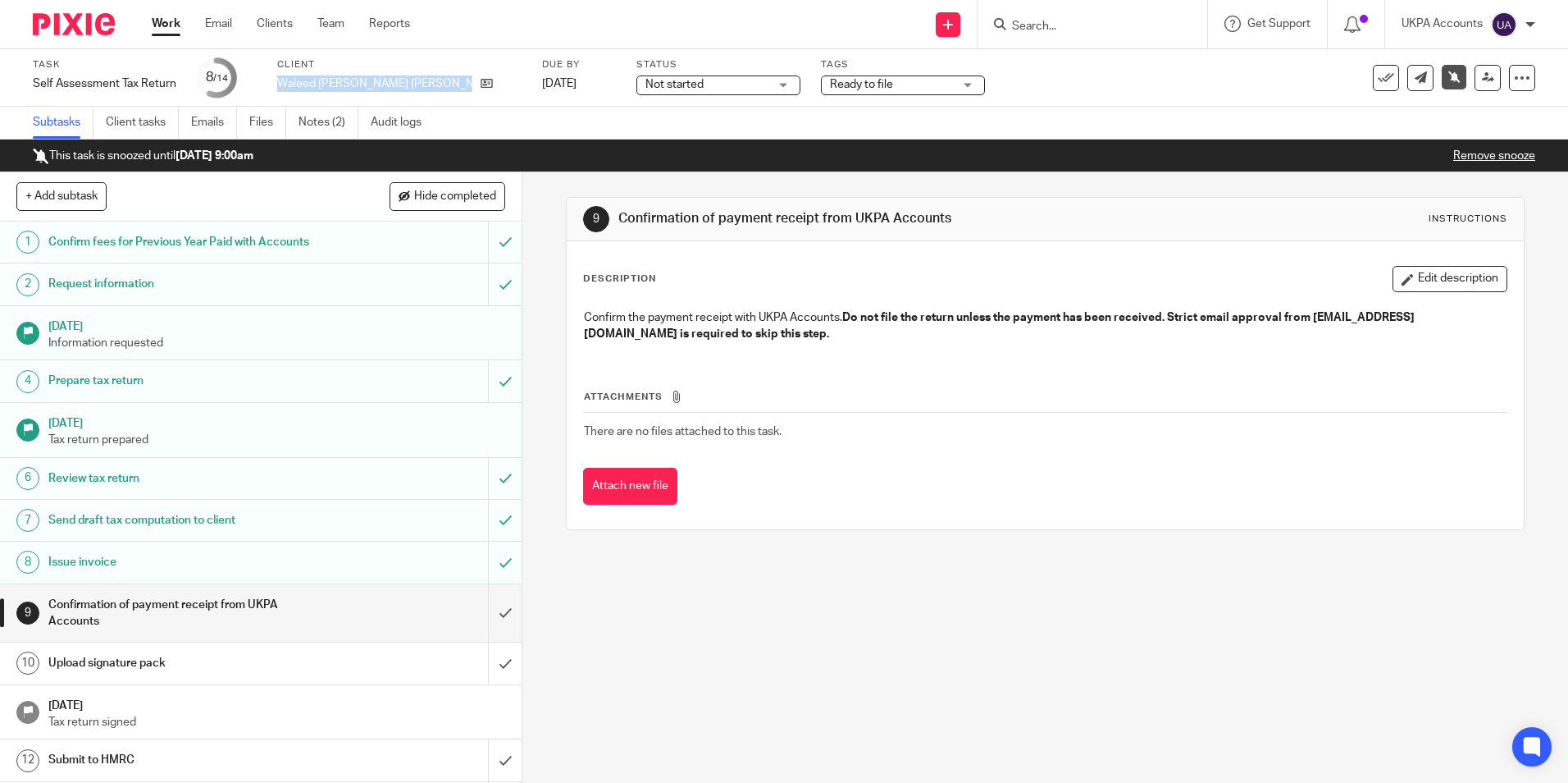
drag, startPoint x: 281, startPoint y: 80, endPoint x: 442, endPoint y: 92, distance: 161.4
click at [442, 92] on div "Client Waleed [PERSON_NAME] [PERSON_NAME]" at bounding box center [399, 78] width 244 height 40
copy div "Waleed [PERSON_NAME] [PERSON_NAME]"
click at [316, 127] on link "Notes (2)" at bounding box center [329, 123] width 60 height 32
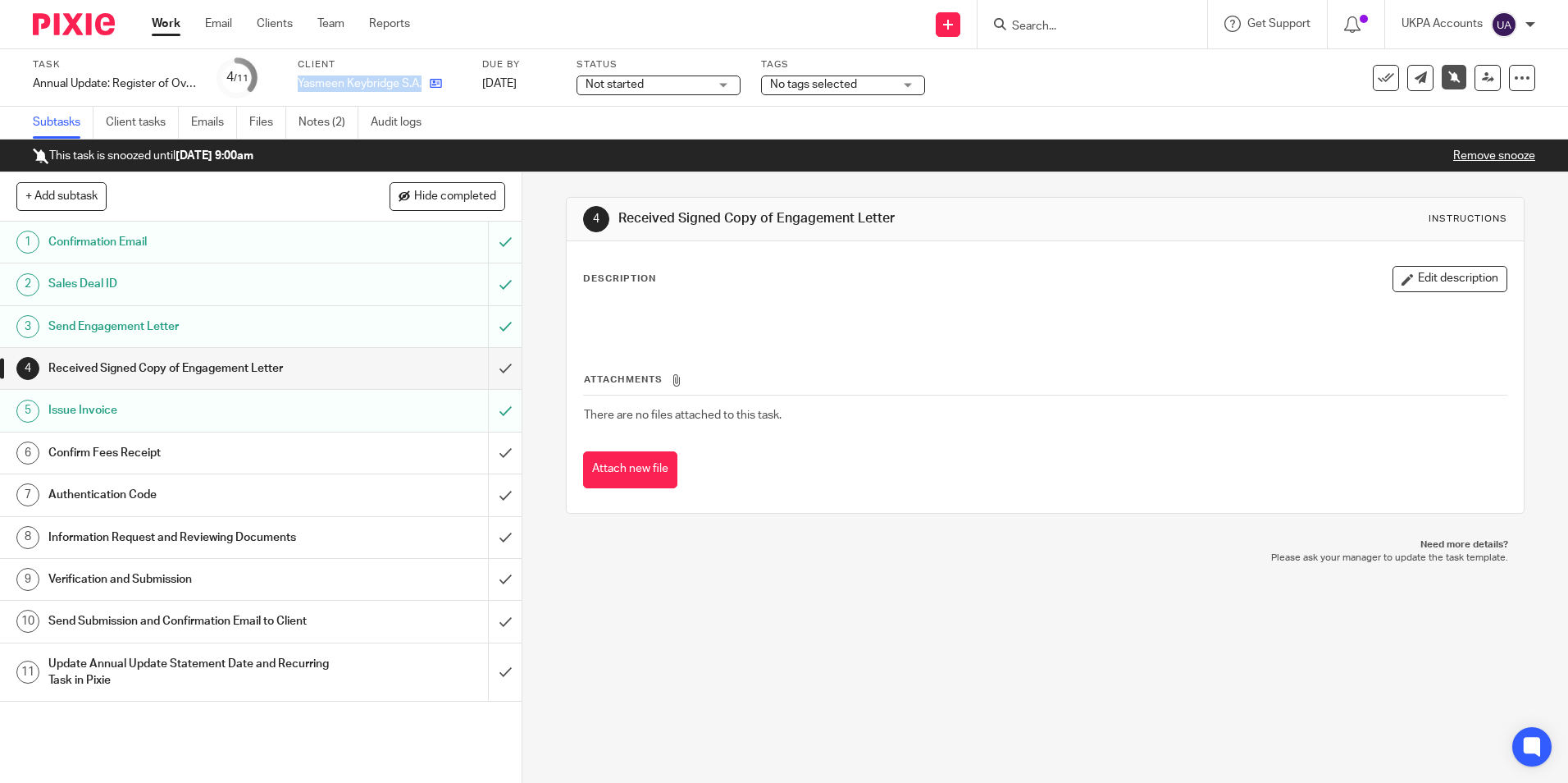
drag, startPoint x: 299, startPoint y: 80, endPoint x: 433, endPoint y: 88, distance: 134.2
click at [433, 88] on div "Yasmeen Keybridge S.A." at bounding box center [380, 83] width 164 height 16
copy div "Yasmeen Keybridge S.A."
click at [311, 120] on link "Notes (2)" at bounding box center [329, 123] width 60 height 32
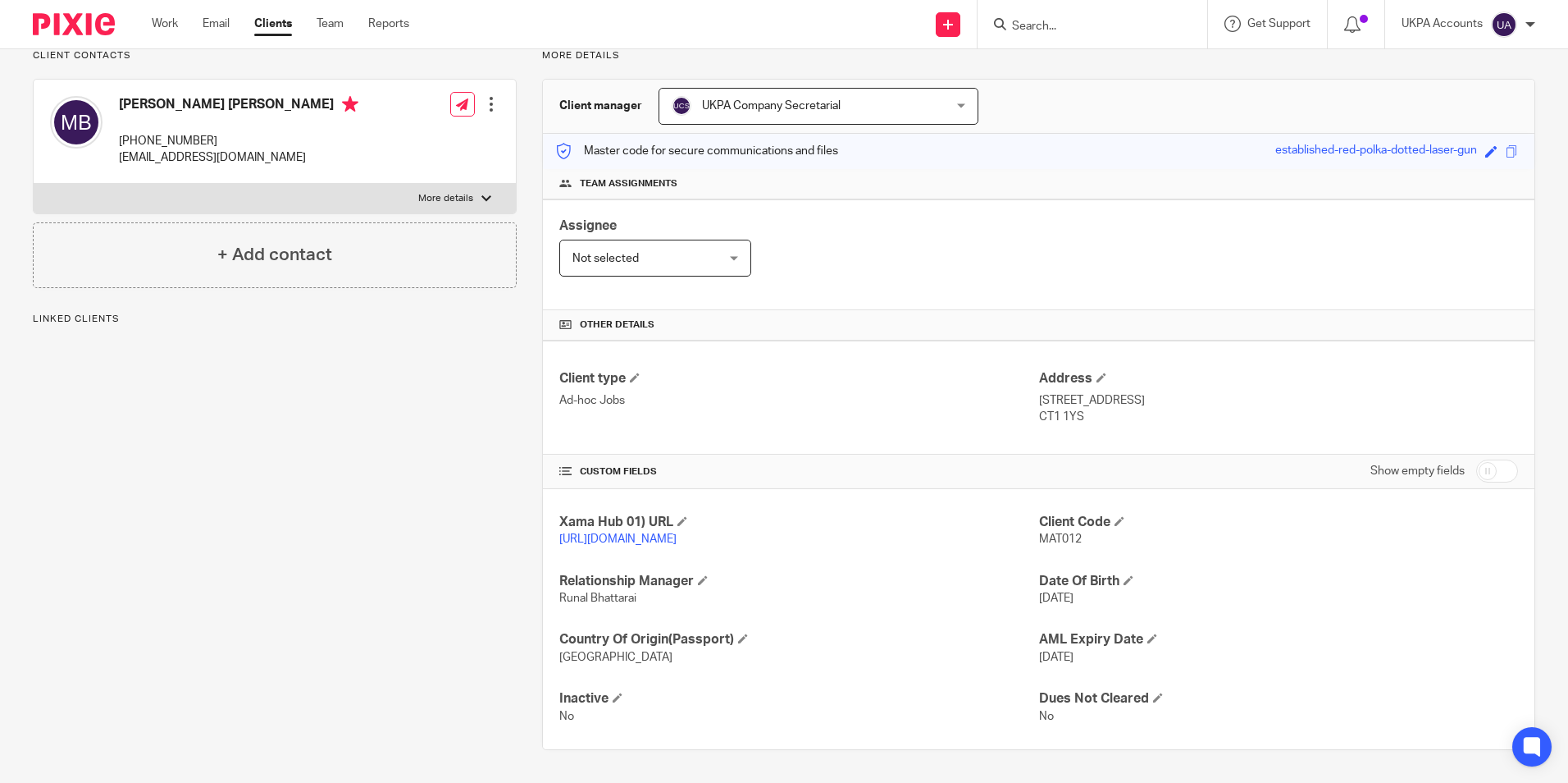
scroll to position [142, 0]
drag, startPoint x: 1026, startPoint y: 517, endPoint x: 1081, endPoint y: 527, distance: 55.9
click at [1081, 527] on div "Xama Hub 01) URL https://platform.xamatech.com/portal/crm/clients/62acd4d0-899d…" at bounding box center [1039, 619] width 992 height 260
drag, startPoint x: 1081, startPoint y: 527, endPoint x: 1092, endPoint y: 529, distance: 11.2
click at [1116, 531] on p "MAT012" at bounding box center [1279, 539] width 479 height 16
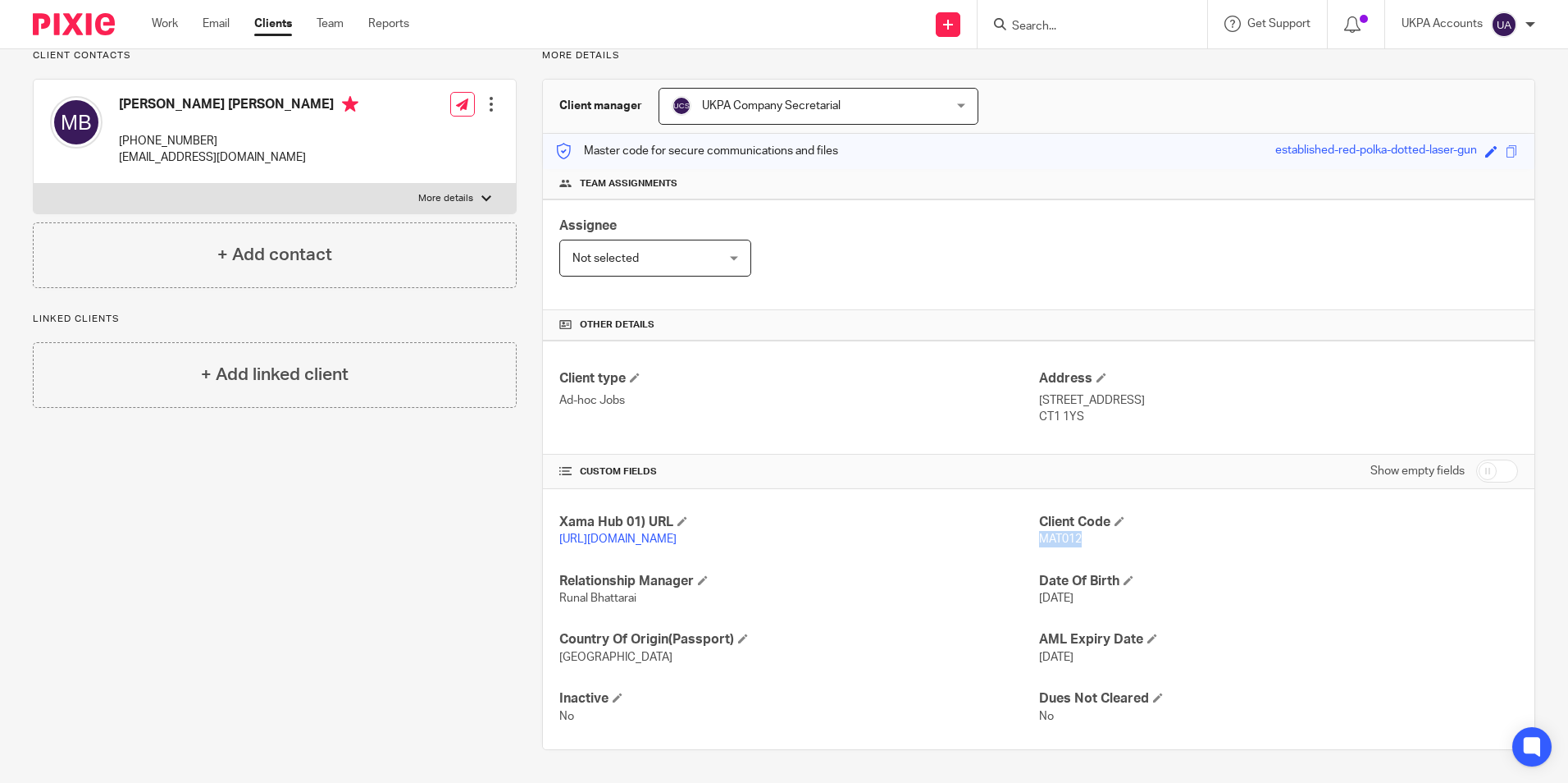
drag, startPoint x: 1032, startPoint y: 521, endPoint x: 1082, endPoint y: 524, distance: 50.1
click at [1082, 531] on p "MAT012" at bounding box center [1279, 539] width 479 height 16
copy span "MAT012"
click at [203, 496] on div "Client contacts Matthew David Burden +44 739 190 5793 burdenmat@gmail.com Edit …" at bounding box center [262, 399] width 509 height 701
click at [169, 19] on link "Work" at bounding box center [165, 24] width 26 height 16
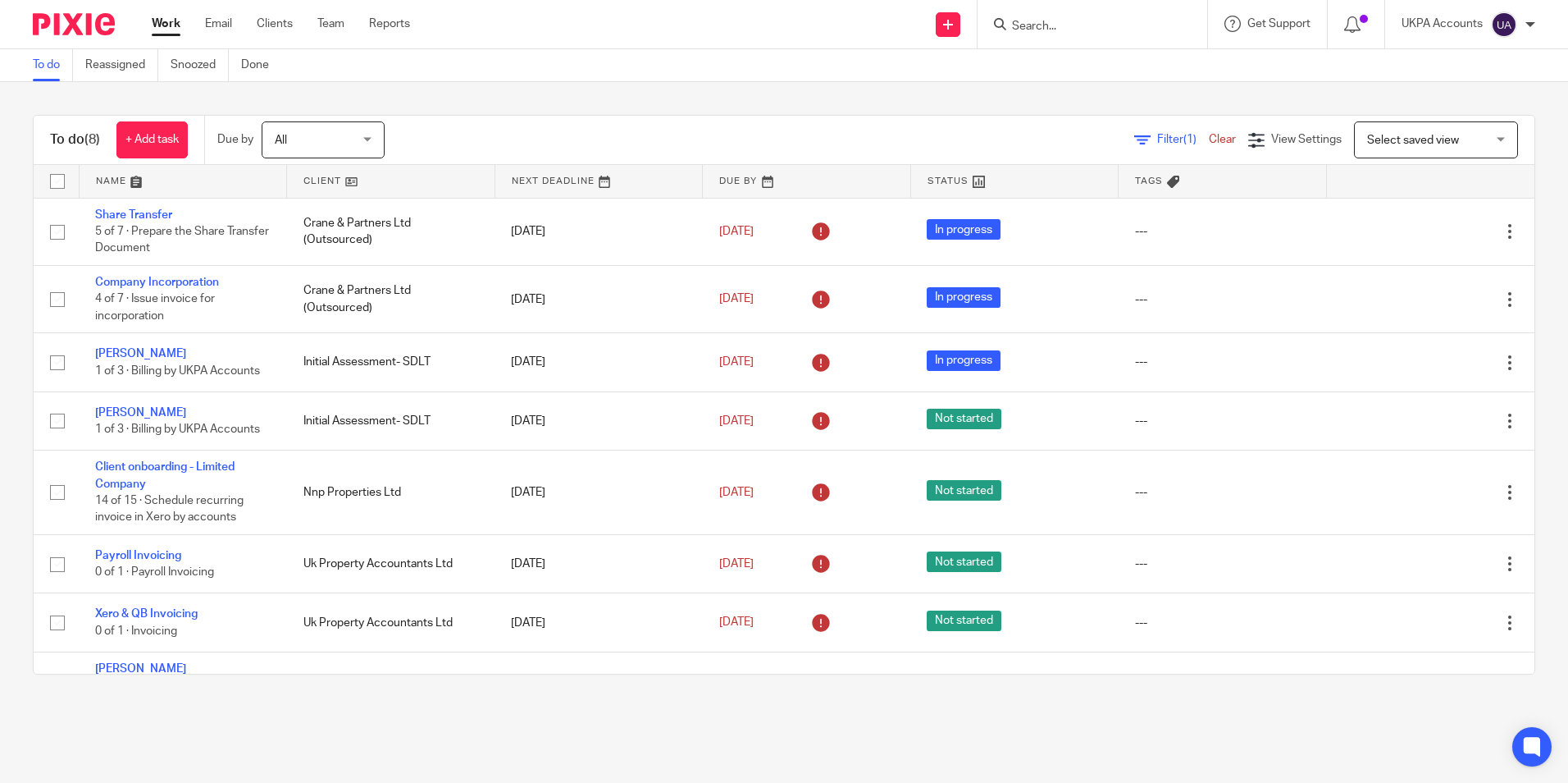
click at [222, 699] on div "To do (8) + Add task Due by All All [DATE] [DATE] This week Next week This mont…" at bounding box center [784, 394] width 1568 height 625
click at [54, 63] on link "To do" at bounding box center [53, 65] width 41 height 32
click at [47, 73] on link "To do" at bounding box center [53, 65] width 41 height 32
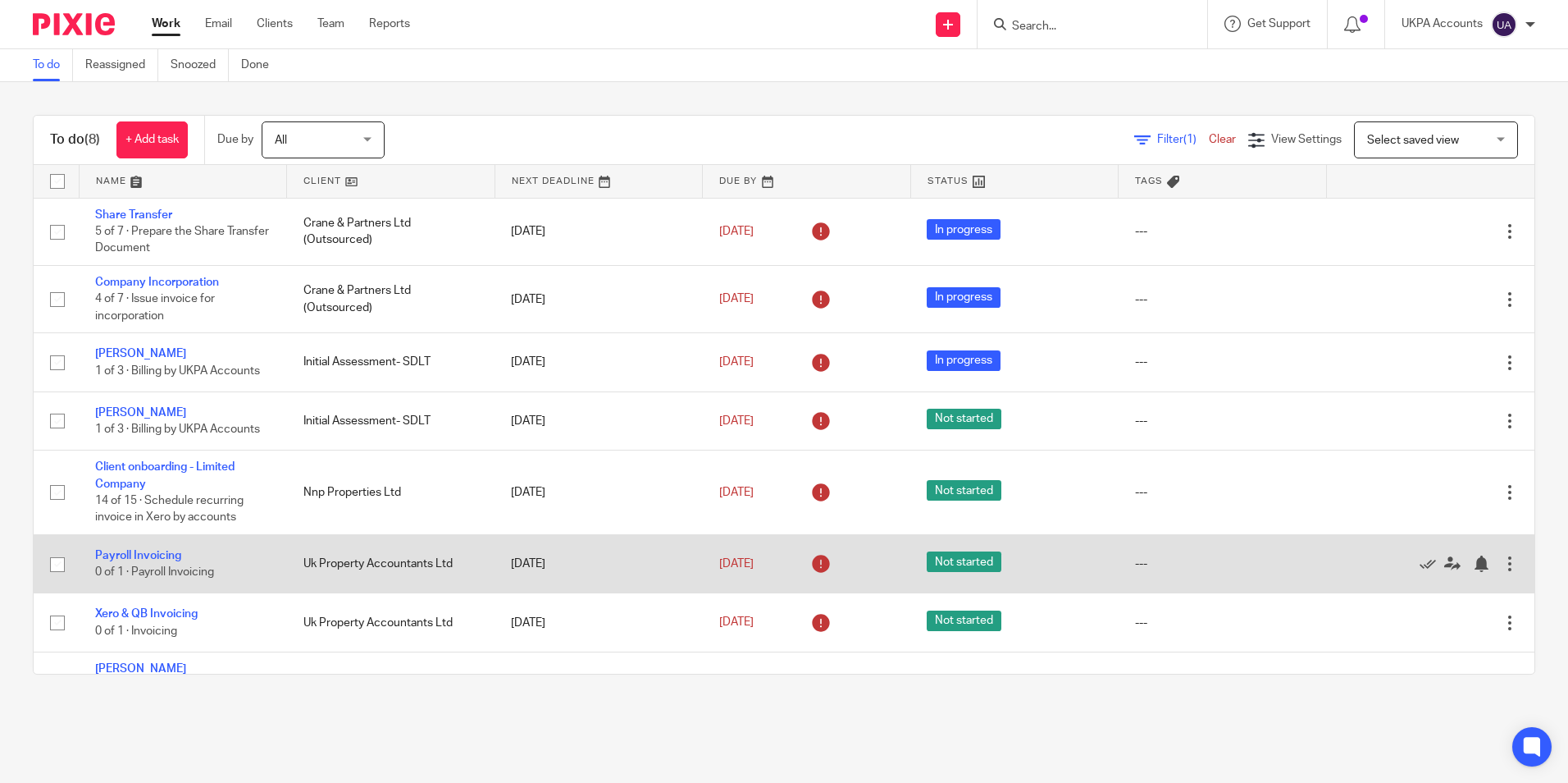
scroll to position [36, 0]
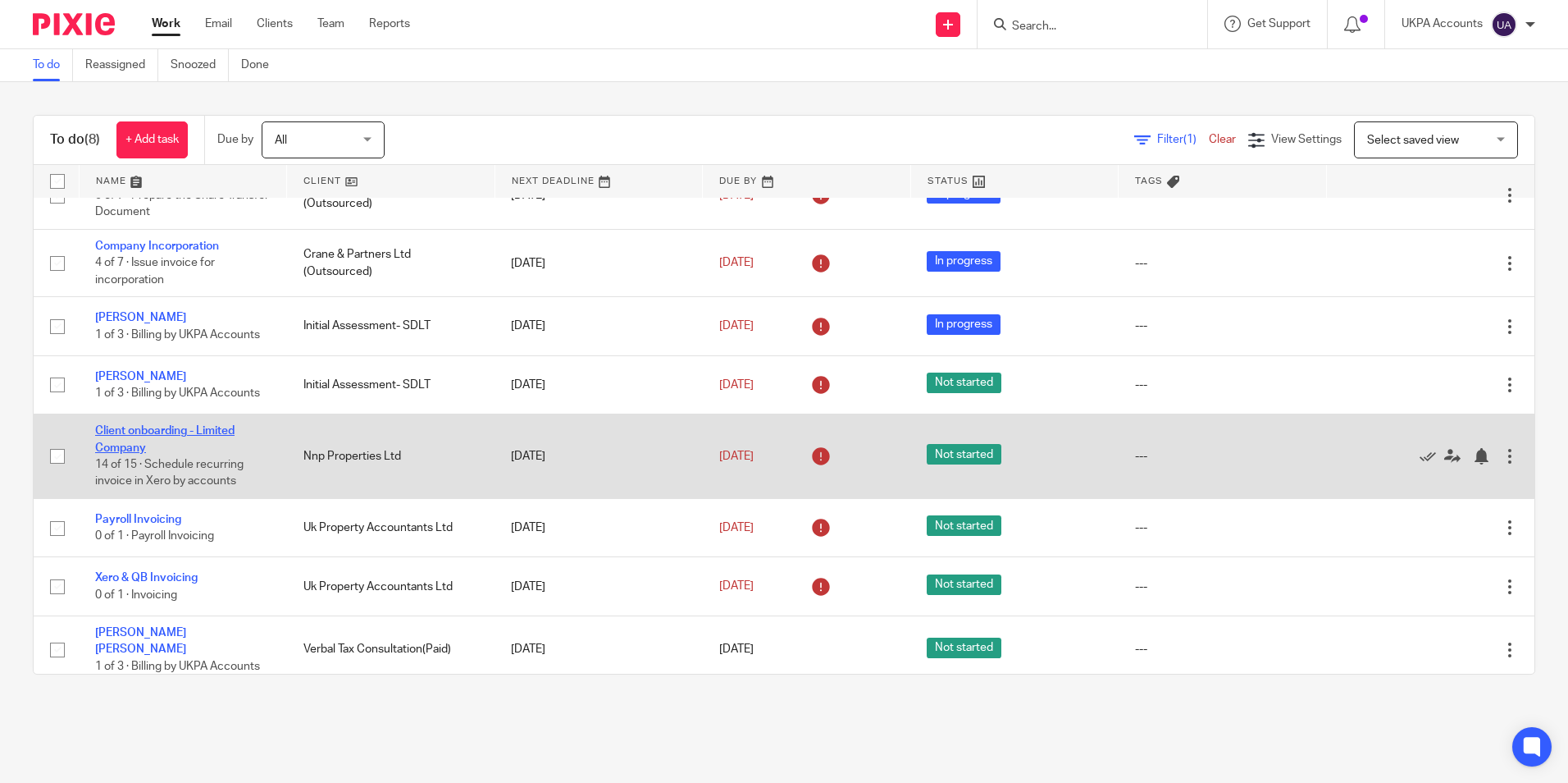
click at [205, 434] on link "Client onboarding - Limited Company" at bounding box center [165, 440] width 140 height 28
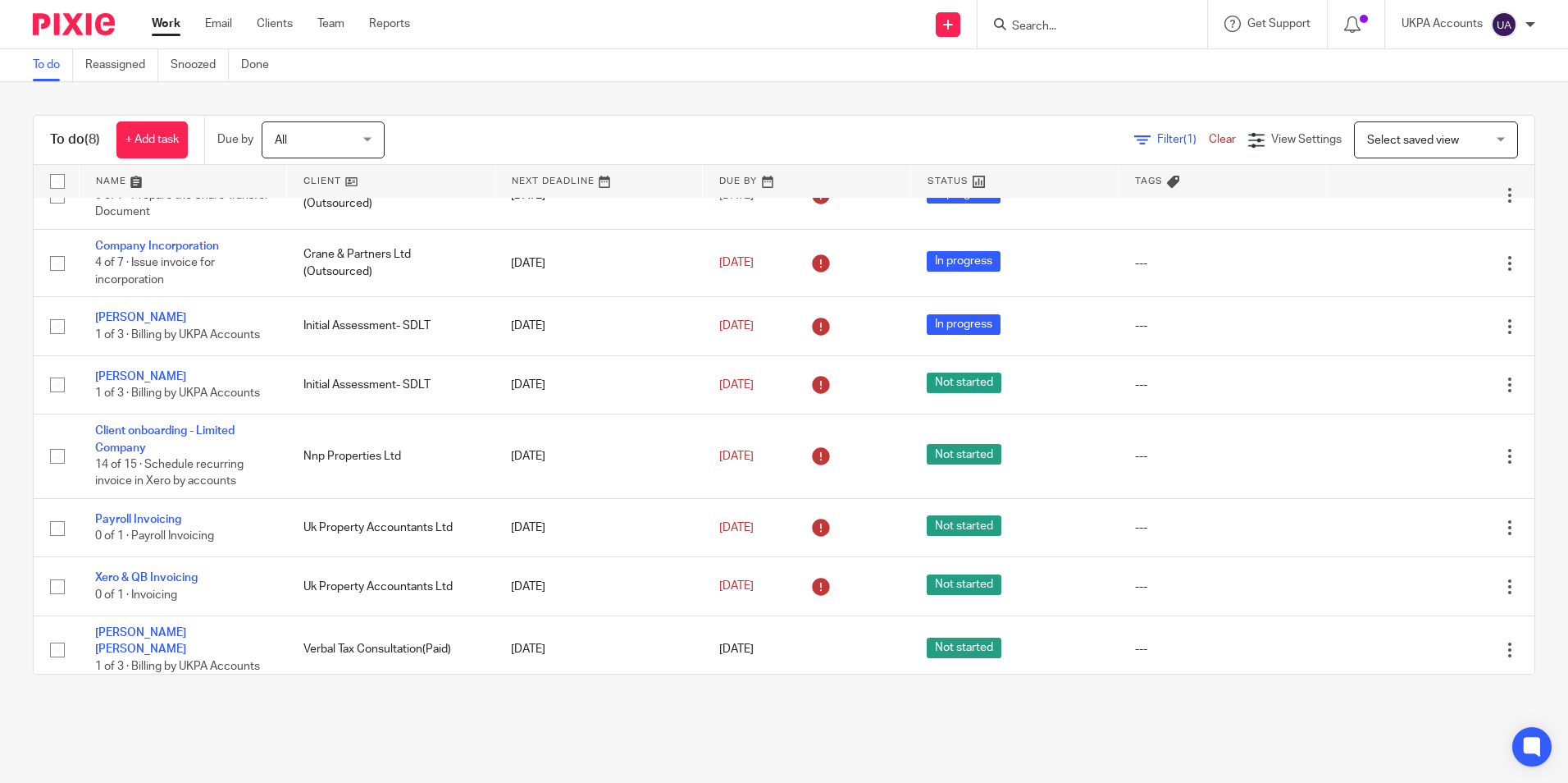
click at [54, 72] on link "To do" at bounding box center [53, 65] width 41 height 32
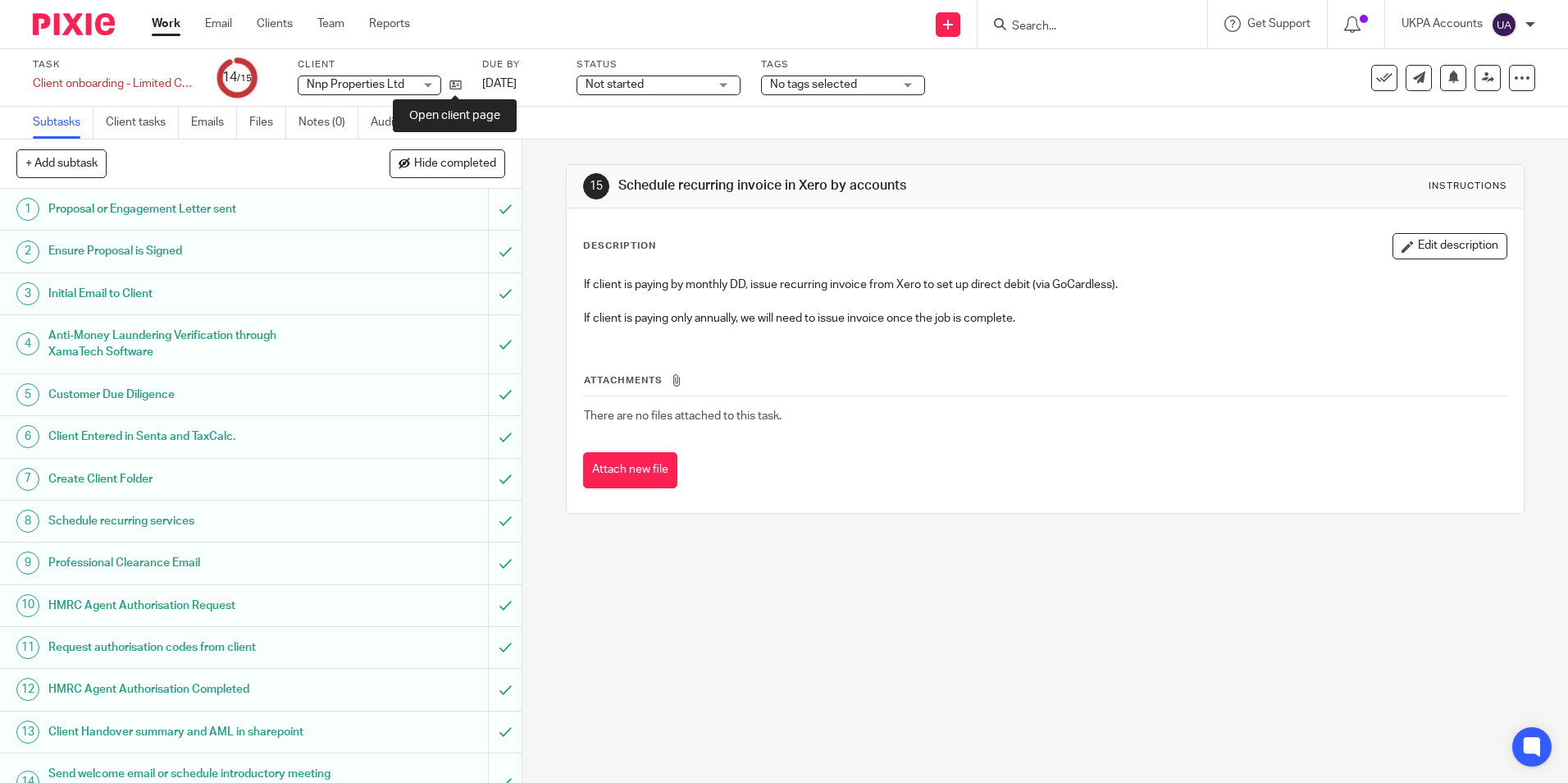
drag, startPoint x: 454, startPoint y: 87, endPoint x: 451, endPoint y: 42, distance: 45.1
click at [456, 86] on icon at bounding box center [455, 85] width 12 height 12
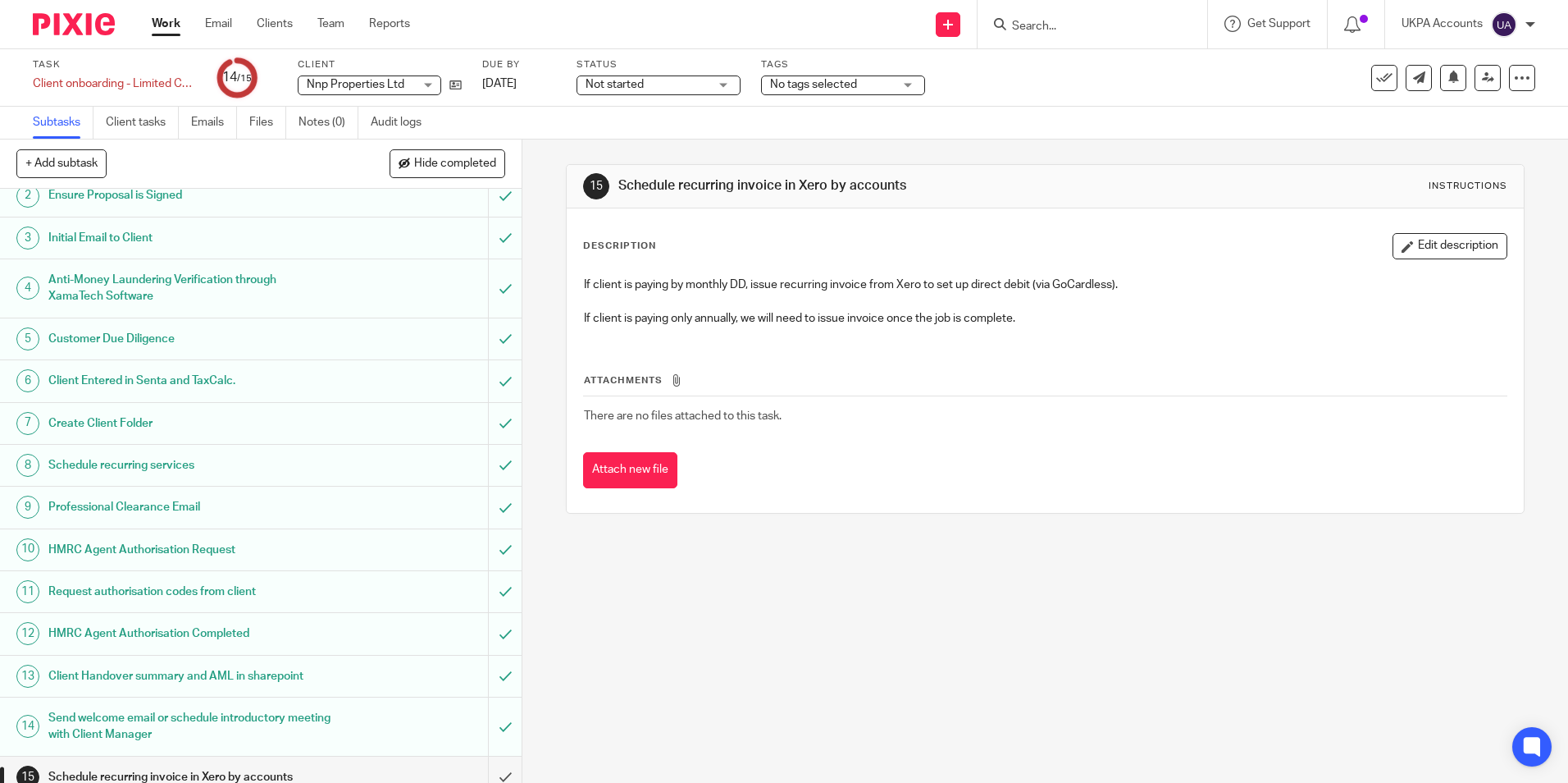
scroll to position [72, 0]
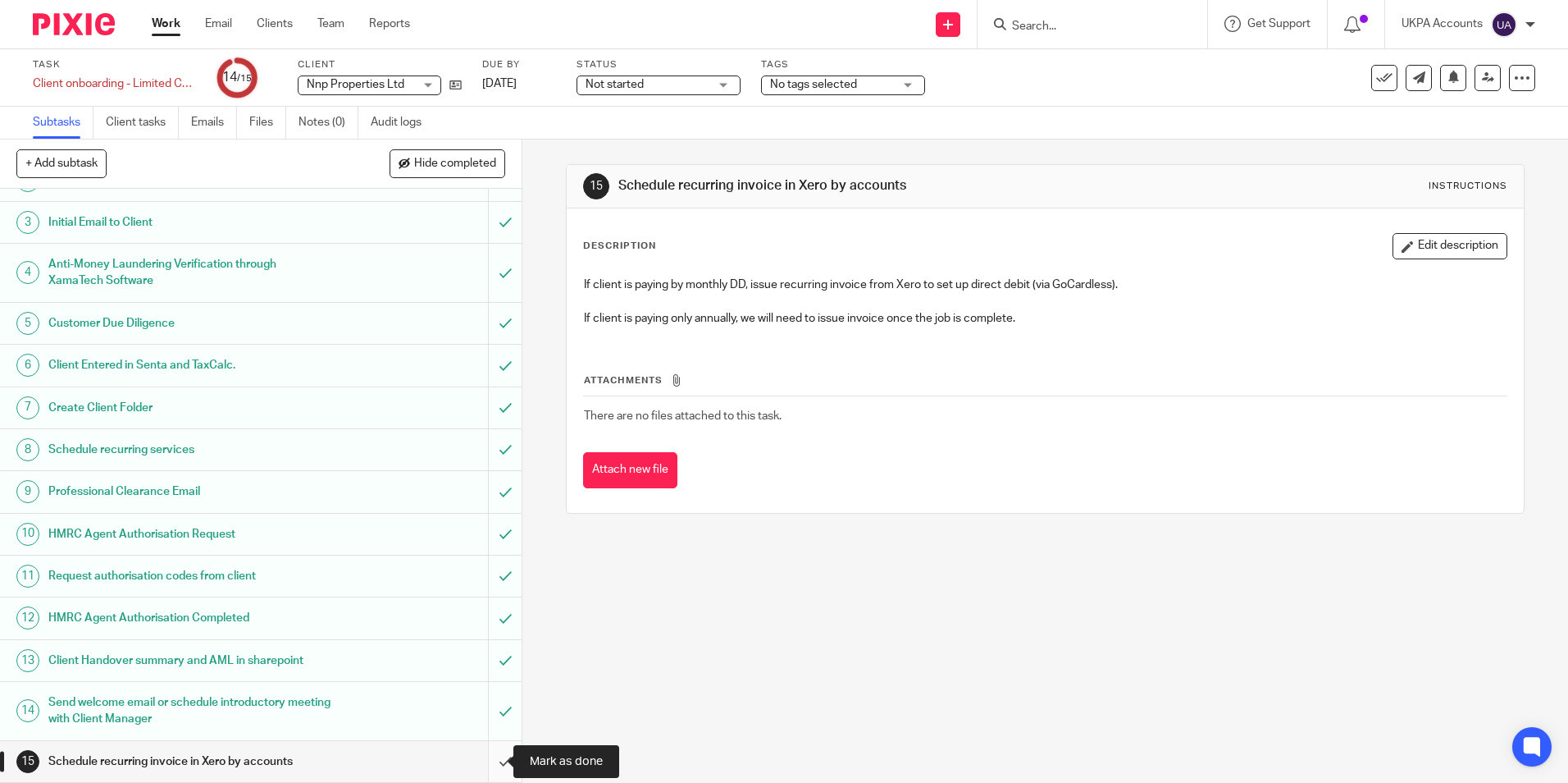
click at [487, 765] on input "submit" at bounding box center [260, 761] width 521 height 41
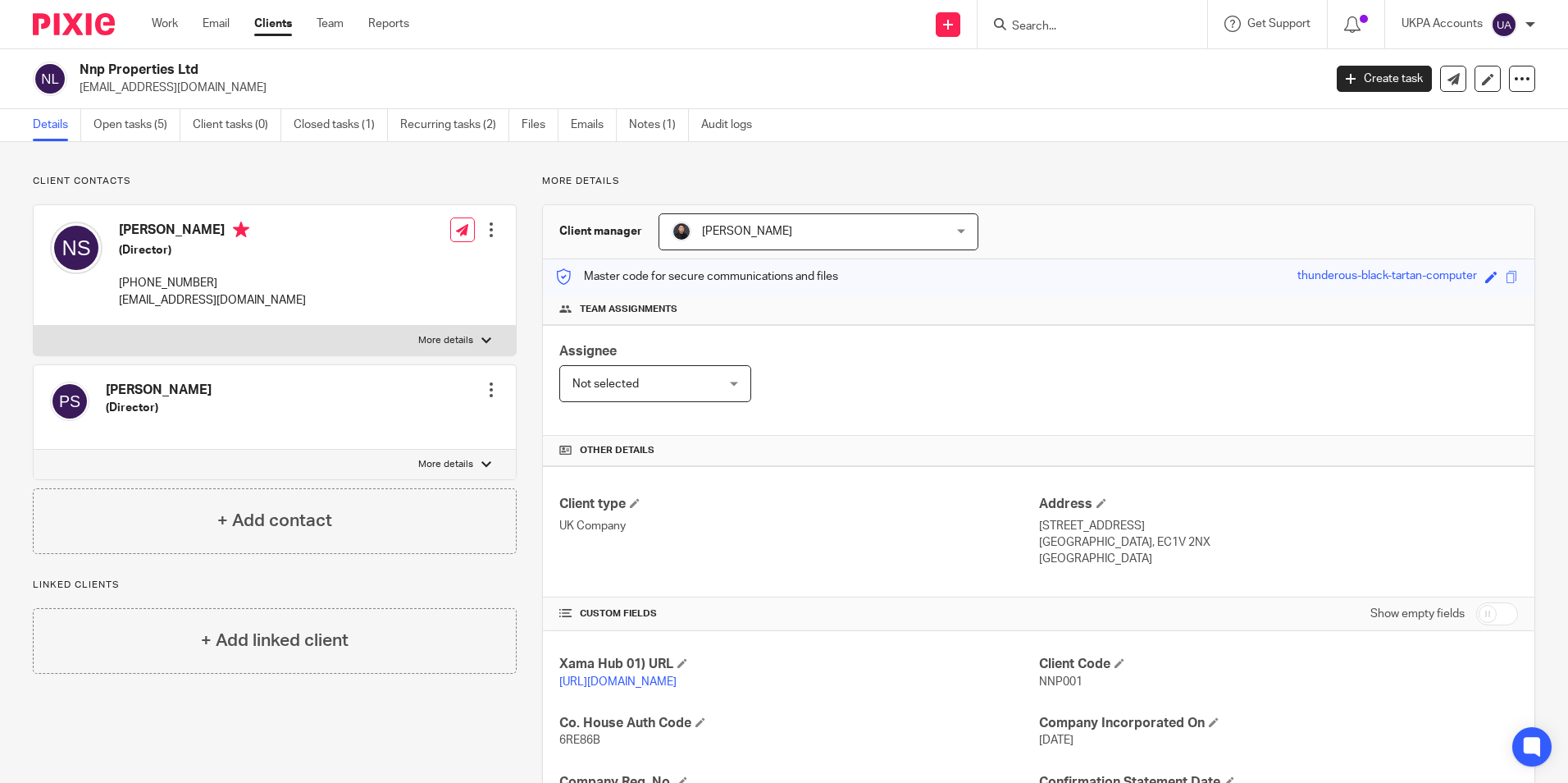
click at [54, 125] on link "Details" at bounding box center [57, 125] width 48 height 32
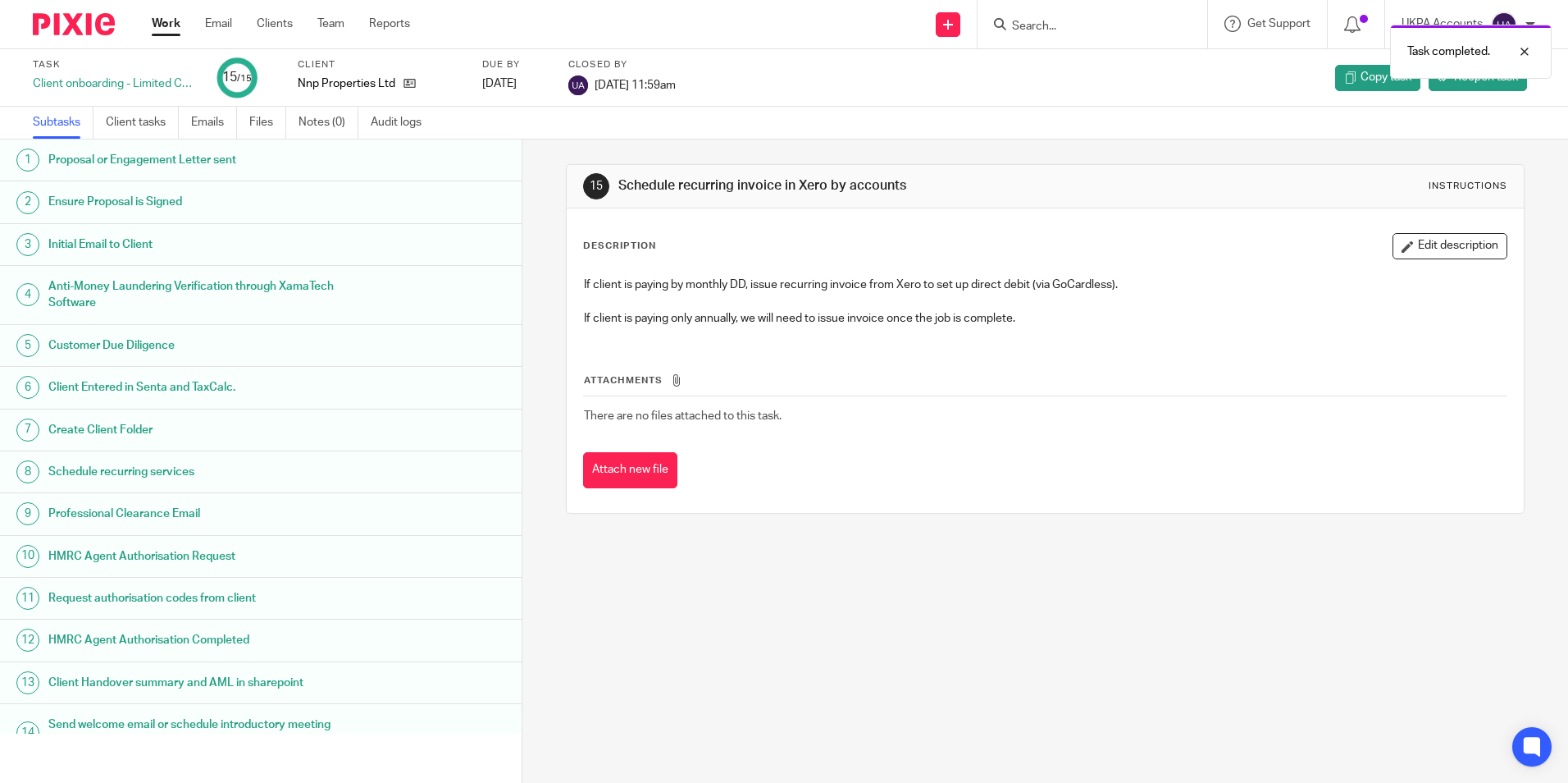
drag, startPoint x: 151, startPoint y: 28, endPoint x: 170, endPoint y: 26, distance: 19.1
click at [160, 28] on div "Work Email Clients Team Reports Work Email Clients Team Reports Settings" at bounding box center [286, 24] width 300 height 48
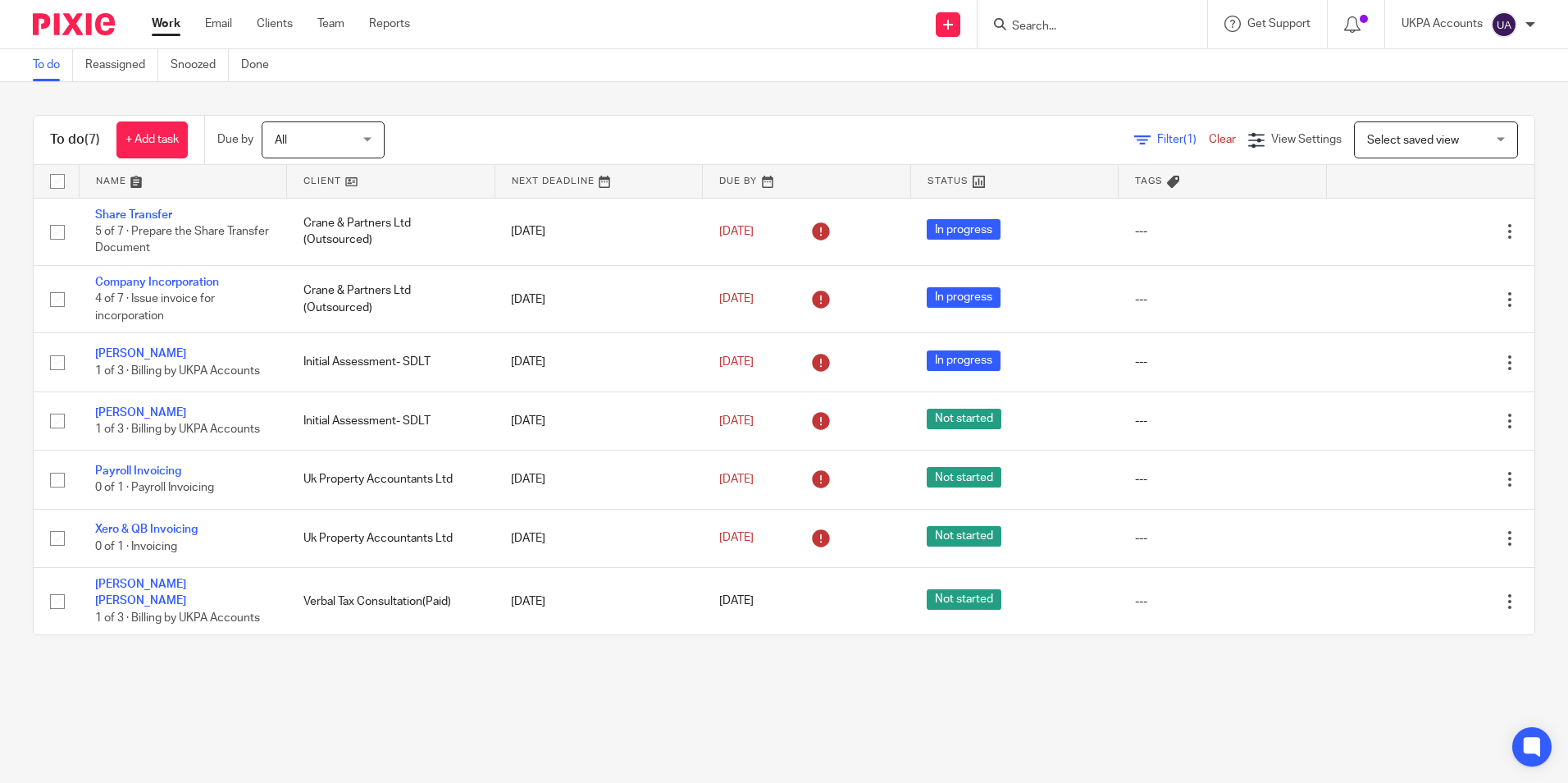
drag, startPoint x: 450, startPoint y: 744, endPoint x: 770, endPoint y: 780, distance: 322.0
click at [455, 744] on main "To do Reassigned Snoozed Done To do (7) + Add task Due by All All [DATE] [DATE]…" at bounding box center [784, 392] width 1568 height 783
